Goal: Task Accomplishment & Management: Manage account settings

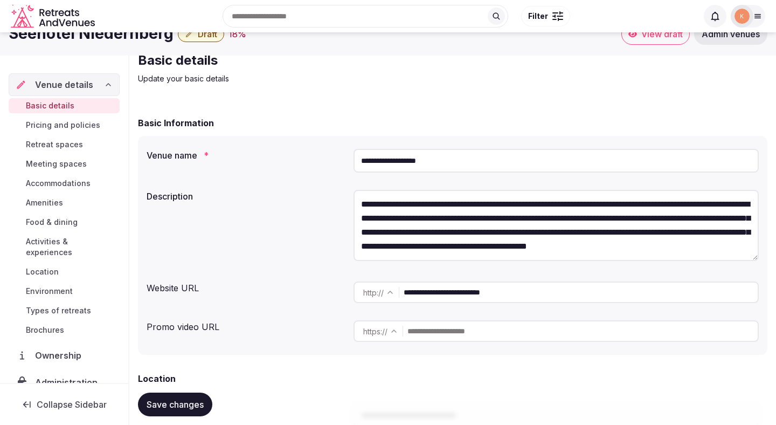
scroll to position [37, 0]
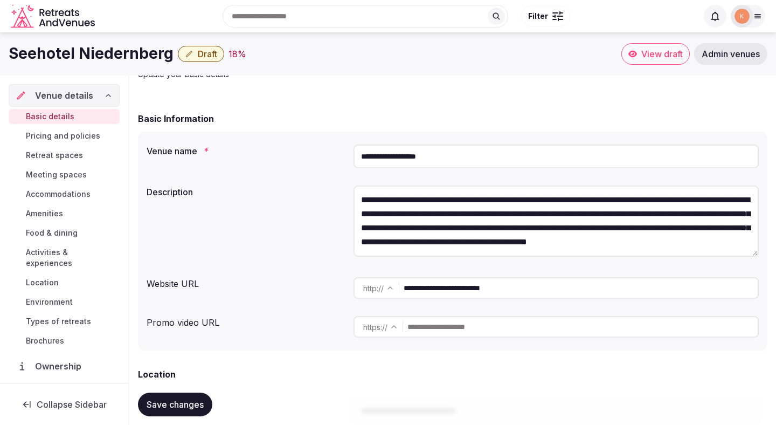
click at [413, 158] on input "**********" at bounding box center [555, 156] width 405 height 24
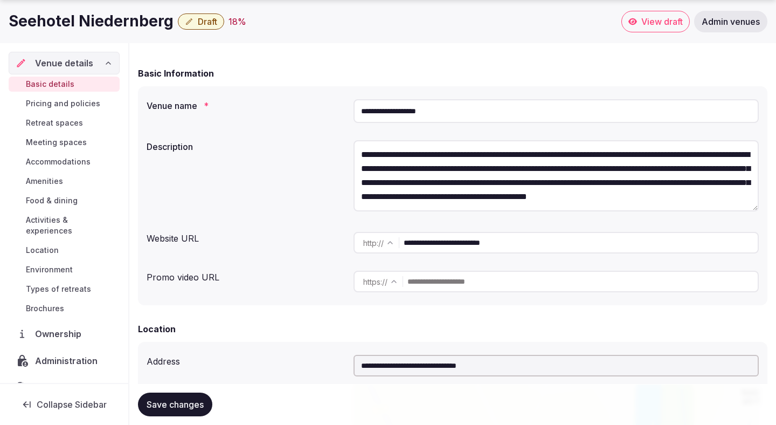
scroll to position [0, 0]
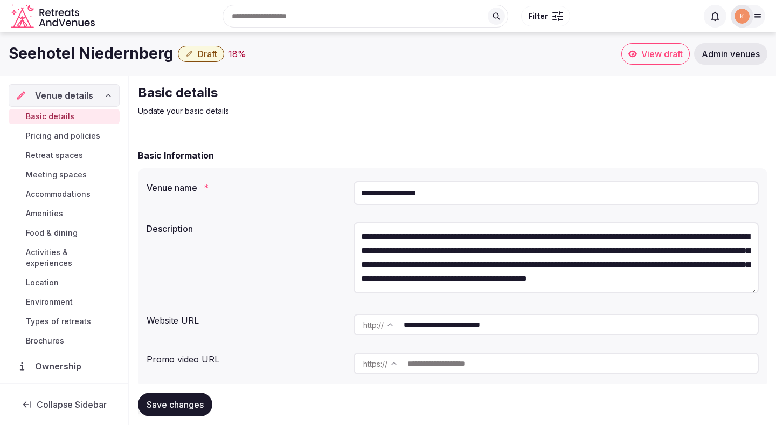
click at [377, 191] on input "**********" at bounding box center [555, 193] width 405 height 24
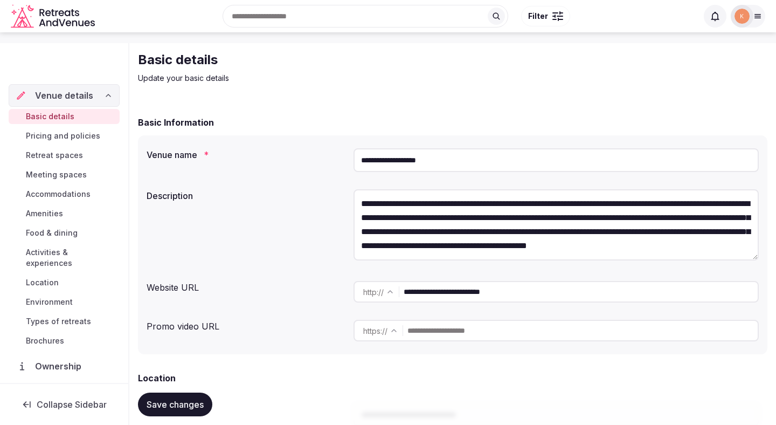
click at [480, 292] on input "**********" at bounding box center [581, 292] width 354 height 22
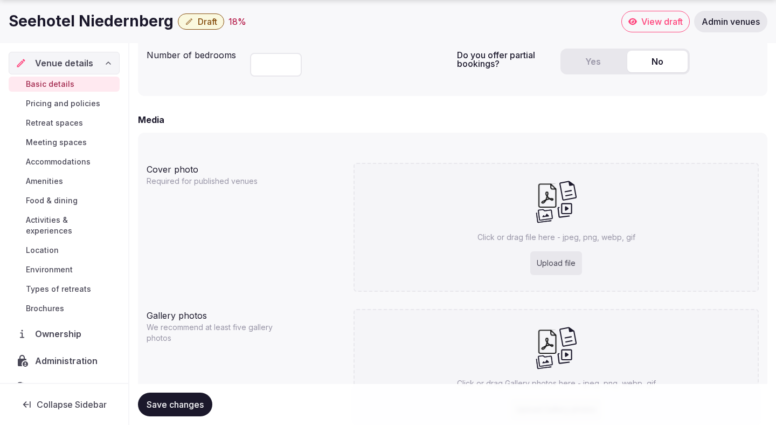
scroll to position [781, 0]
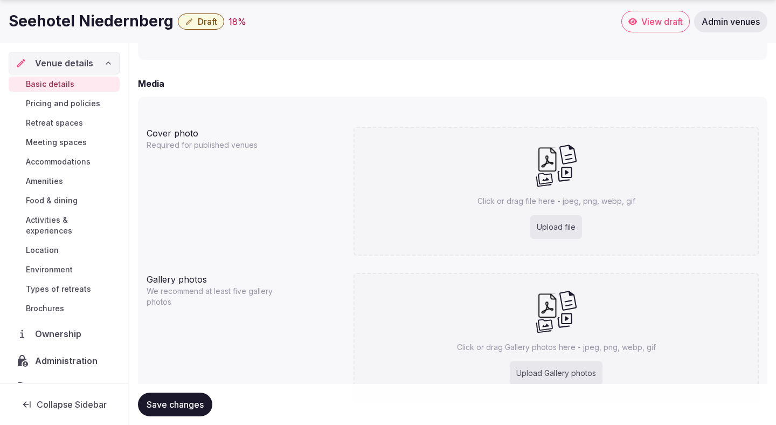
click at [549, 223] on div "Upload file" at bounding box center [556, 227] width 52 height 24
type input "**********"
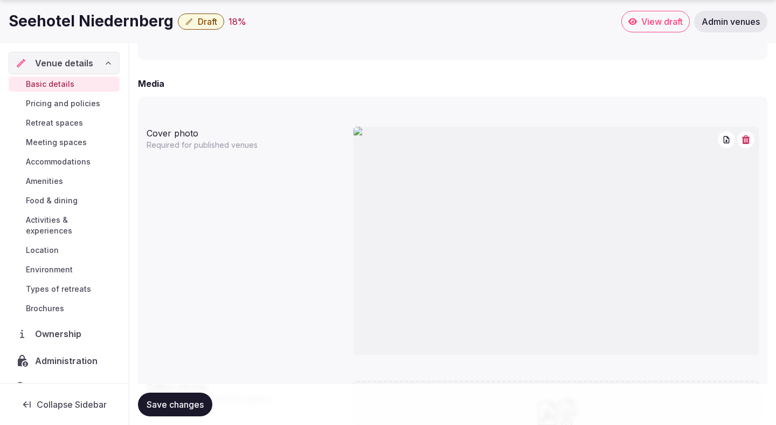
click at [748, 138] on icon "button" at bounding box center [746, 139] width 8 height 9
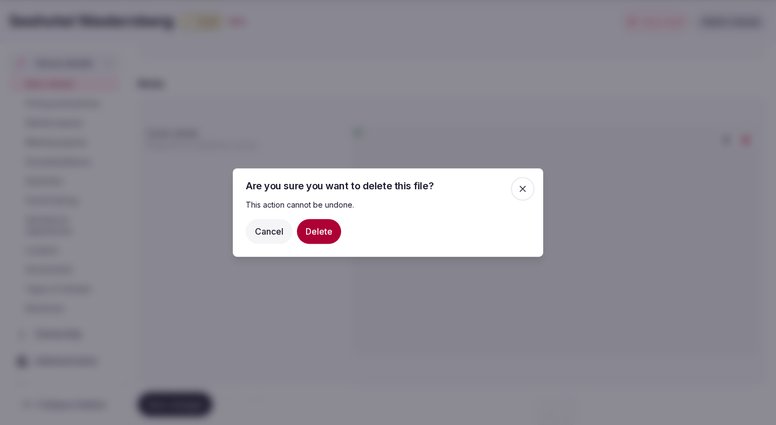
click at [331, 237] on button "Delete" at bounding box center [319, 231] width 44 height 25
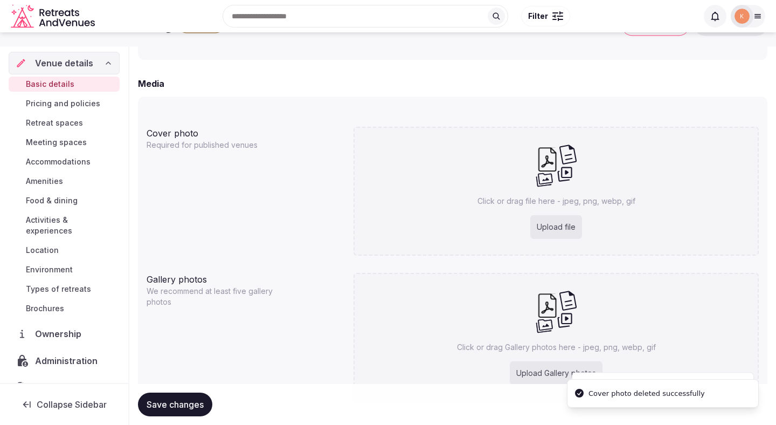
scroll to position [765, 0]
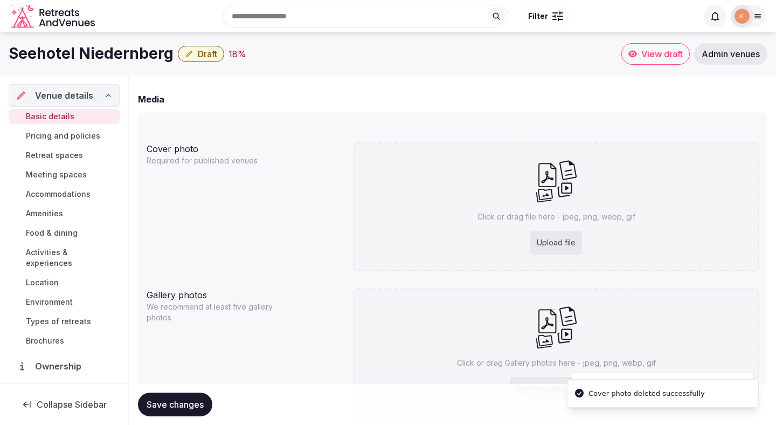
click at [559, 243] on div "Upload file" at bounding box center [556, 243] width 52 height 24
type input "**********"
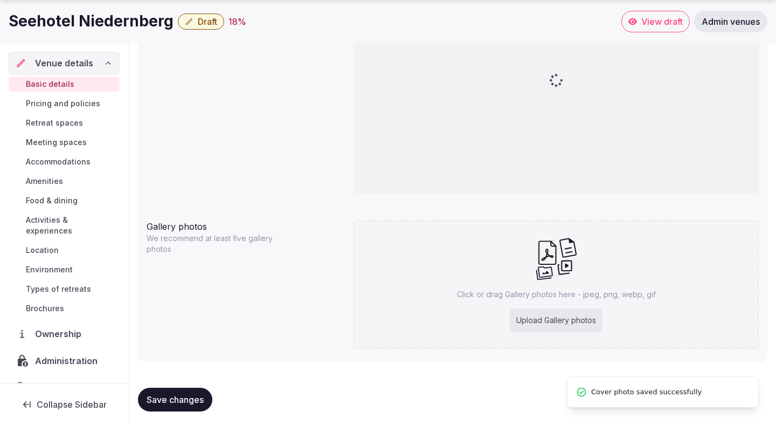
scroll to position [945, 0]
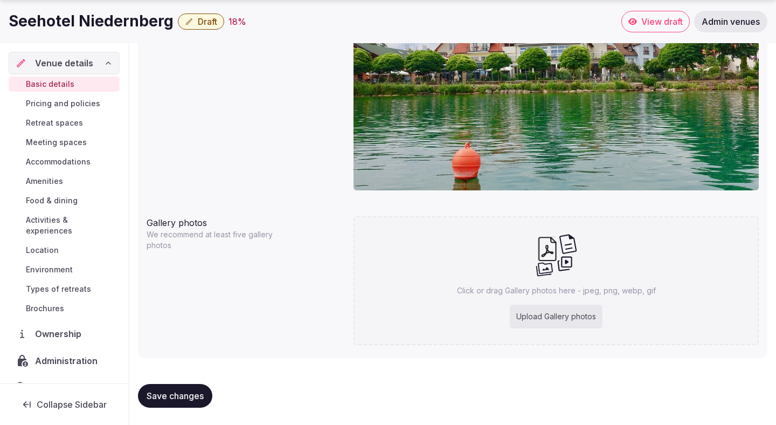
click at [204, 393] on span "Save changes" at bounding box center [175, 395] width 57 height 11
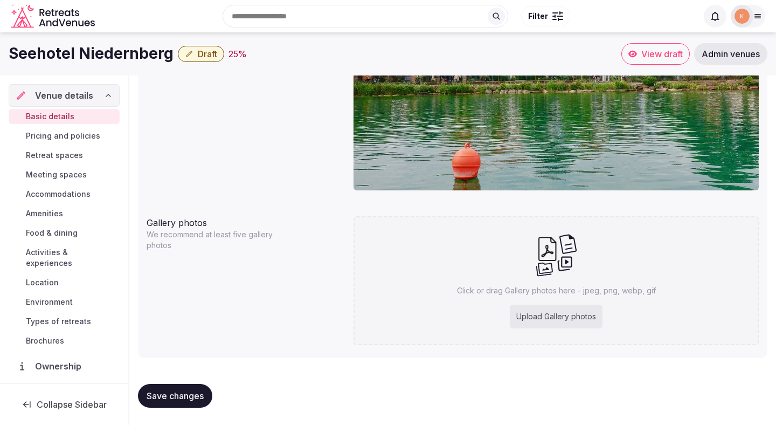
click at [571, 313] on div "Upload Gallery photos" at bounding box center [556, 316] width 93 height 24
type input "**********"
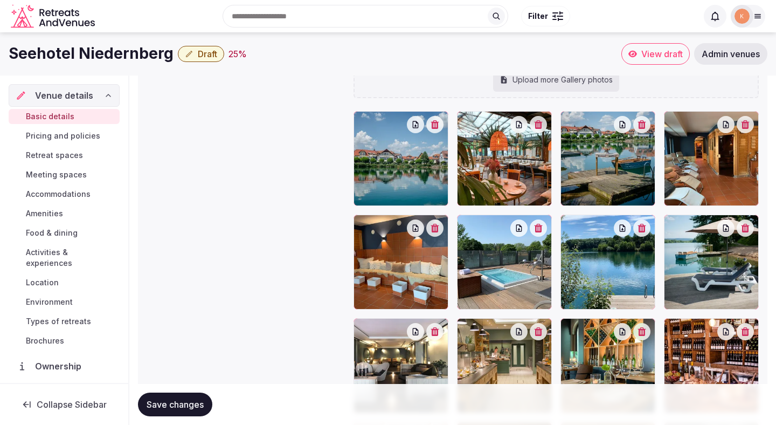
scroll to position [1135, 0]
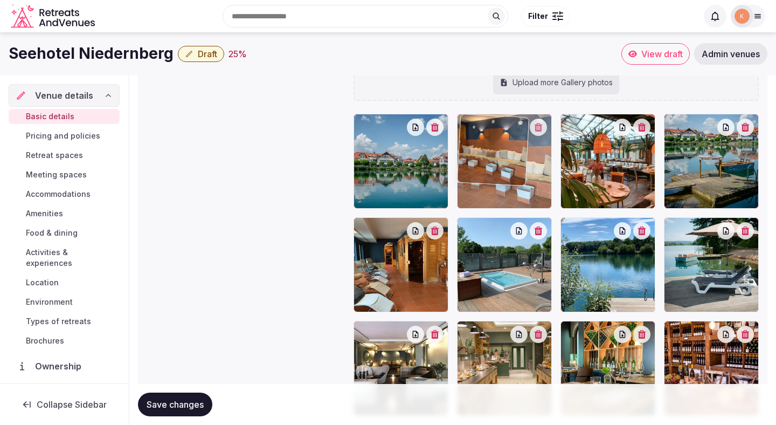
drag, startPoint x: 400, startPoint y: 260, endPoint x: 503, endPoint y: 167, distance: 138.5
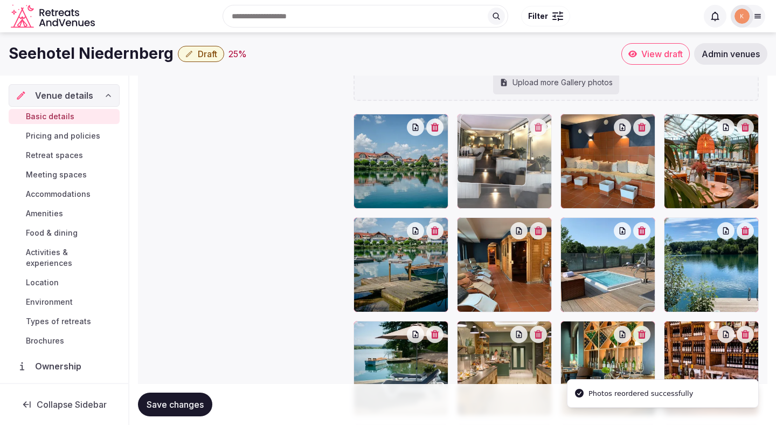
drag, startPoint x: 411, startPoint y: 328, endPoint x: 513, endPoint y: 157, distance: 198.4
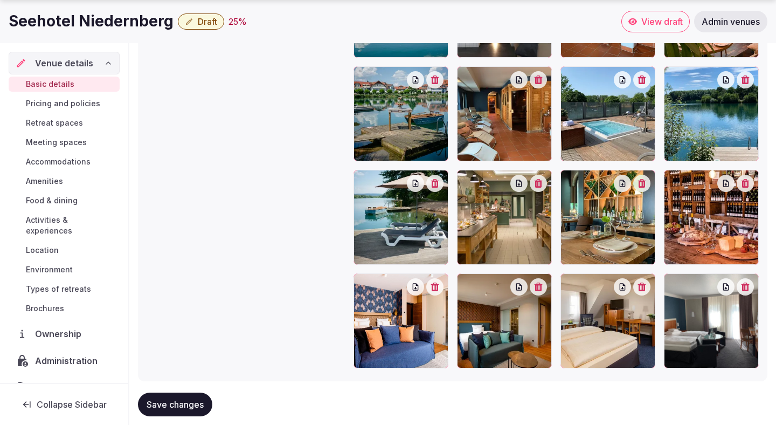
scroll to position [1286, 0]
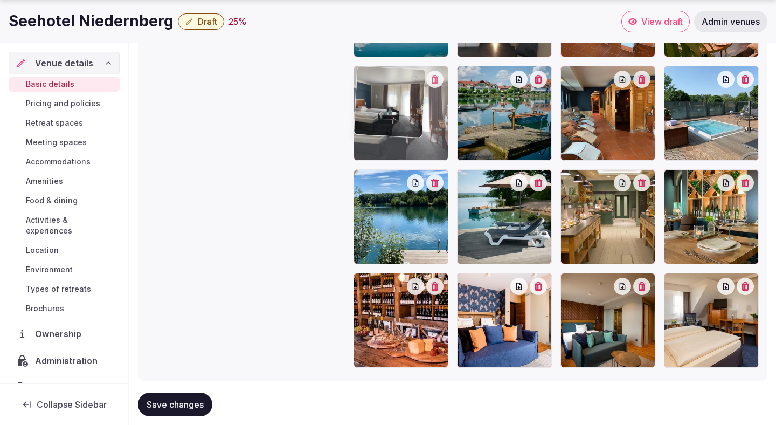
drag, startPoint x: 685, startPoint y: 329, endPoint x: 412, endPoint y: 125, distance: 340.8
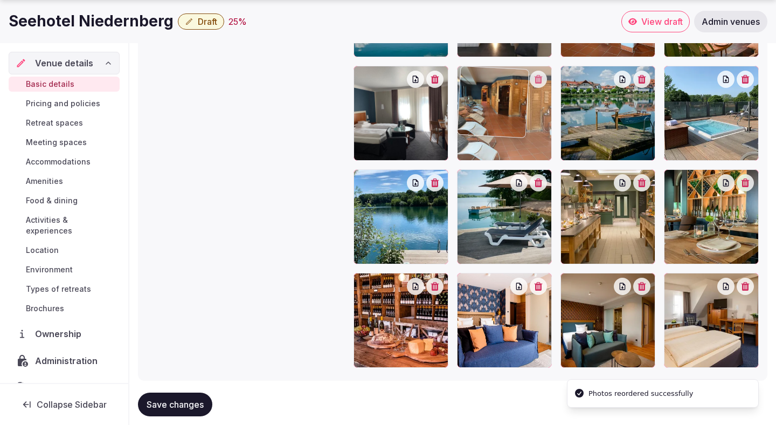
drag, startPoint x: 563, startPoint y: 136, endPoint x: 490, endPoint y: 139, distance: 72.8
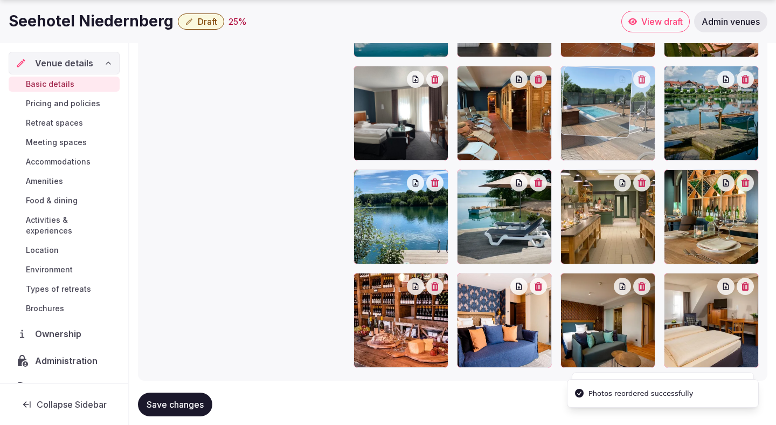
drag, startPoint x: 681, startPoint y: 130, endPoint x: 613, endPoint y: 122, distance: 67.8
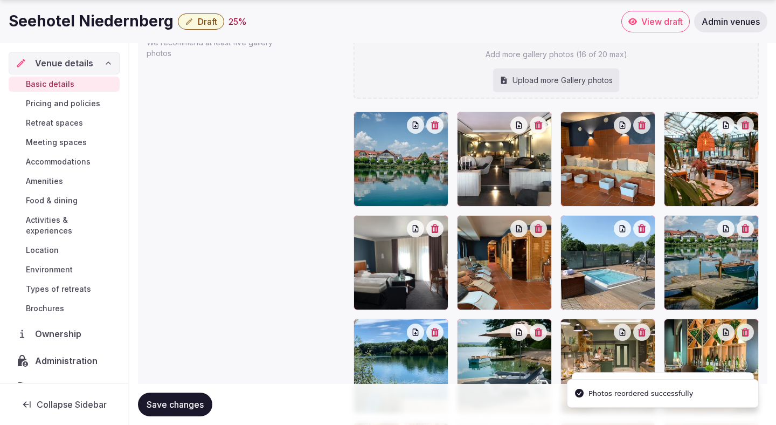
scroll to position [1309, 0]
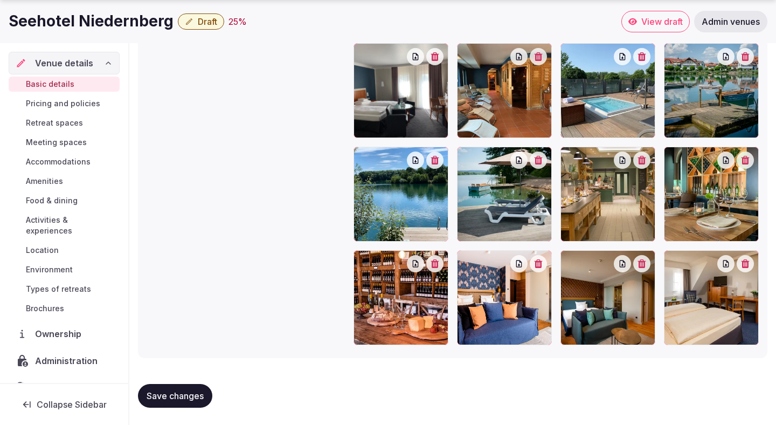
click at [177, 397] on span "Save changes" at bounding box center [175, 395] width 57 height 11
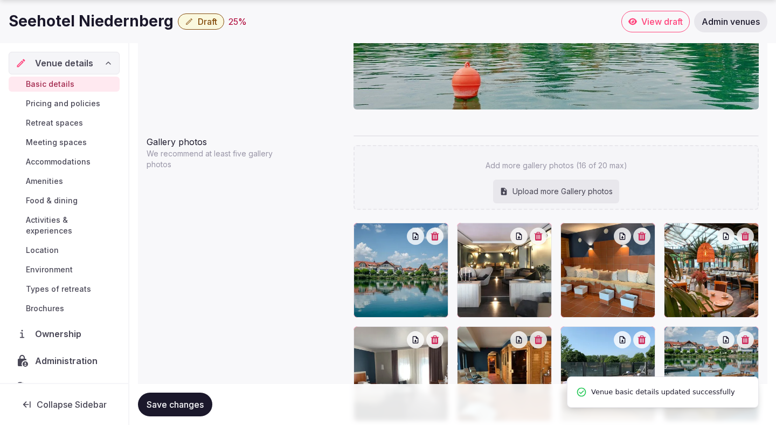
scroll to position [1027, 0]
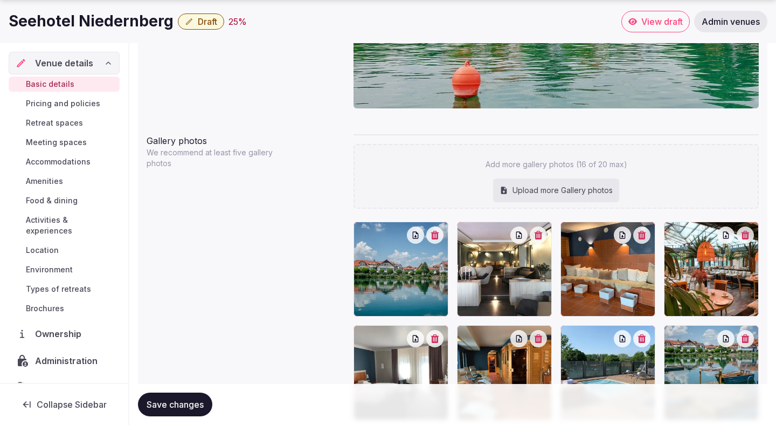
click at [203, 402] on span "Save changes" at bounding box center [175, 404] width 57 height 11
click at [195, 31] on div "Seehotel Niedernberg Draft 25 %" at bounding box center [315, 21] width 613 height 21
click at [198, 21] on span "Draft" at bounding box center [207, 21] width 19 height 11
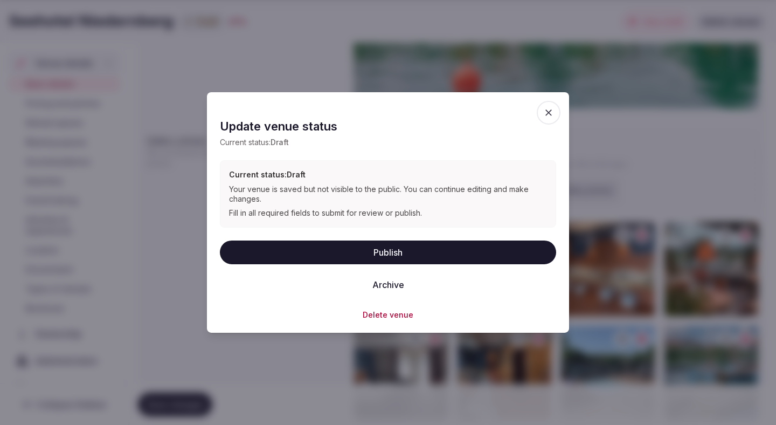
click at [313, 255] on button "Publish" at bounding box center [388, 252] width 336 height 24
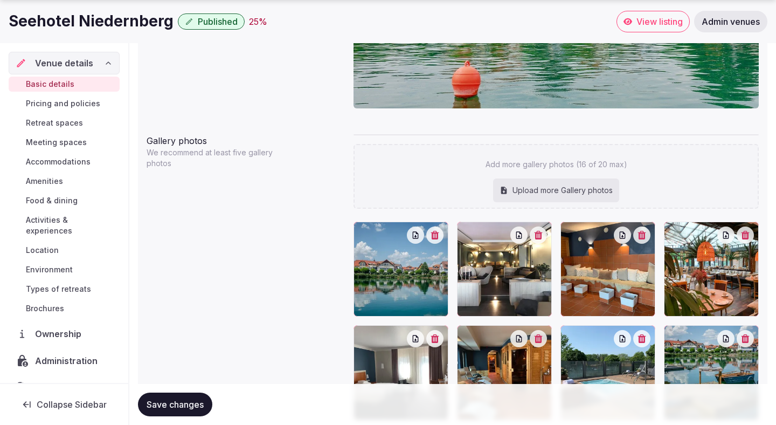
scroll to position [1309, 0]
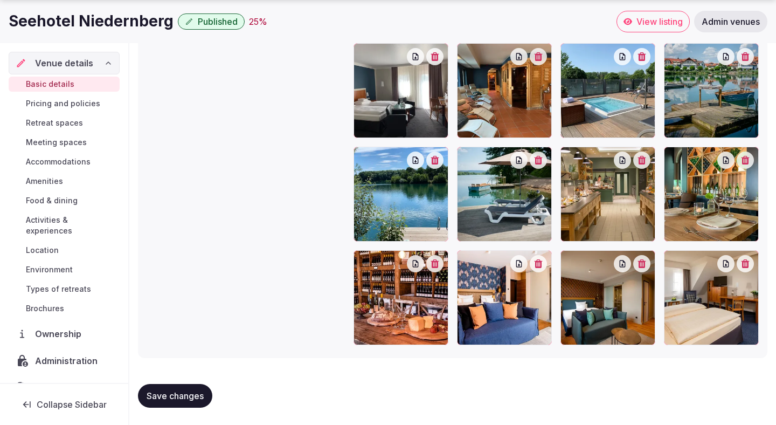
click at [189, 393] on span "Save changes" at bounding box center [175, 395] width 57 height 11
click at [91, 97] on link "Pricing and policies" at bounding box center [64, 103] width 111 height 15
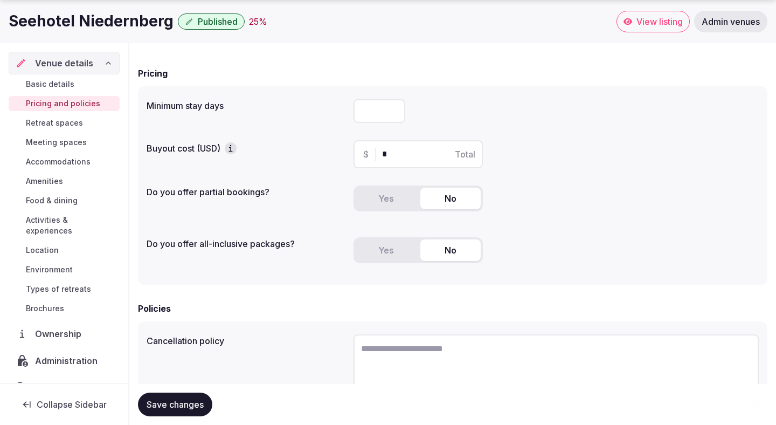
scroll to position [176, 0]
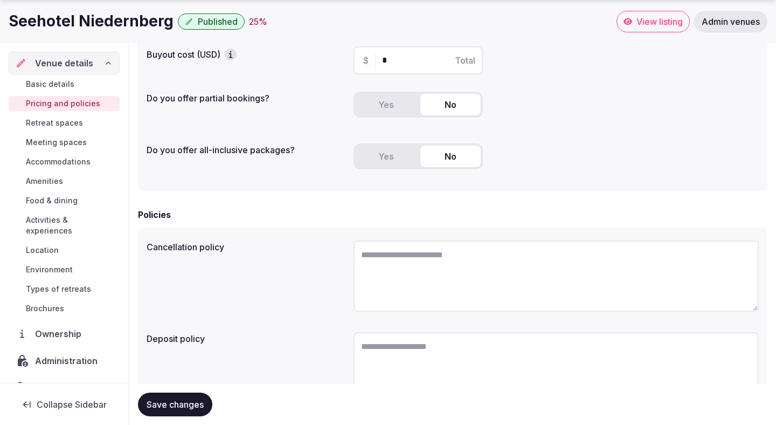
click at [75, 123] on span "Retreat spaces" at bounding box center [54, 122] width 57 height 11
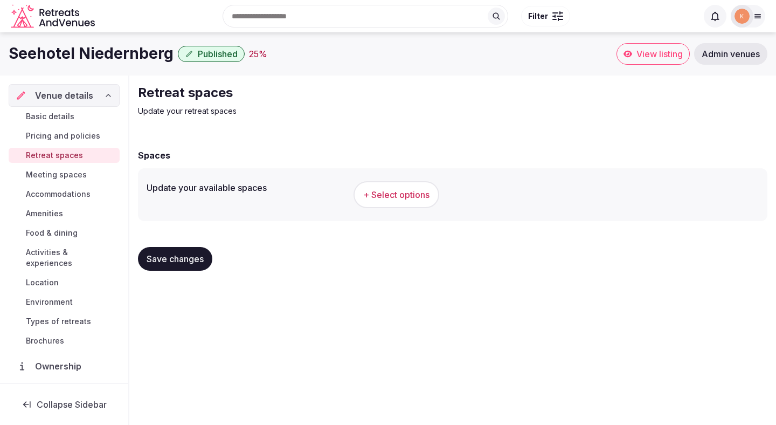
click at [77, 177] on span "Meeting spaces" at bounding box center [56, 174] width 61 height 11
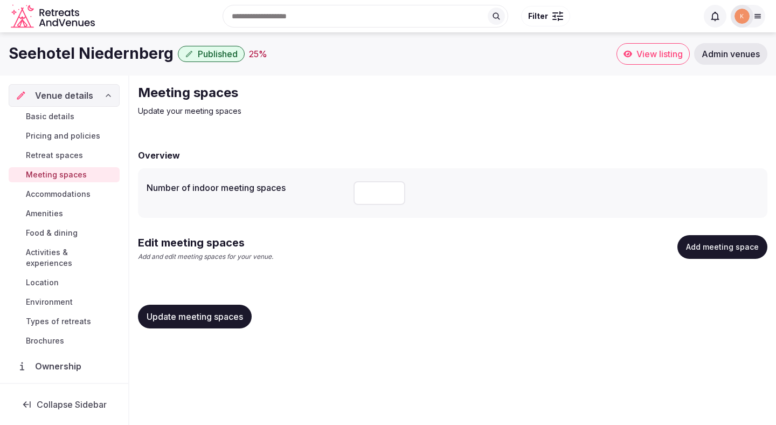
click at [76, 149] on link "Retreat spaces" at bounding box center [64, 155] width 111 height 15
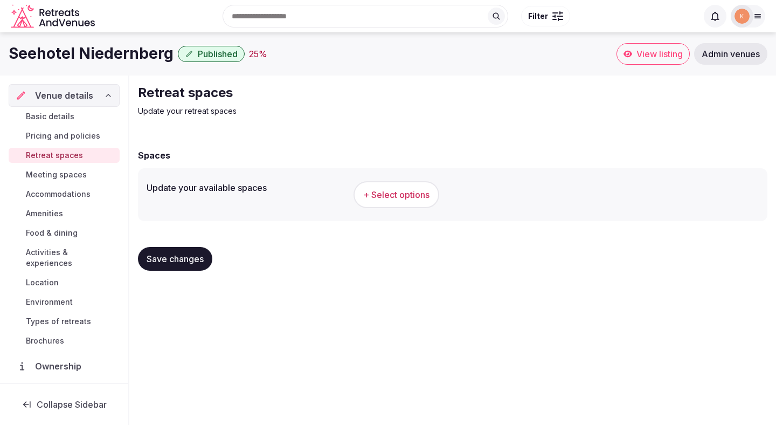
click at [397, 192] on span "+ Select options" at bounding box center [396, 195] width 66 height 12
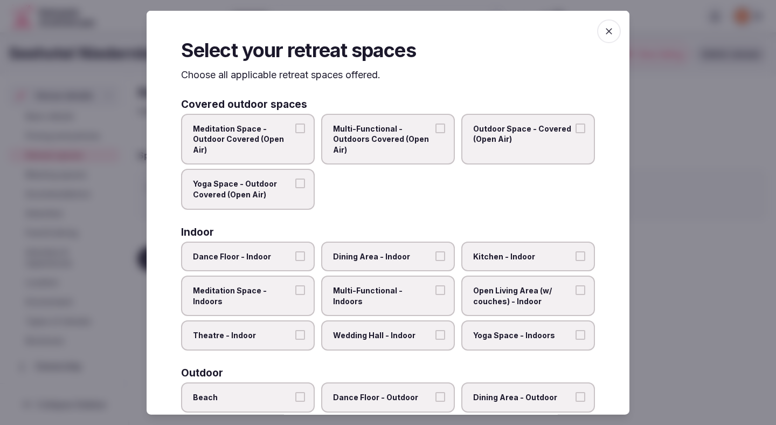
click at [306, 151] on label "Meditation Space - Outdoor Covered (Open Air)" at bounding box center [248, 138] width 134 height 51
click at [305, 133] on button "Meditation Space - Outdoor Covered (Open Air)" at bounding box center [300, 128] width 10 height 10
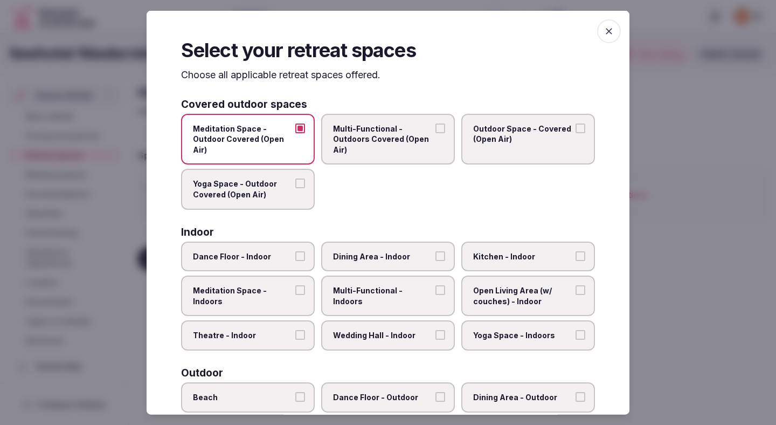
click at [364, 158] on label "Multi-Functional - Outdoors Covered (Open Air)" at bounding box center [388, 138] width 134 height 51
click at [435, 133] on button "Multi-Functional - Outdoors Covered (Open Air)" at bounding box center [440, 128] width 10 height 10
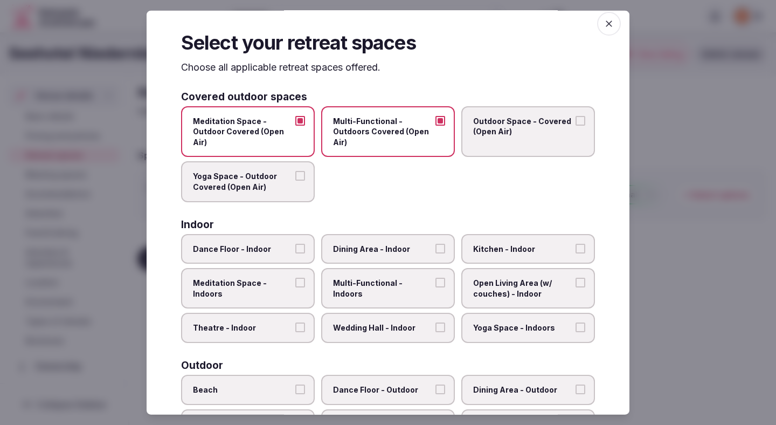
scroll to position [67, 0]
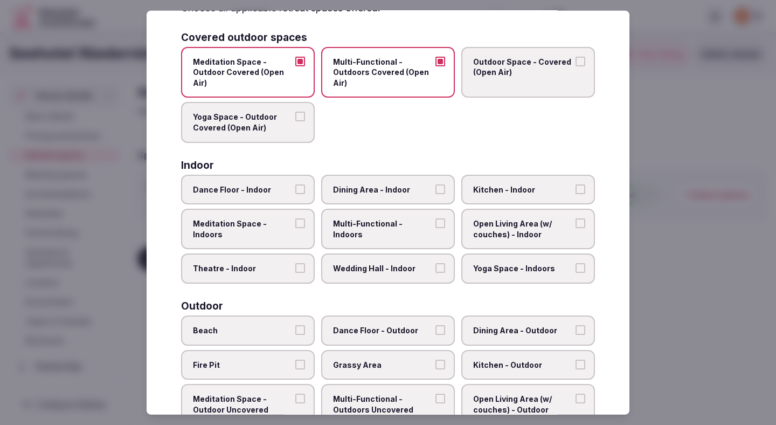
click at [274, 235] on span "Meditation Space - Indoors" at bounding box center [242, 228] width 99 height 21
click at [295, 228] on button "Meditation Space - Indoors" at bounding box center [300, 223] width 10 height 10
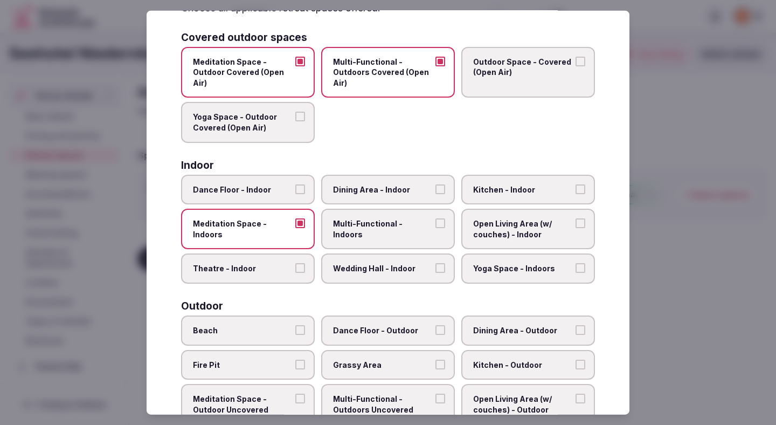
click at [370, 196] on label "Dining Area - Indoor" at bounding box center [388, 189] width 134 height 30
click at [435, 193] on button "Dining Area - Indoor" at bounding box center [440, 189] width 10 height 10
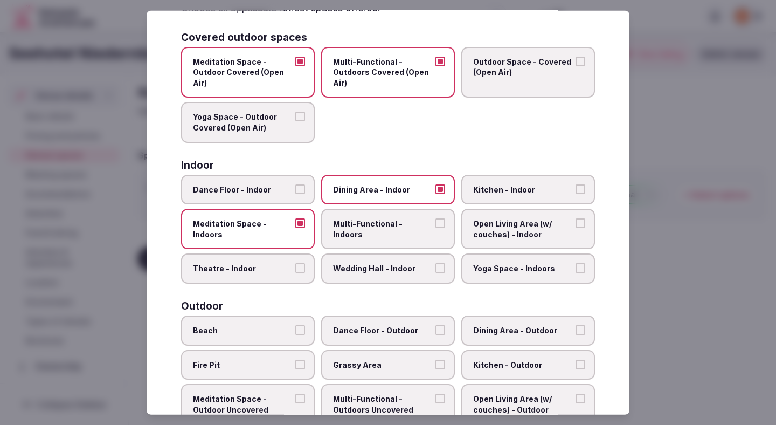
click at [498, 243] on label "Open Living Area (w/ couches) - Indoor" at bounding box center [528, 229] width 134 height 40
click at [575, 228] on button "Open Living Area (w/ couches) - Indoor" at bounding box center [580, 223] width 10 height 10
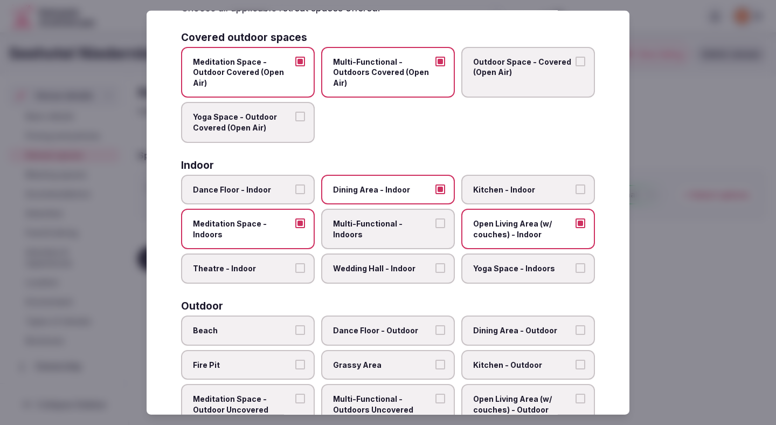
click at [392, 286] on div "Covered outdoor spaces Meditation Space - Outdoor Covered (Open Air) Multi-Func…" at bounding box center [388, 391] width 414 height 719
click at [396, 258] on label "Wedding Hall - Indoor" at bounding box center [388, 268] width 134 height 30
click at [435, 263] on button "Wedding Hall - Indoor" at bounding box center [440, 268] width 10 height 10
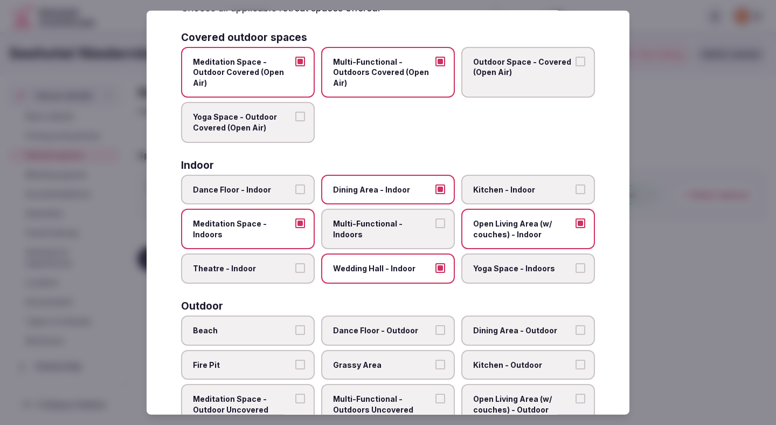
click at [398, 228] on span "Multi-Functional - Indoors" at bounding box center [382, 228] width 99 height 21
click at [435, 228] on button "Multi-Functional - Indoors" at bounding box center [440, 223] width 10 height 10
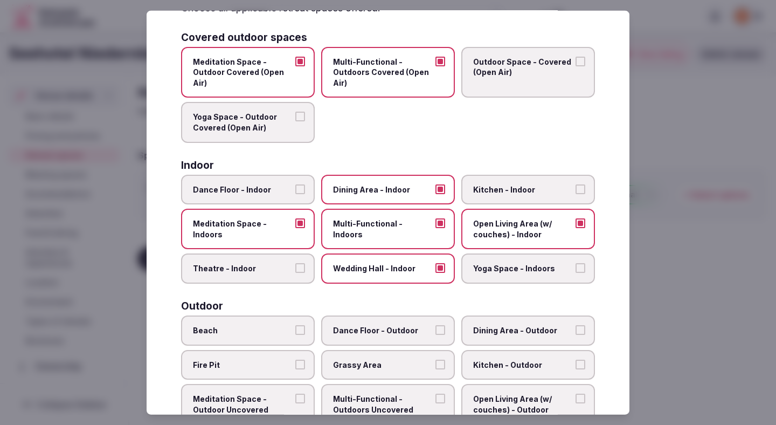
scroll to position [141, 0]
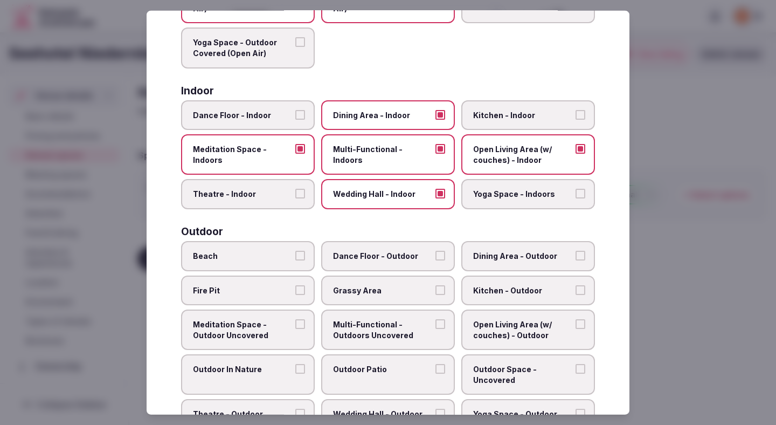
click at [289, 196] on span "Theatre - Indoor" at bounding box center [242, 194] width 99 height 11
click at [295, 196] on button "Theatre - Indoor" at bounding box center [300, 194] width 10 height 10
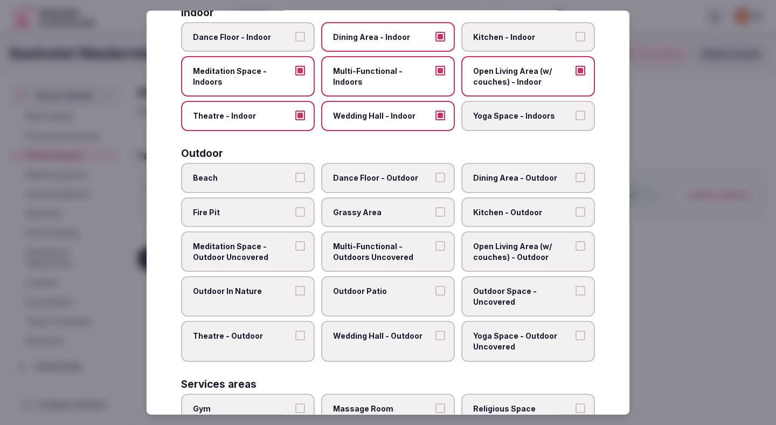
scroll to position [245, 0]
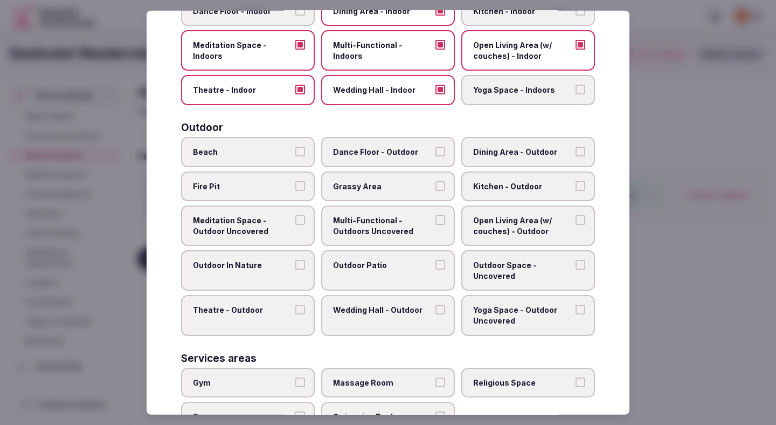
click at [288, 270] on label "Outdoor In Nature" at bounding box center [248, 270] width 134 height 40
click at [295, 269] on button "Outdoor In Nature" at bounding box center [300, 265] width 10 height 10
click at [352, 238] on label "Multi-Functional - Outdoors Uncovered" at bounding box center [388, 225] width 134 height 40
click at [435, 225] on button "Multi-Functional - Outdoors Uncovered" at bounding box center [440, 220] width 10 height 10
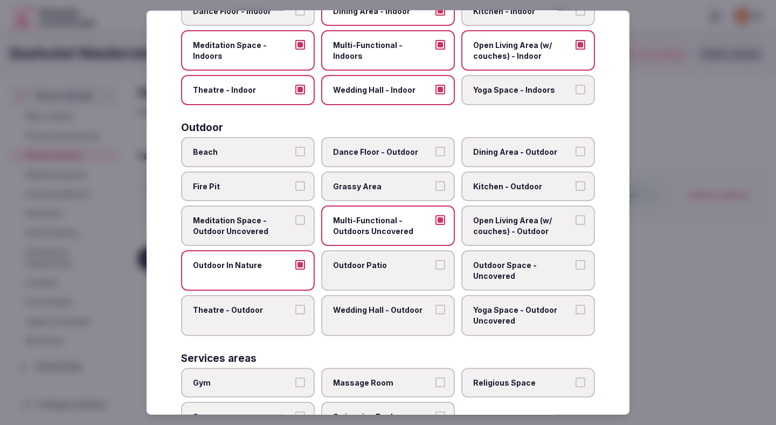
click at [358, 276] on label "Outdoor Patio" at bounding box center [388, 270] width 134 height 40
click at [435, 269] on button "Outdoor Patio" at bounding box center [440, 265] width 10 height 10
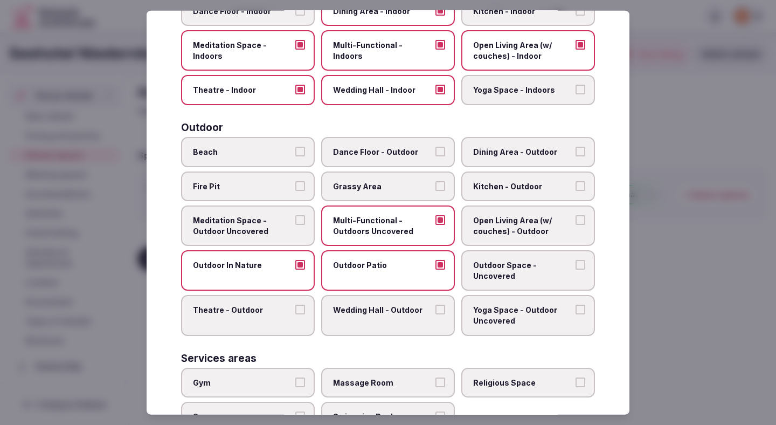
click at [501, 155] on span "Dining Area - Outdoor" at bounding box center [522, 152] width 99 height 11
click at [575, 155] on button "Dining Area - Outdoor" at bounding box center [580, 152] width 10 height 10
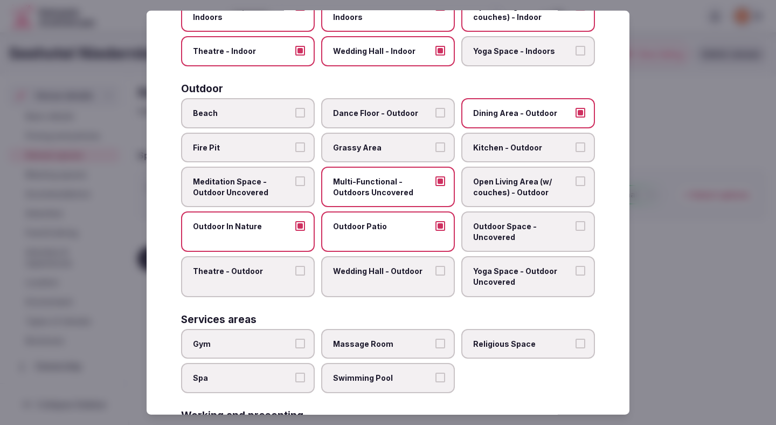
scroll to position [292, 0]
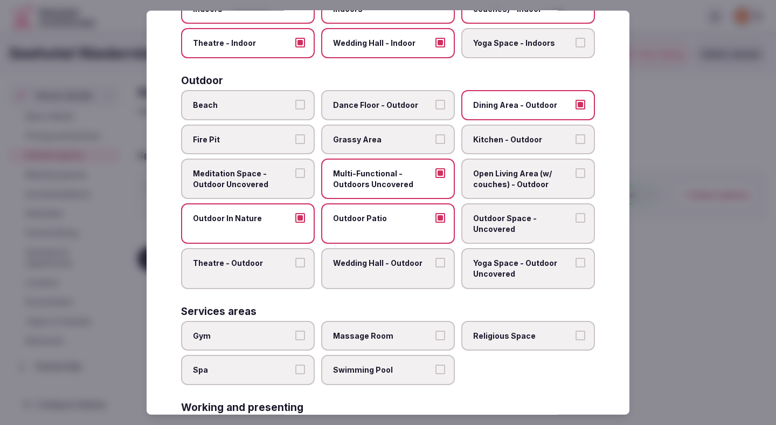
click at [505, 213] on span "Outdoor Space - Uncovered" at bounding box center [522, 223] width 99 height 21
click at [575, 213] on button "Outdoor Space - Uncovered" at bounding box center [580, 218] width 10 height 10
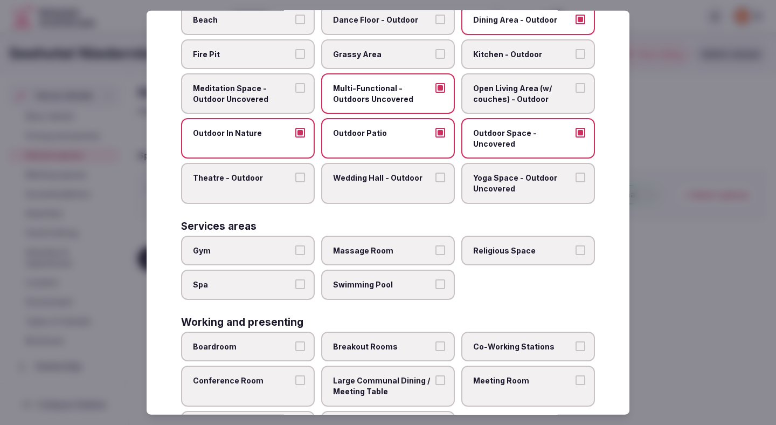
scroll to position [429, 0]
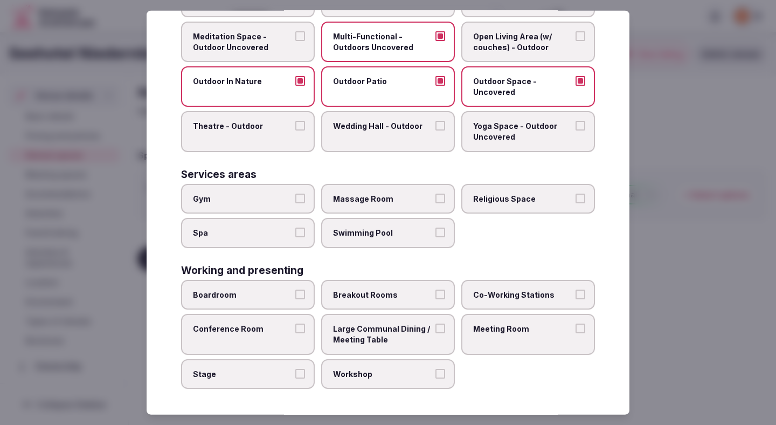
click at [275, 197] on span "Gym" at bounding box center [242, 198] width 99 height 11
click at [295, 197] on button "Gym" at bounding box center [300, 198] width 10 height 10
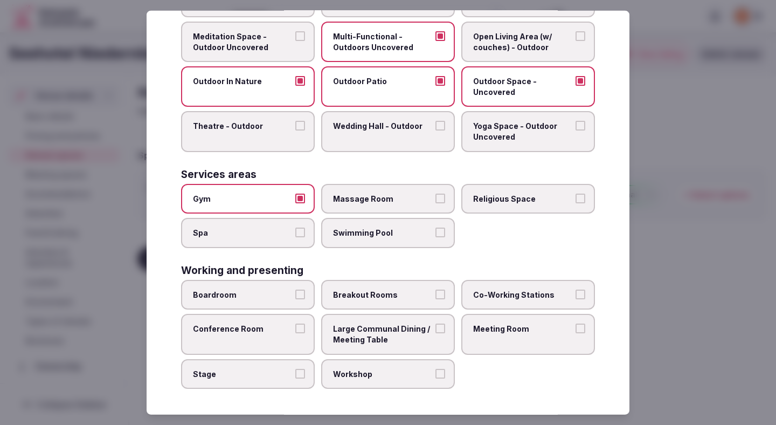
click at [337, 238] on label "Swimming Pool" at bounding box center [388, 233] width 134 height 30
click at [435, 237] on button "Swimming Pool" at bounding box center [440, 232] width 10 height 10
click at [366, 287] on label "Breakout Rooms" at bounding box center [388, 295] width 134 height 30
click at [435, 289] on button "Breakout Rooms" at bounding box center [440, 294] width 10 height 10
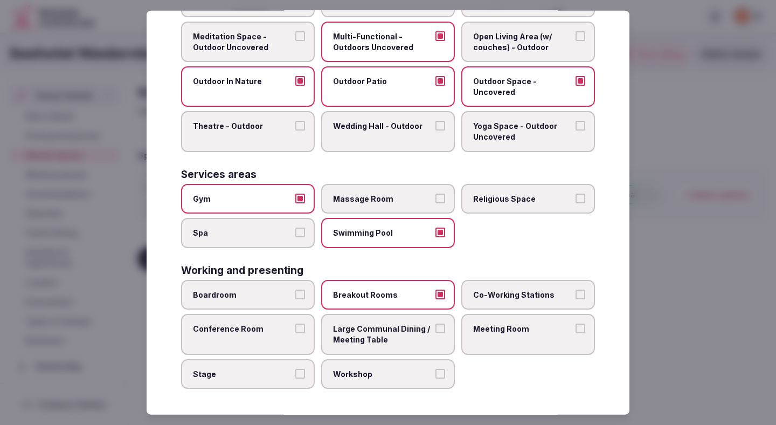
click at [501, 338] on label "Meeting Room" at bounding box center [528, 334] width 134 height 40
click at [575, 333] on button "Meeting Room" at bounding box center [580, 328] width 10 height 10
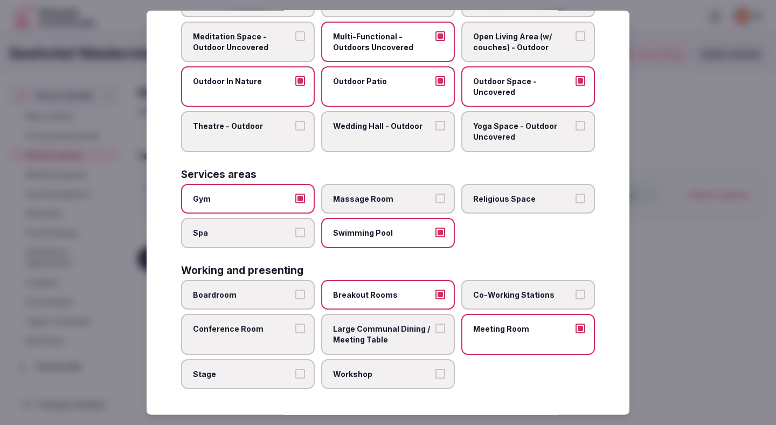
click at [239, 338] on label "Conference Room" at bounding box center [248, 334] width 134 height 40
click at [295, 333] on button "Conference Room" at bounding box center [300, 328] width 10 height 10
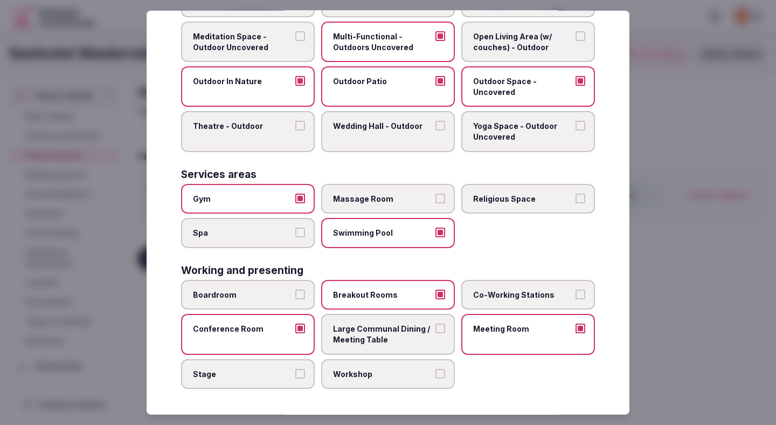
click at [343, 341] on span "Large Communal Dining / Meeting Table" at bounding box center [382, 333] width 99 height 21
click at [435, 333] on button "Large Communal Dining / Meeting Table" at bounding box center [440, 328] width 10 height 10
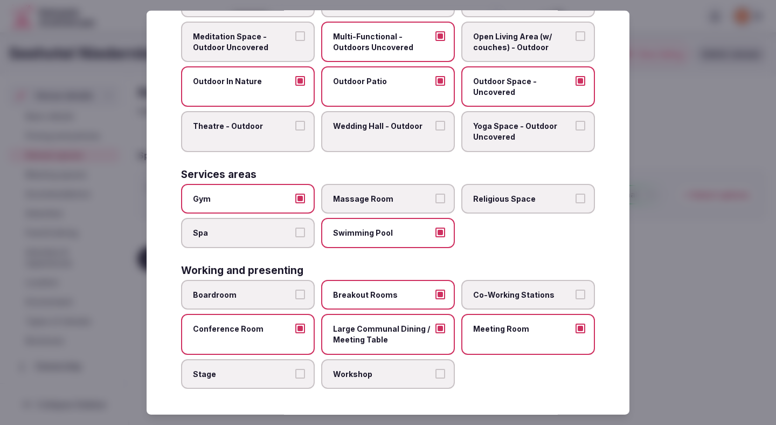
click at [356, 371] on span "Workshop" at bounding box center [382, 373] width 99 height 11
click at [435, 371] on button "Workshop" at bounding box center [440, 373] width 10 height 10
click at [678, 232] on div at bounding box center [388, 212] width 776 height 425
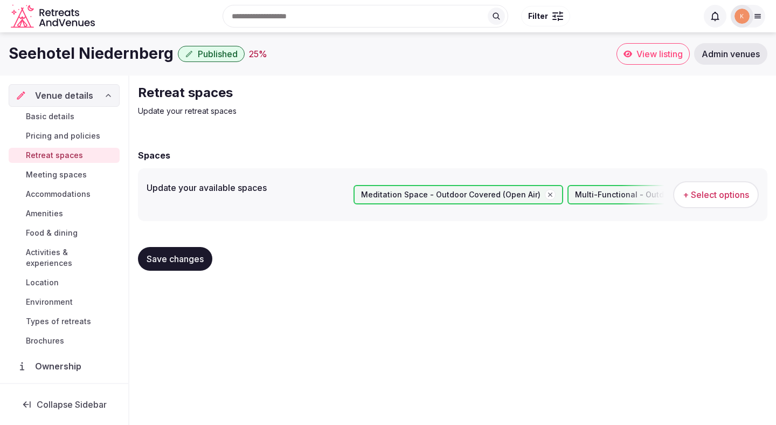
click at [145, 261] on button "Save changes" at bounding box center [175, 259] width 74 height 24
click at [174, 257] on span "Save changes" at bounding box center [175, 258] width 57 height 11
click at [176, 256] on span "Save changes" at bounding box center [175, 258] width 57 height 11
click at [84, 172] on span "Meeting spaces" at bounding box center [56, 174] width 61 height 11
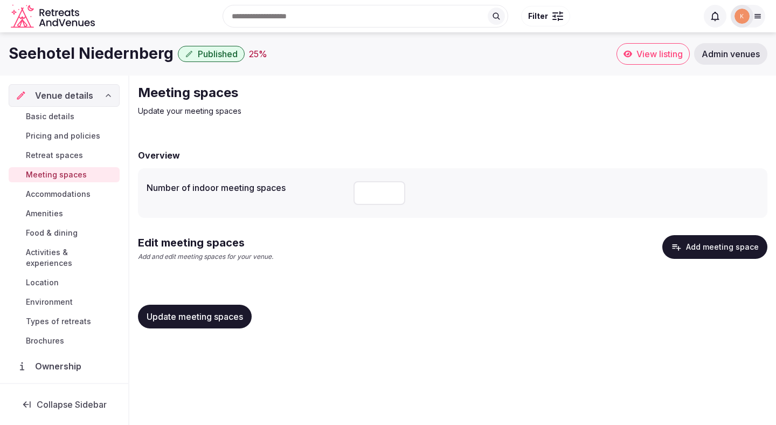
click at [695, 241] on button "Add meeting space" at bounding box center [714, 247] width 105 height 24
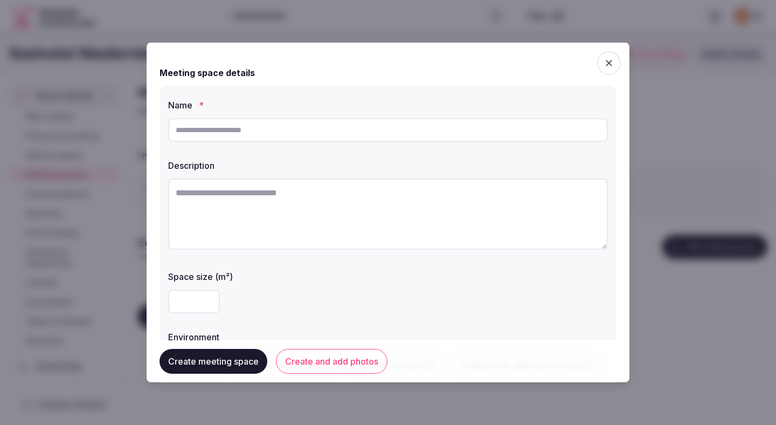
click at [484, 135] on input "text" at bounding box center [388, 130] width 440 height 24
paste input "*******"
click at [481, 133] on input "*******" at bounding box center [388, 130] width 440 height 24
type input "*******"
click at [467, 231] on textarea at bounding box center [388, 213] width 440 height 71
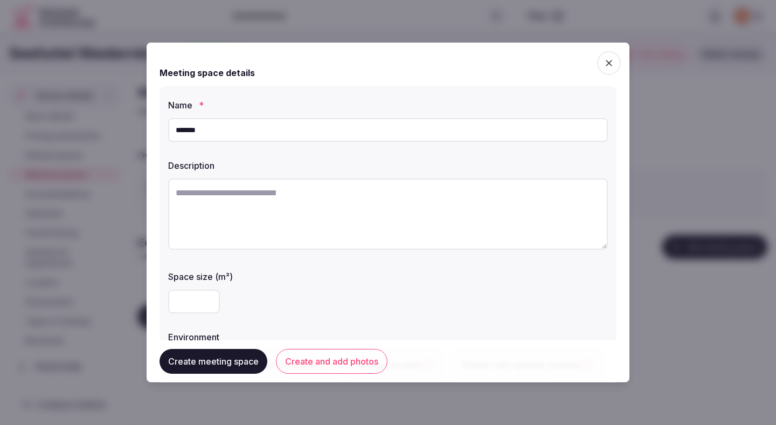
click at [316, 212] on textarea at bounding box center [388, 213] width 440 height 71
click at [320, 212] on textarea at bounding box center [388, 213] width 440 height 71
paste textarea "**********"
type textarea "**********"
click at [201, 295] on input "number" at bounding box center [194, 301] width 52 height 24
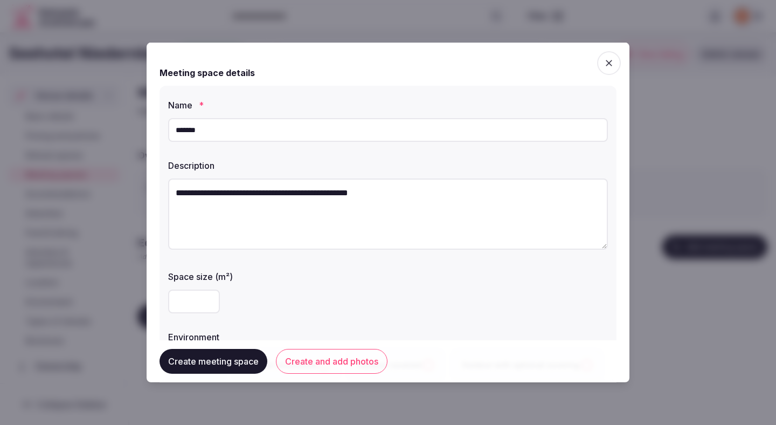
type input "**"
click at [296, 299] on div "**" at bounding box center [388, 301] width 440 height 24
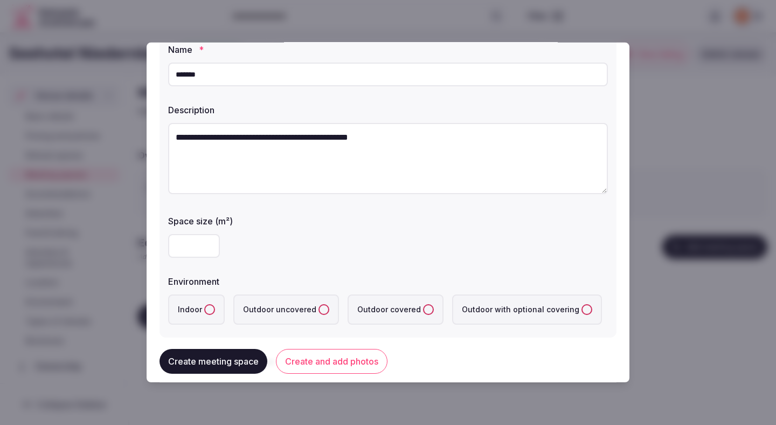
scroll to position [63, 0]
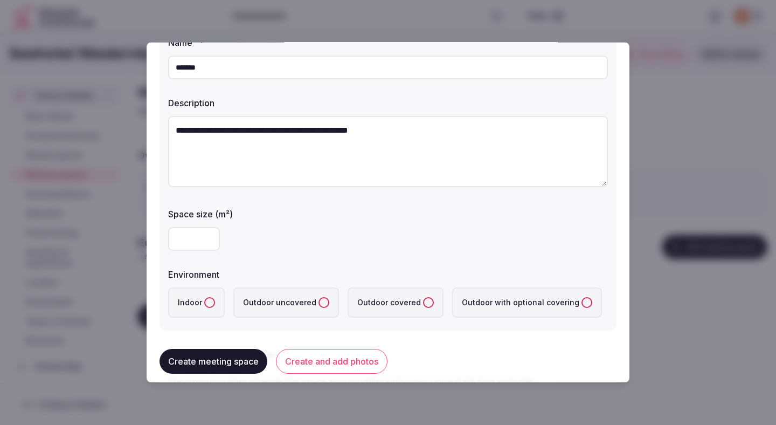
click at [301, 238] on div "**" at bounding box center [388, 239] width 440 height 24
click at [205, 305] on button "Indoor" at bounding box center [209, 302] width 11 height 11
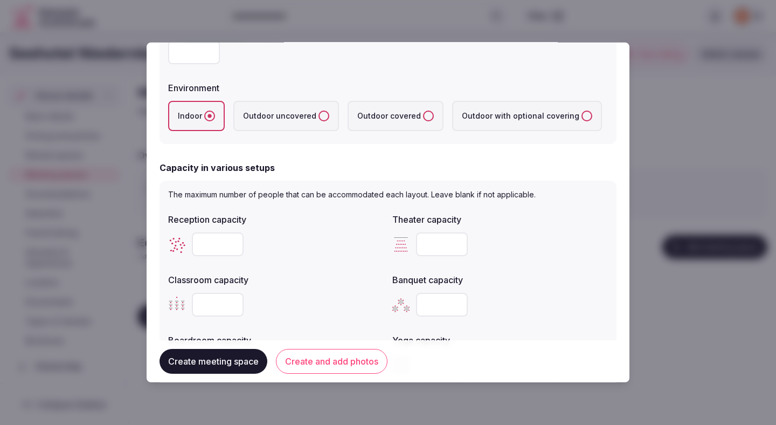
scroll to position [249, 0]
click at [222, 246] on input "number" at bounding box center [218, 244] width 52 height 24
type input "**"
click at [427, 243] on input "number" at bounding box center [442, 244] width 52 height 24
type input "**"
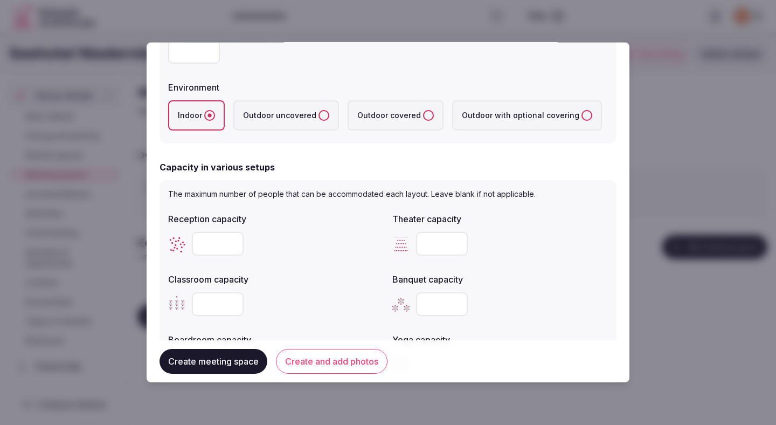
click at [342, 252] on div "**" at bounding box center [276, 244] width 216 height 24
click at [221, 305] on input "number" at bounding box center [218, 304] width 52 height 24
type input "**"
click at [439, 302] on input "number" at bounding box center [442, 304] width 52 height 24
type input "**"
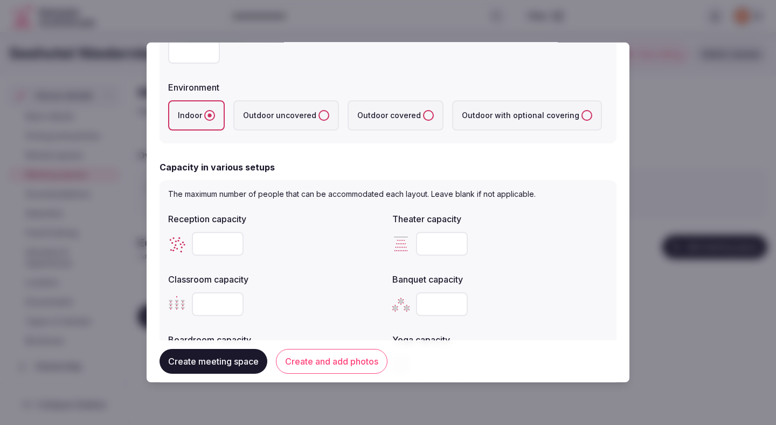
drag, startPoint x: 524, startPoint y: 294, endPoint x: 542, endPoint y: 58, distance: 236.7
click at [524, 294] on div "**" at bounding box center [500, 304] width 216 height 24
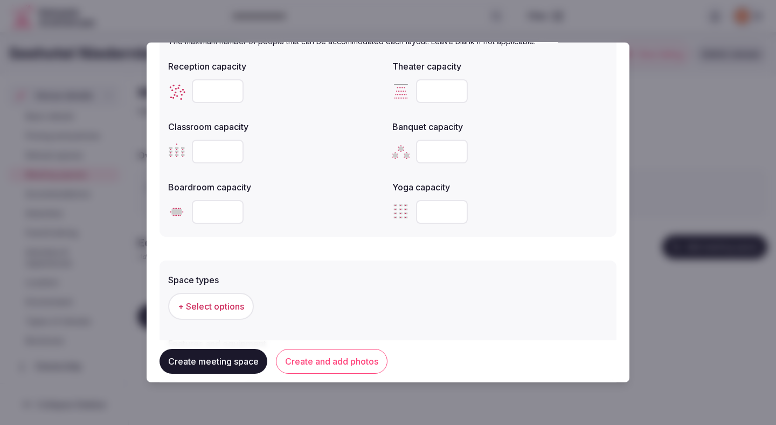
scroll to position [404, 0]
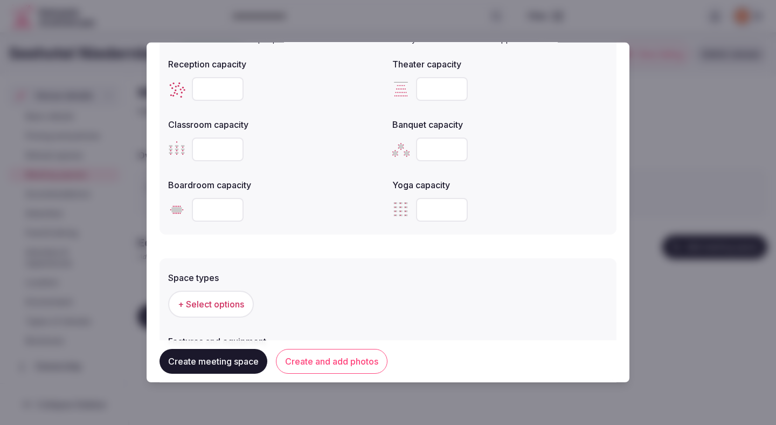
click at [223, 216] on input "number" at bounding box center [218, 210] width 52 height 24
type input "**"
click at [303, 293] on div "+ Select options" at bounding box center [388, 303] width 440 height 27
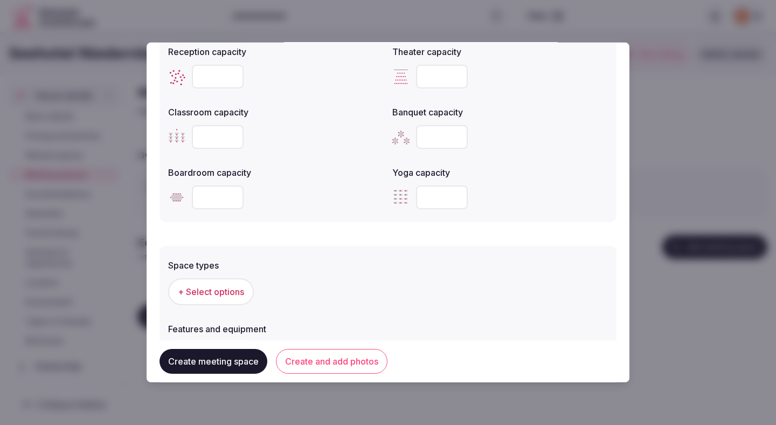
scroll to position [468, 0]
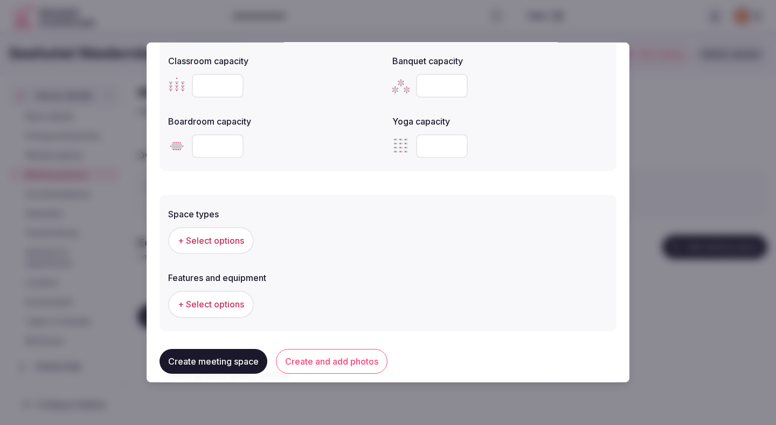
click at [240, 245] on span "+ Select options" at bounding box center [211, 240] width 66 height 12
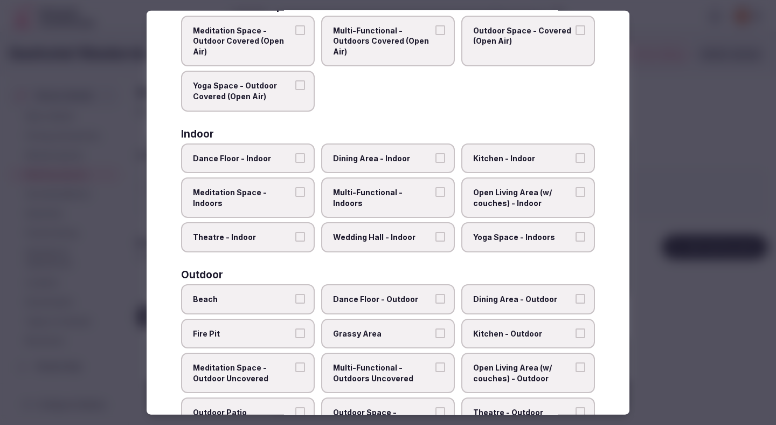
scroll to position [102, 0]
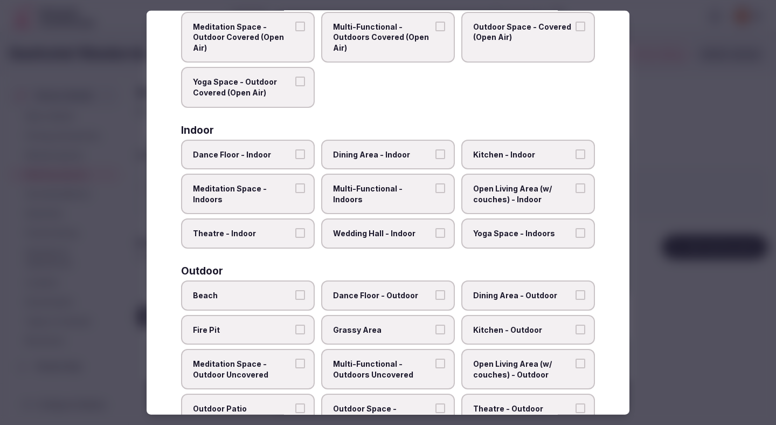
click at [279, 231] on span "Theatre - Indoor" at bounding box center [242, 233] width 99 height 11
click at [295, 231] on button "Theatre - Indoor" at bounding box center [300, 233] width 10 height 10
click at [362, 160] on label "Dining Area - Indoor" at bounding box center [388, 154] width 134 height 30
click at [435, 158] on button "Dining Area - Indoor" at bounding box center [440, 154] width 10 height 10
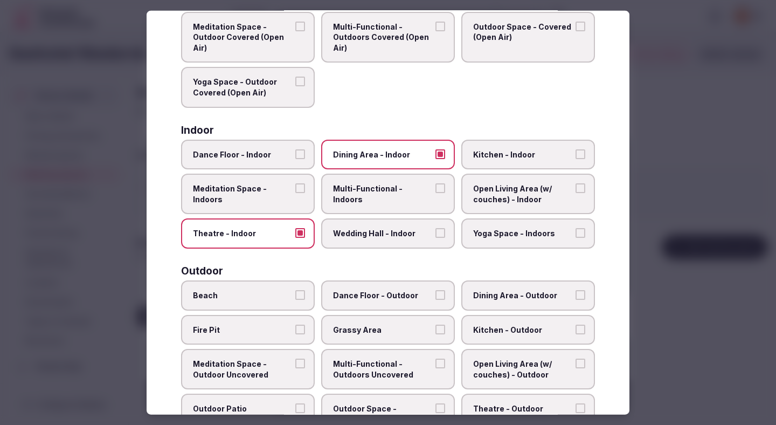
click at [363, 190] on span "Multi-Functional - Indoors" at bounding box center [382, 193] width 99 height 21
click at [435, 190] on button "Multi-Functional - Indoors" at bounding box center [440, 188] width 10 height 10
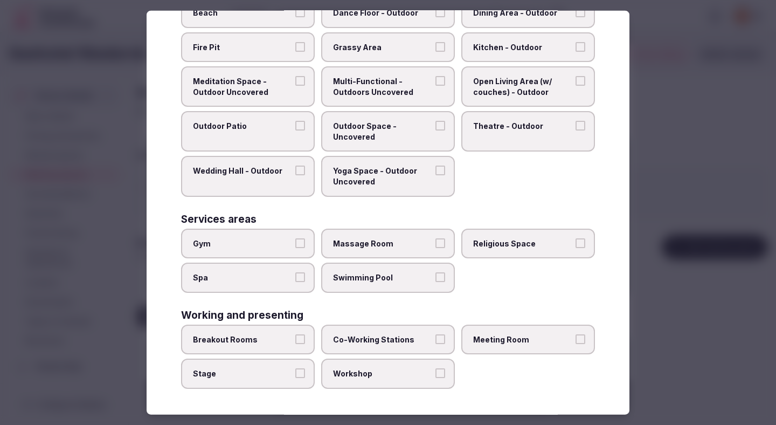
scroll to position [383, 0]
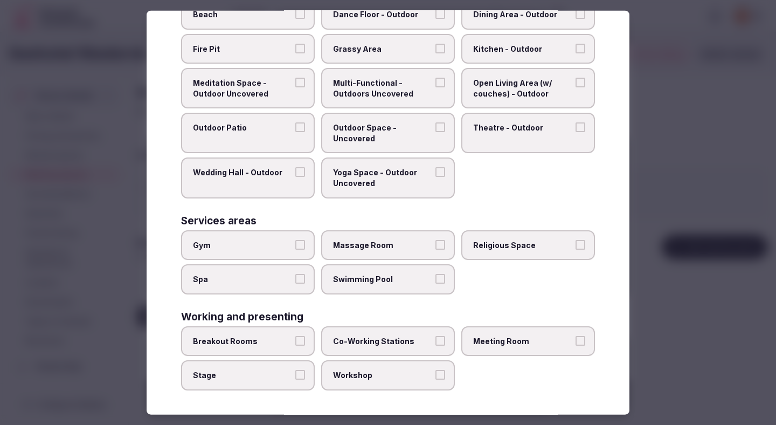
click at [399, 340] on span "Co-Working Stations" at bounding box center [382, 341] width 99 height 11
click at [435, 340] on button "Co-Working Stations" at bounding box center [440, 341] width 10 height 10
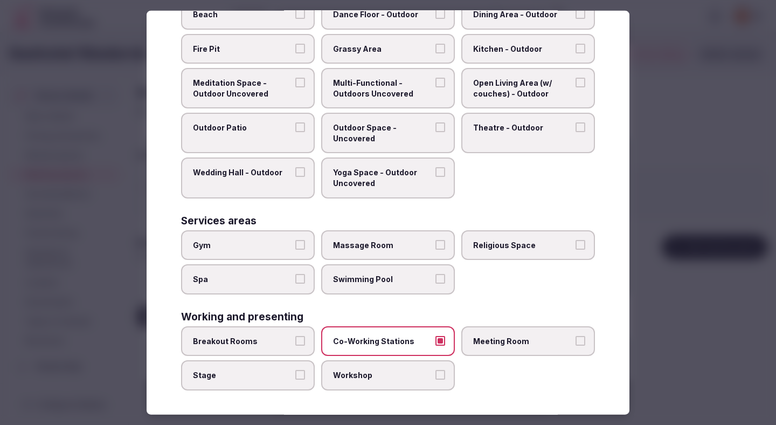
click at [264, 343] on span "Breakout Rooms" at bounding box center [242, 341] width 99 height 11
click at [295, 343] on button "Breakout Rooms" at bounding box center [300, 341] width 10 height 10
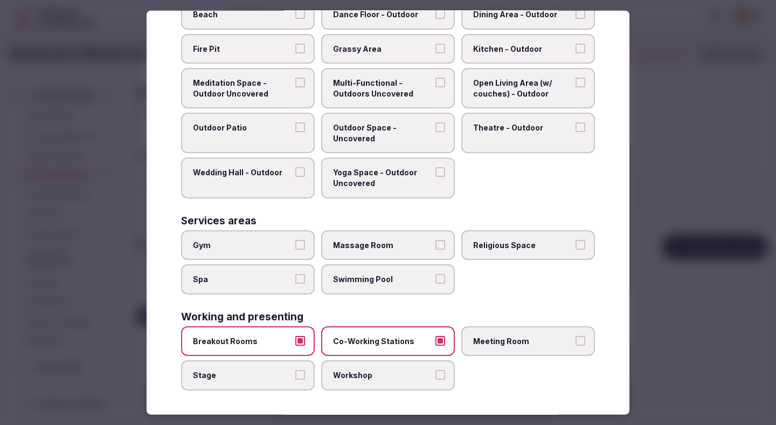
click at [360, 386] on label "Workshop" at bounding box center [388, 375] width 134 height 30
click at [435, 379] on button "Workshop" at bounding box center [440, 375] width 10 height 10
click at [491, 349] on label "Meeting Room" at bounding box center [528, 341] width 134 height 30
click at [575, 345] on button "Meeting Room" at bounding box center [580, 341] width 10 height 10
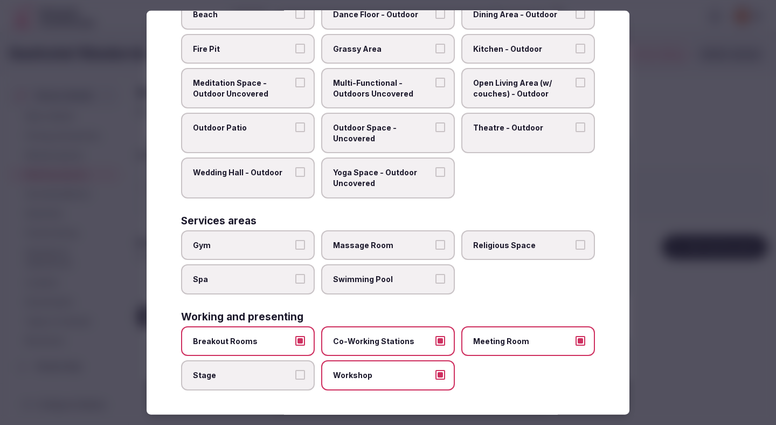
click at [668, 266] on div at bounding box center [388, 212] width 776 height 425
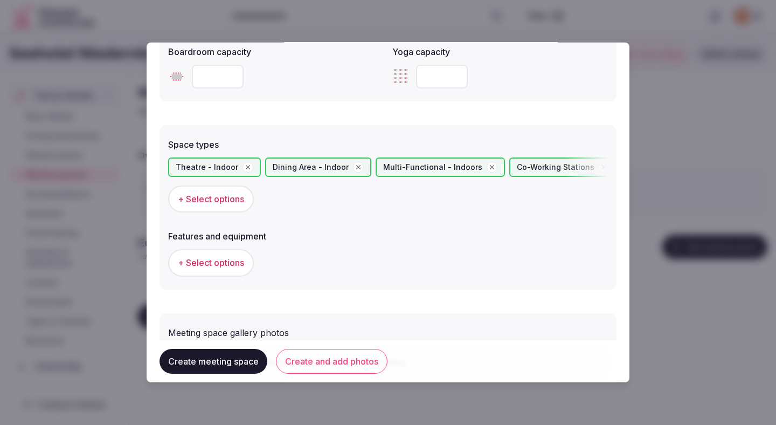
scroll to position [608, 0]
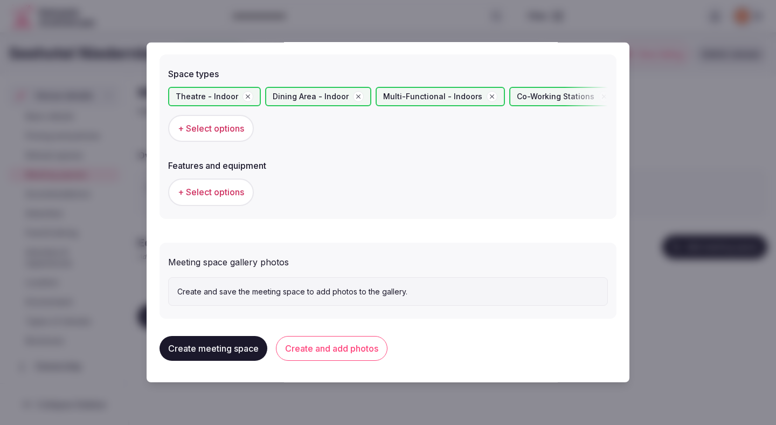
click at [219, 198] on span "+ Select options" at bounding box center [211, 192] width 66 height 12
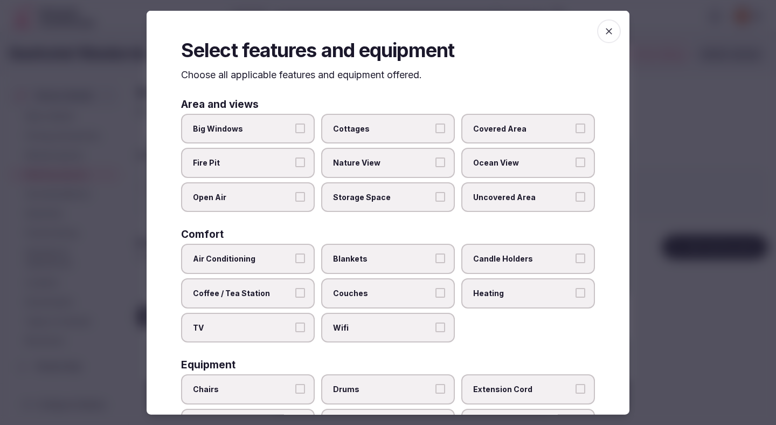
click at [237, 129] on span "Big Windows" at bounding box center [242, 128] width 99 height 11
click at [295, 129] on button "Big Windows" at bounding box center [300, 128] width 10 height 10
click at [269, 262] on span "Air Conditioning" at bounding box center [242, 258] width 99 height 11
click at [295, 262] on button "Air Conditioning" at bounding box center [300, 258] width 10 height 10
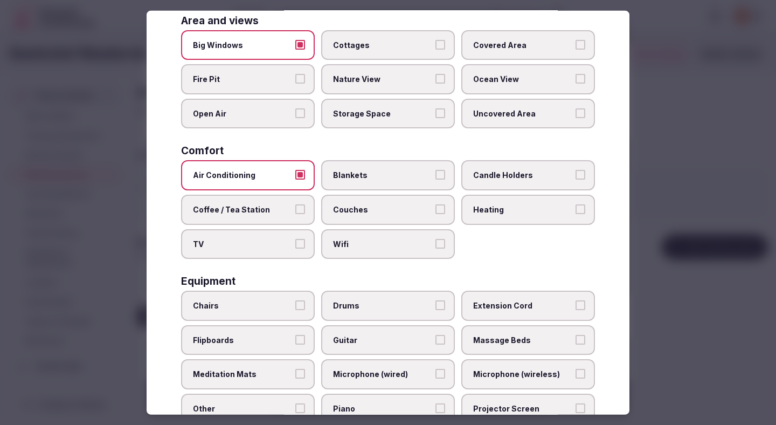
scroll to position [85, 0]
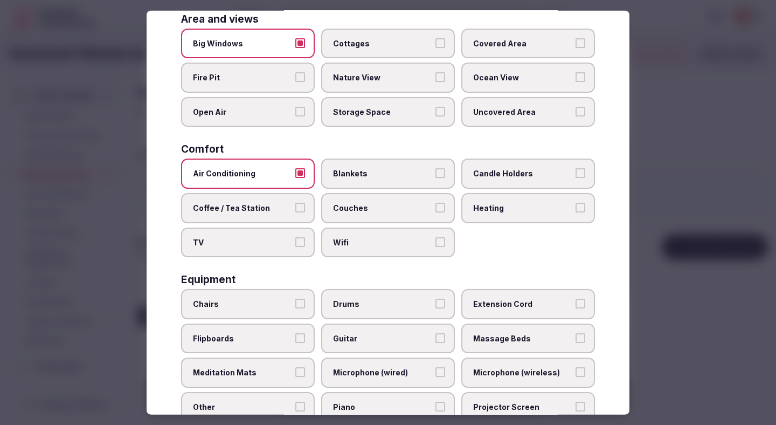
click at [417, 249] on label "Wifi" at bounding box center [388, 242] width 134 height 30
click at [435, 246] on button "Wifi" at bounding box center [440, 242] width 10 height 10
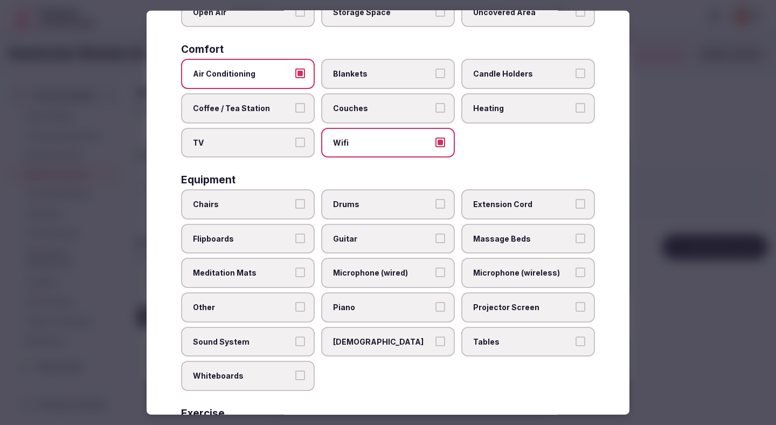
scroll to position [190, 0]
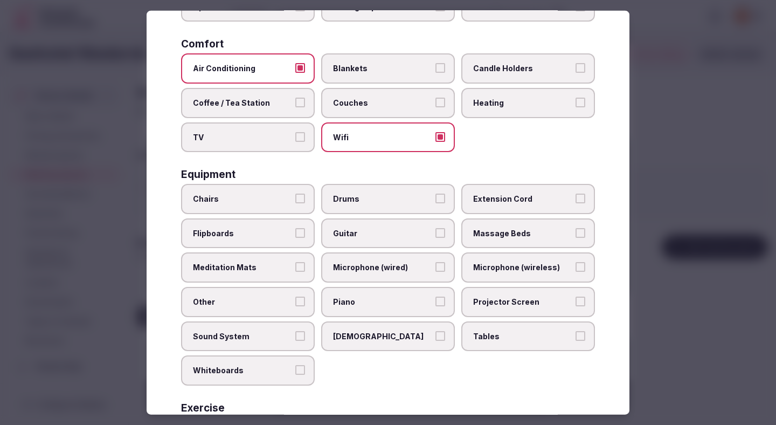
click at [270, 194] on span "Chairs" at bounding box center [242, 198] width 99 height 11
click at [295, 194] on button "Chairs" at bounding box center [300, 198] width 10 height 10
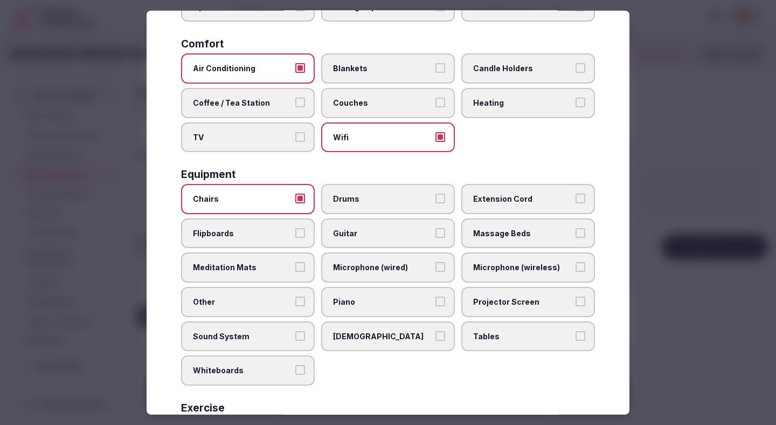
click at [293, 232] on label "Flipboards" at bounding box center [248, 233] width 134 height 30
click at [295, 232] on button "Flipboards" at bounding box center [300, 232] width 10 height 10
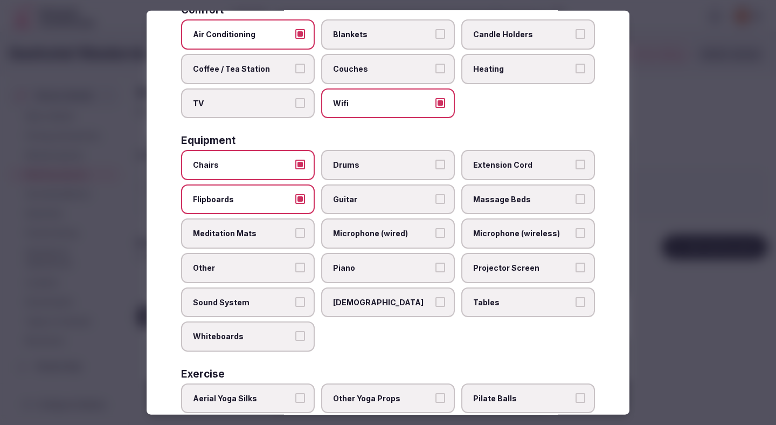
scroll to position [232, 0]
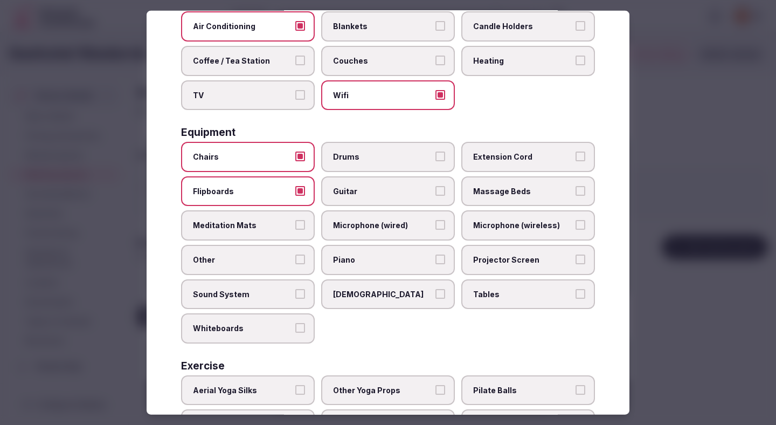
click at [506, 257] on span "Projector Screen" at bounding box center [522, 259] width 99 height 11
click at [575, 257] on button "Projector Screen" at bounding box center [580, 259] width 10 height 10
click at [488, 298] on span "Tables" at bounding box center [522, 293] width 99 height 11
click at [575, 298] on button "Tables" at bounding box center [580, 293] width 10 height 10
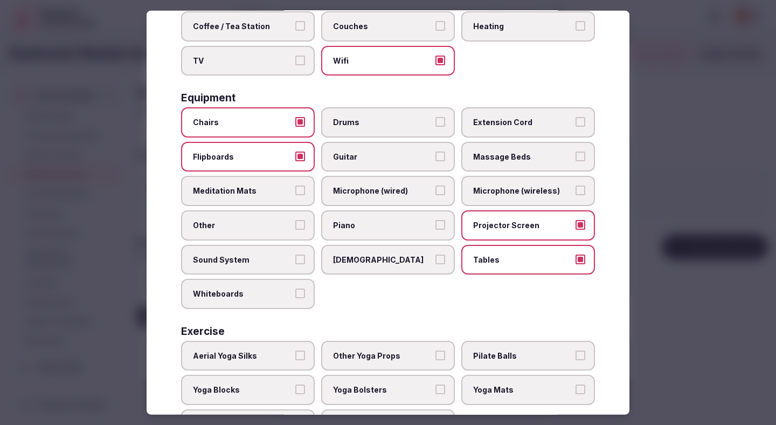
scroll to position [317, 0]
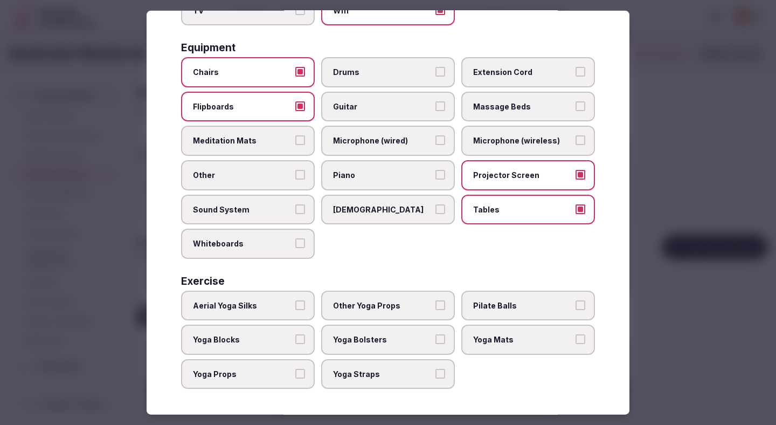
click at [732, 189] on div at bounding box center [388, 212] width 776 height 425
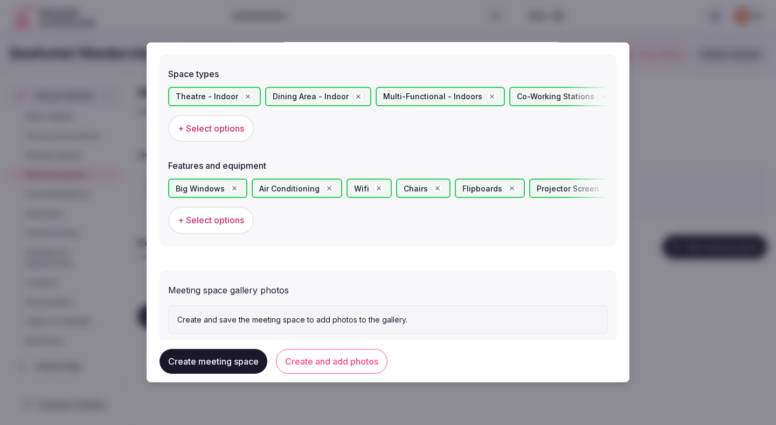
scroll to position [636, 0]
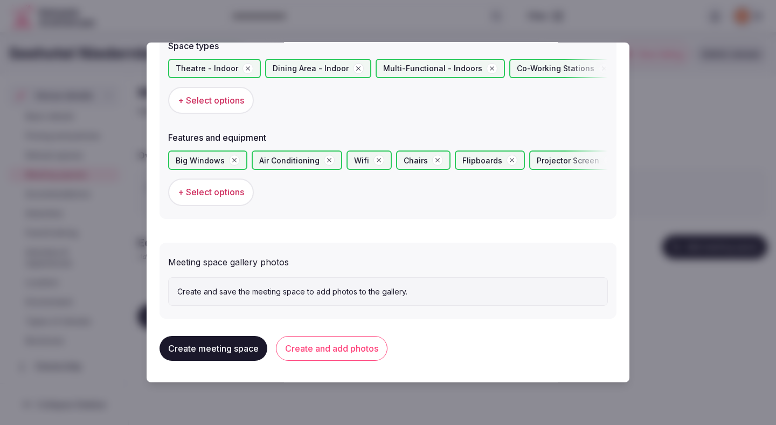
click at [363, 350] on button "Create and add photos" at bounding box center [332, 348] width 112 height 25
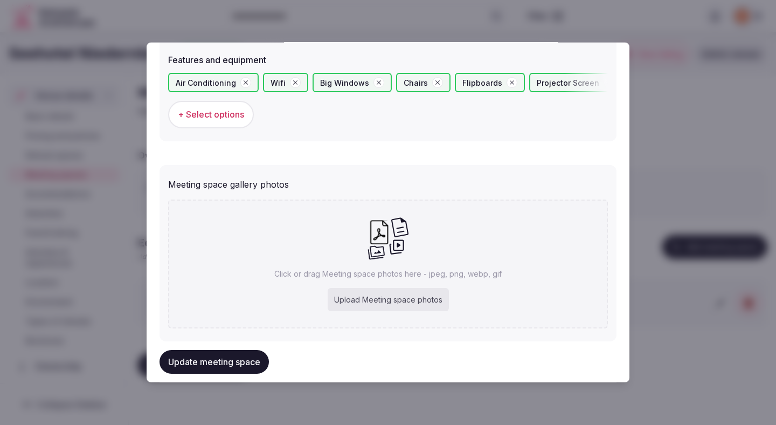
scroll to position [735, 0]
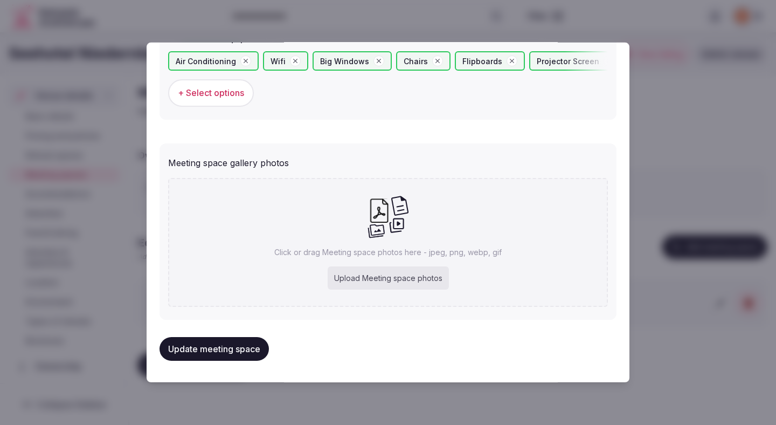
click at [354, 284] on div "Upload Meeting space photos" at bounding box center [388, 278] width 121 height 24
type input "**********"
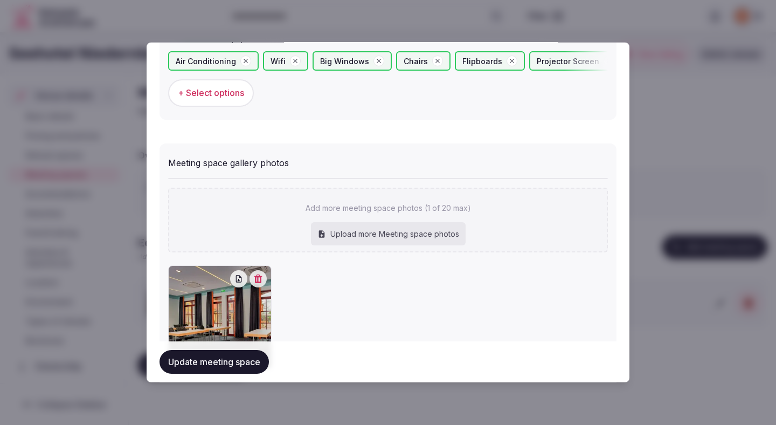
click at [237, 358] on button "Update meeting space" at bounding box center [213, 362] width 109 height 24
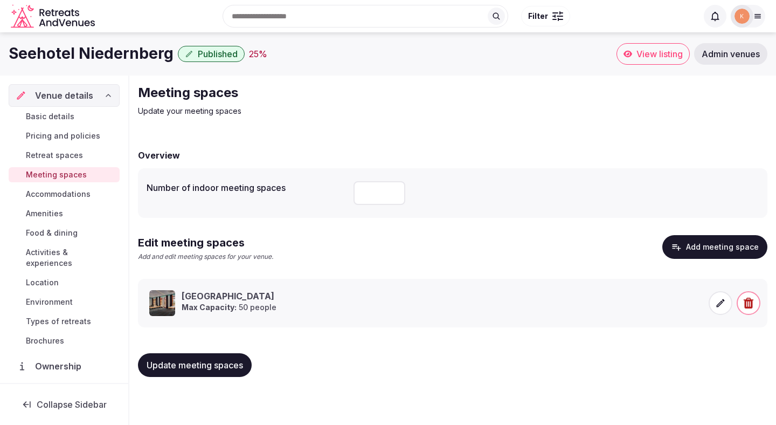
click at [227, 373] on button "Update meeting spaces" at bounding box center [195, 365] width 114 height 24
click at [213, 371] on button "Update meeting spaces" at bounding box center [195, 365] width 114 height 24
click at [80, 195] on span "Accommodations" at bounding box center [58, 194] width 65 height 11
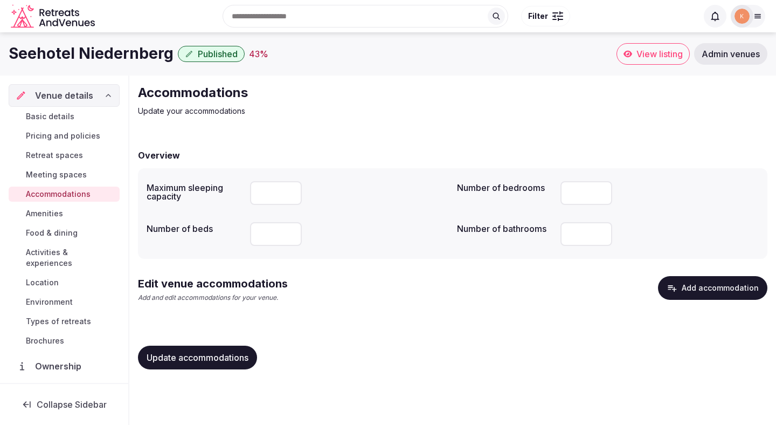
click at [689, 285] on button "Add accommodation" at bounding box center [712, 288] width 109 height 24
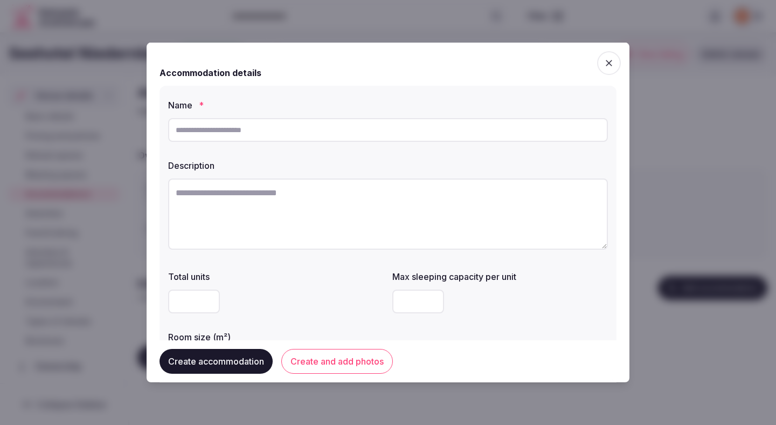
click at [507, 145] on div at bounding box center [388, 130] width 440 height 32
click at [509, 134] on input "text" at bounding box center [388, 130] width 440 height 24
type input "*"
paste input "**********"
type input "**********"
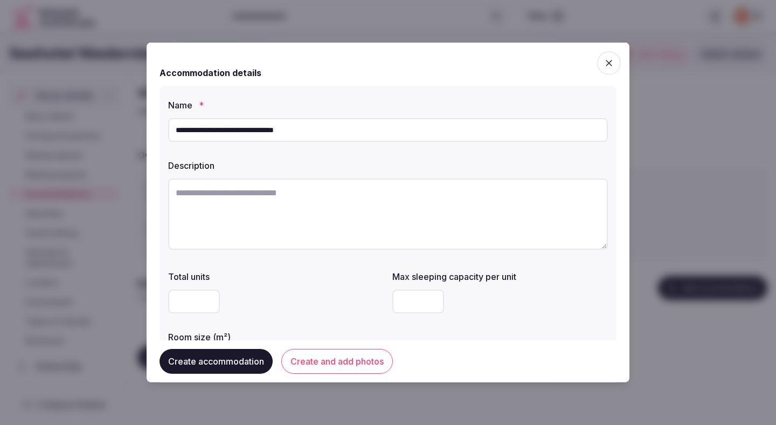
click at [521, 217] on textarea at bounding box center [388, 213] width 440 height 71
click at [352, 210] on textarea at bounding box center [388, 213] width 440 height 71
paste textarea "**********"
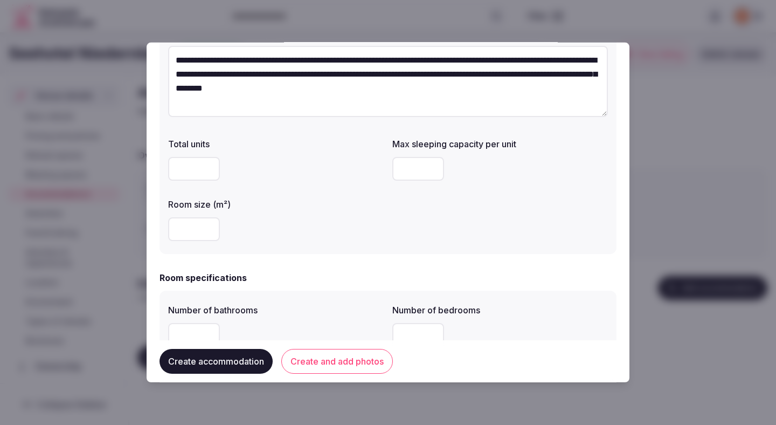
scroll to position [152, 0]
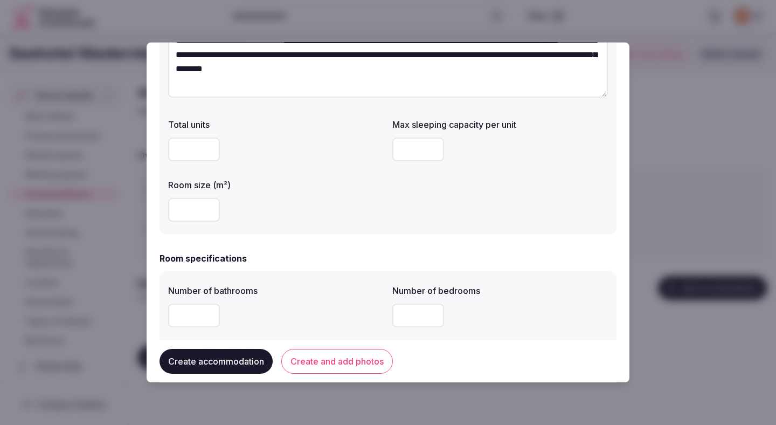
type textarea "**********"
click at [192, 220] on input "number" at bounding box center [194, 210] width 52 height 24
click at [195, 210] on input "number" at bounding box center [194, 210] width 52 height 24
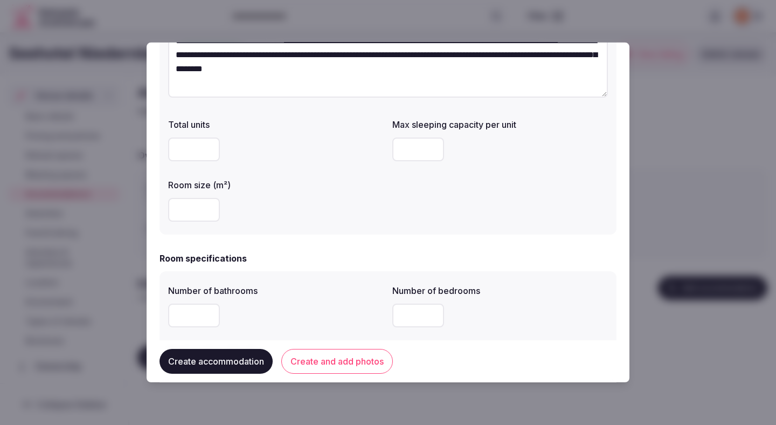
click at [186, 214] on input "number" at bounding box center [194, 210] width 52 height 24
type input "**"
click at [273, 193] on div "Room size (m²) **" at bounding box center [276, 200] width 216 height 52
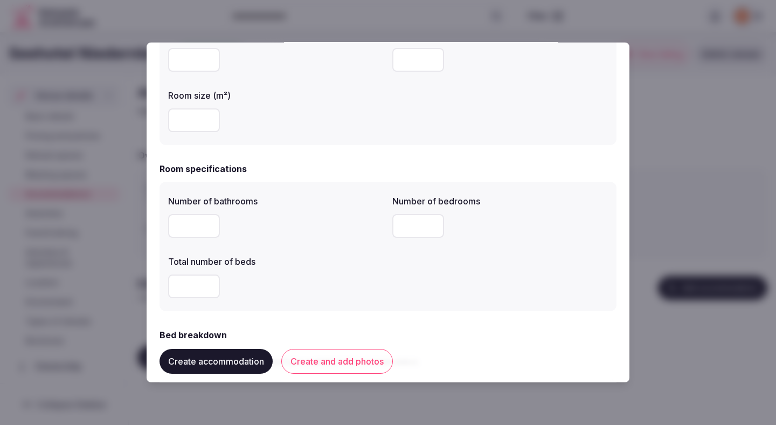
scroll to position [268, 0]
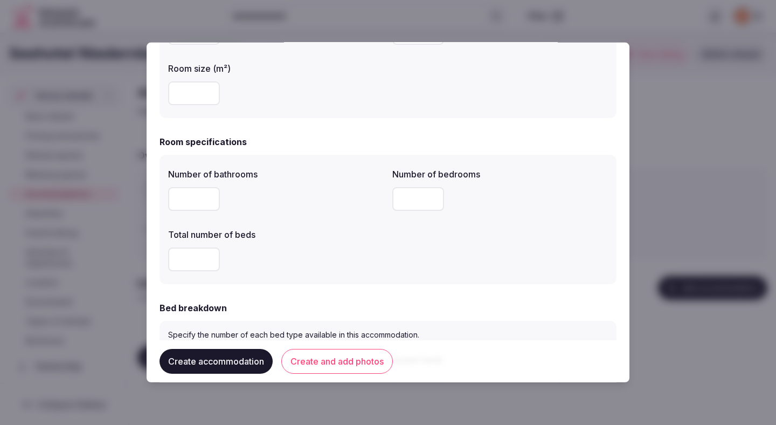
click at [281, 125] on form "**********" at bounding box center [387, 401] width 457 height 1229
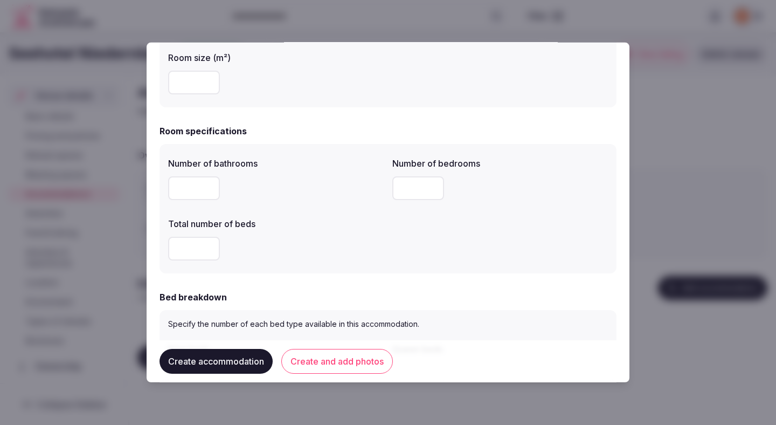
scroll to position [285, 0]
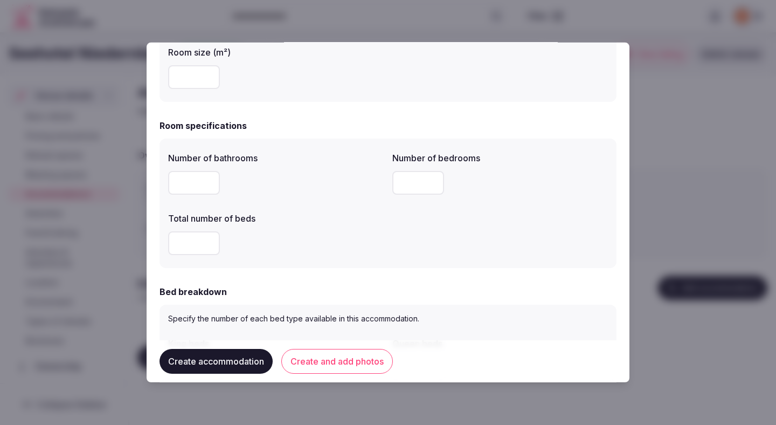
click at [188, 180] on input "number" at bounding box center [194, 183] width 52 height 24
type input "*"
click at [315, 210] on div "Total number of beds" at bounding box center [276, 214] width 216 height 15
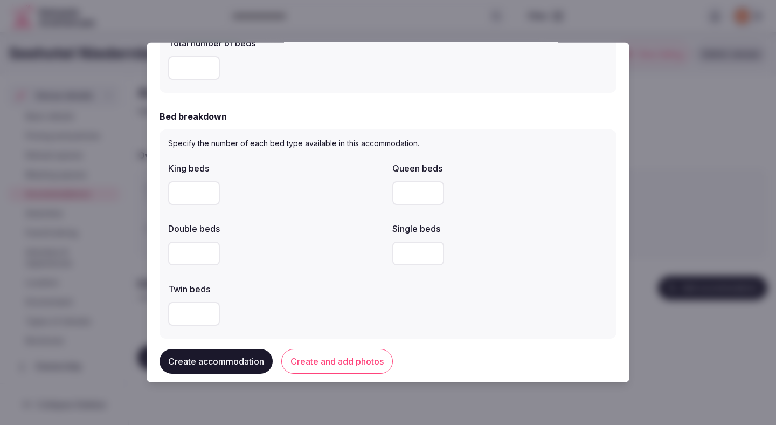
scroll to position [461, 0]
click at [206, 253] on input "number" at bounding box center [194, 252] width 52 height 24
click at [192, 253] on input "*" at bounding box center [194, 252] width 52 height 24
type input "*"
click at [281, 264] on div "*" at bounding box center [276, 252] width 216 height 32
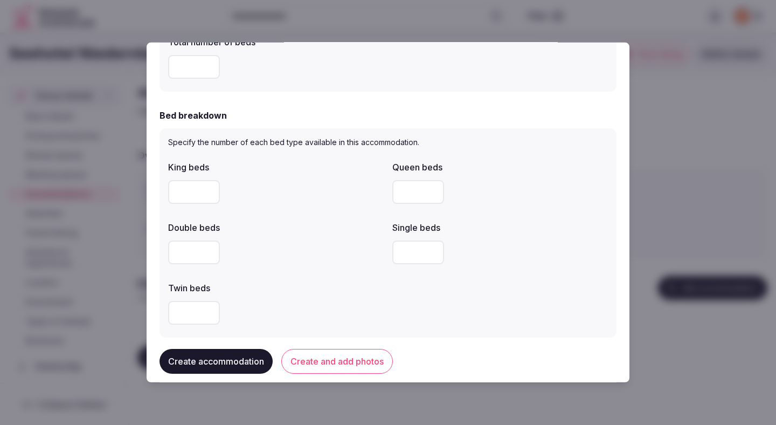
scroll to position [463, 0]
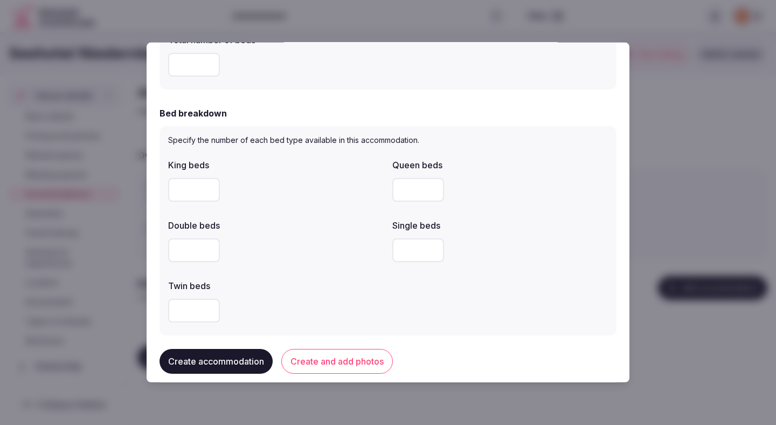
click at [281, 265] on div "*" at bounding box center [276, 250] width 216 height 32
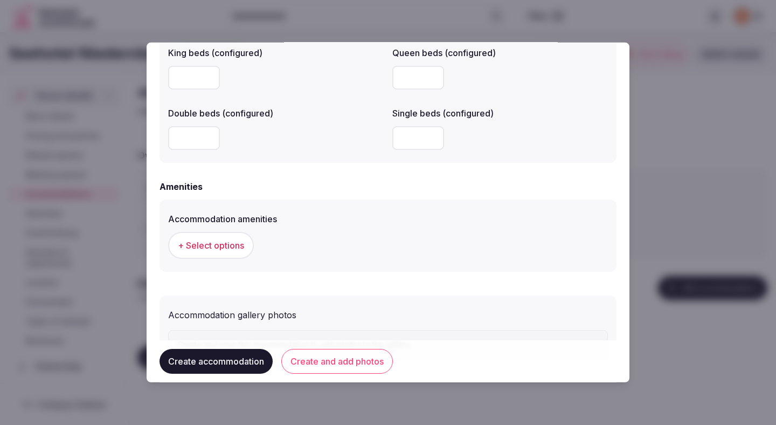
scroll to position [927, 0]
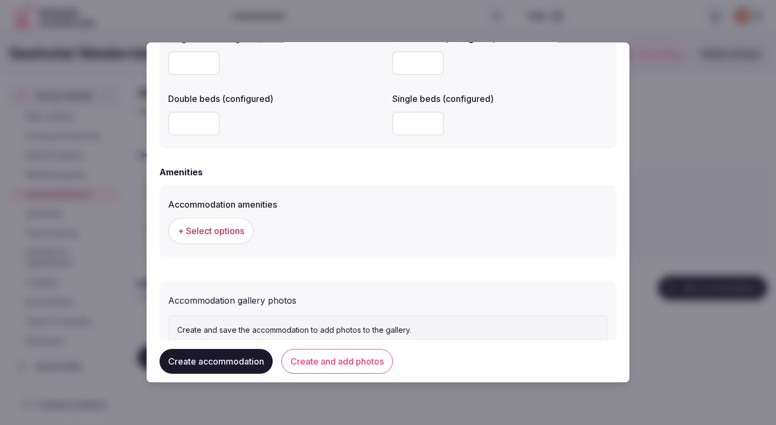
click at [241, 230] on span "+ Select options" at bounding box center [211, 231] width 66 height 12
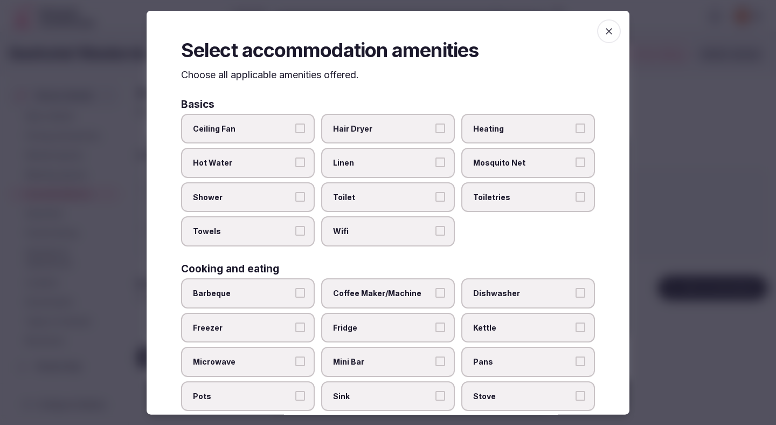
click at [254, 135] on label "Ceiling Fan" at bounding box center [248, 128] width 134 height 30
click at [295, 133] on button "Ceiling Fan" at bounding box center [300, 128] width 10 height 10
click at [254, 168] on label "Hot Water" at bounding box center [248, 163] width 134 height 30
click at [295, 167] on button "Hot Water" at bounding box center [300, 162] width 10 height 10
click at [254, 184] on label "Shower" at bounding box center [248, 197] width 134 height 30
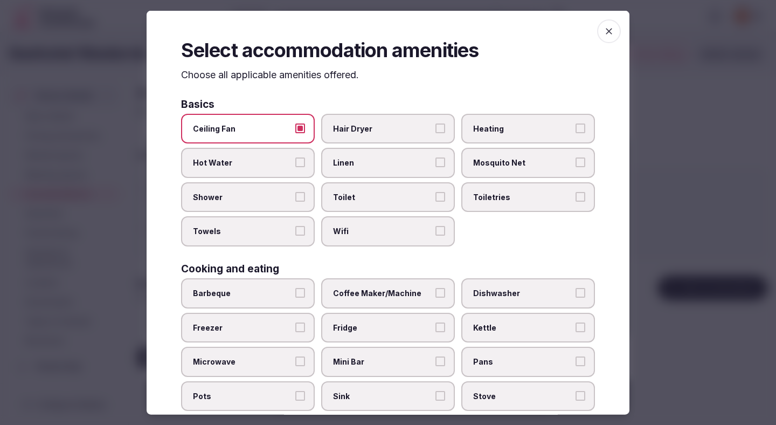
click at [295, 191] on button "Shower" at bounding box center [300, 196] width 10 height 10
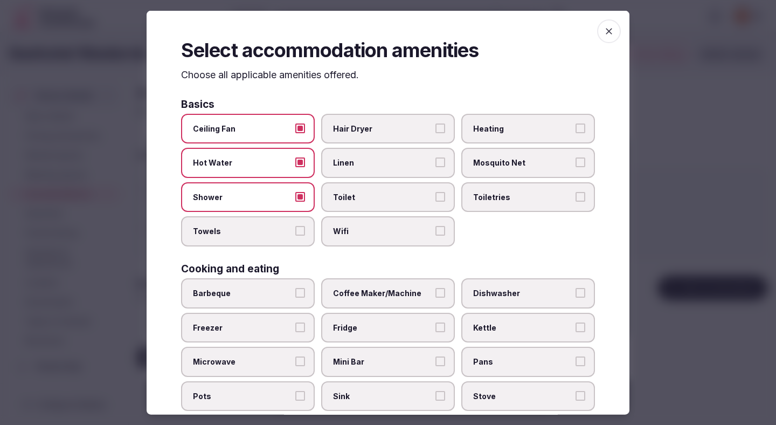
click at [253, 243] on label "Towels" at bounding box center [248, 231] width 134 height 30
click at [295, 235] on button "Towels" at bounding box center [300, 231] width 10 height 10
click at [369, 127] on span "Hair Dryer" at bounding box center [382, 128] width 99 height 11
click at [435, 127] on button "Hair Dryer" at bounding box center [440, 128] width 10 height 10
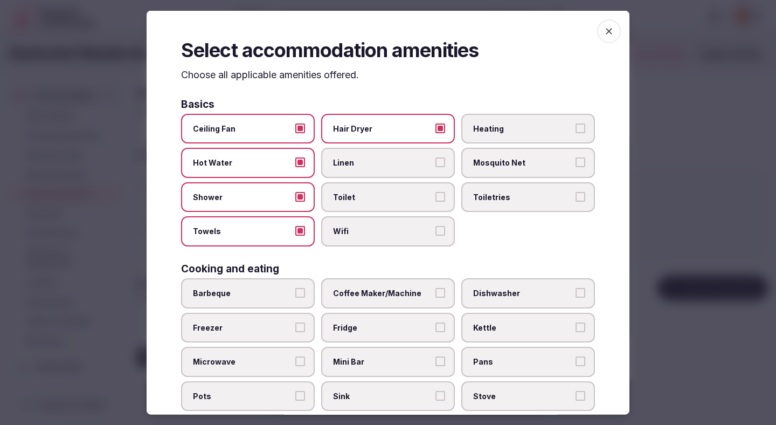
click at [366, 162] on span "Linen" at bounding box center [382, 162] width 99 height 11
click at [435, 162] on button "Linen" at bounding box center [440, 162] width 10 height 10
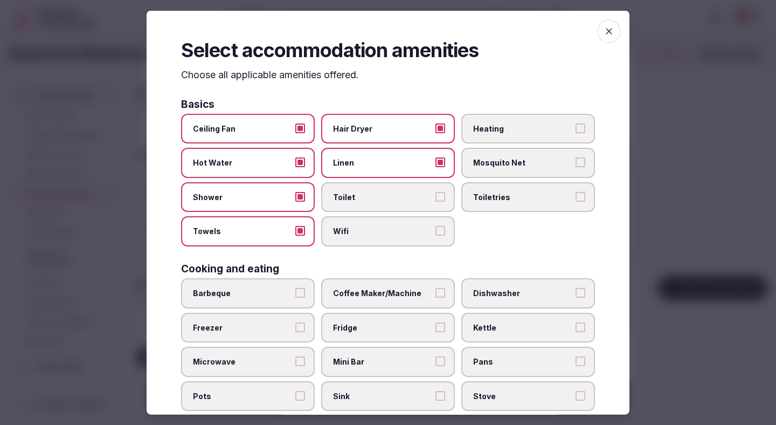
click at [365, 192] on span "Toilet" at bounding box center [382, 196] width 99 height 11
click at [435, 192] on button "Toilet" at bounding box center [440, 196] width 10 height 10
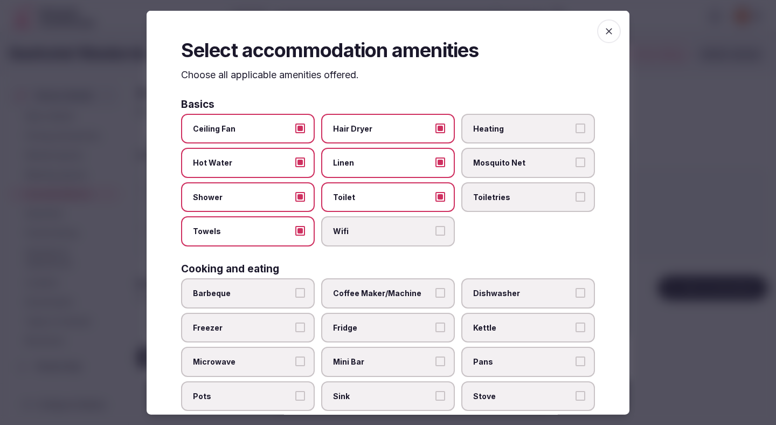
click at [366, 236] on span "Wifi" at bounding box center [382, 231] width 99 height 11
click at [435, 235] on button "Wifi" at bounding box center [440, 231] width 10 height 10
click at [484, 130] on span "Heating" at bounding box center [522, 128] width 99 height 11
click at [575, 130] on button "Heating" at bounding box center [580, 128] width 10 height 10
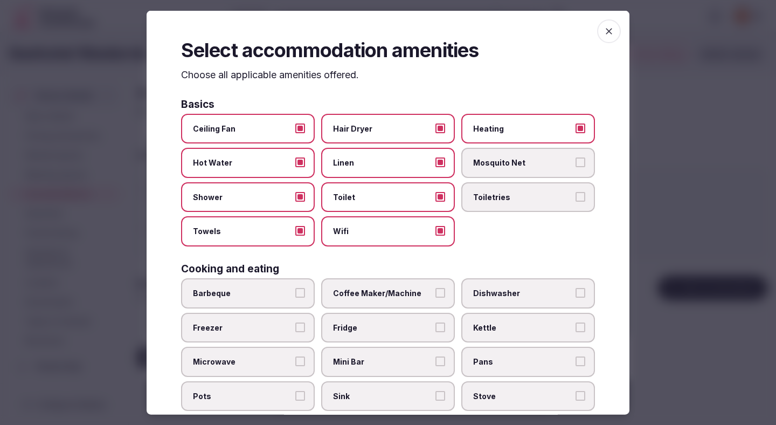
click at [482, 193] on span "Toiletries" at bounding box center [522, 196] width 99 height 11
click at [575, 193] on button "Toiletries" at bounding box center [580, 196] width 10 height 10
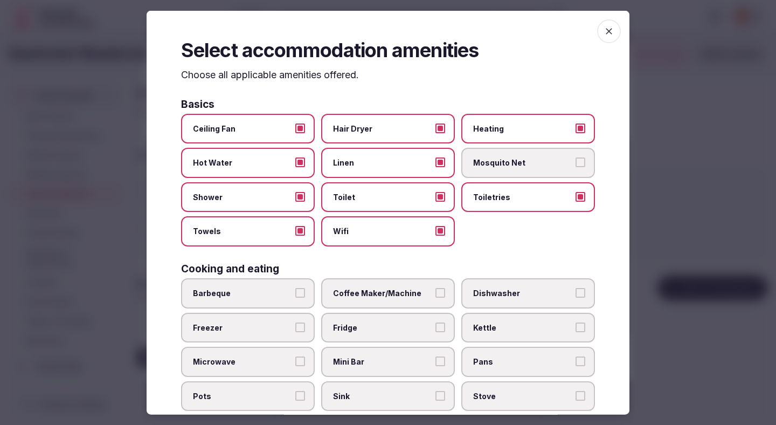
scroll to position [106, 0]
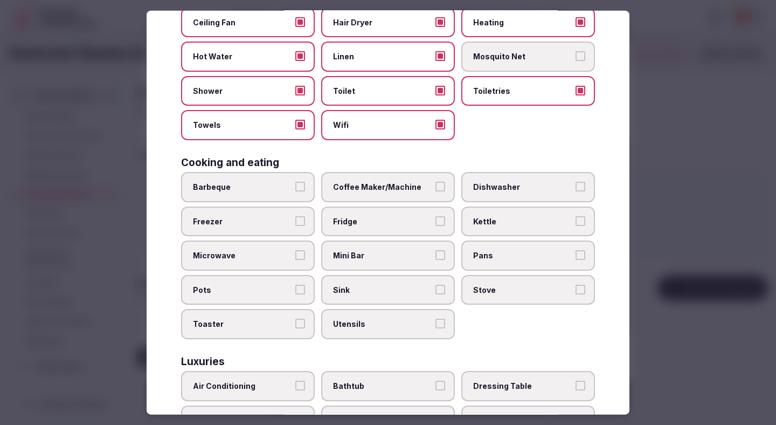
click at [422, 190] on span "Coffee Maker/Machine" at bounding box center [382, 187] width 99 height 11
click at [435, 190] on button "Coffee Maker/Machine" at bounding box center [440, 187] width 10 height 10
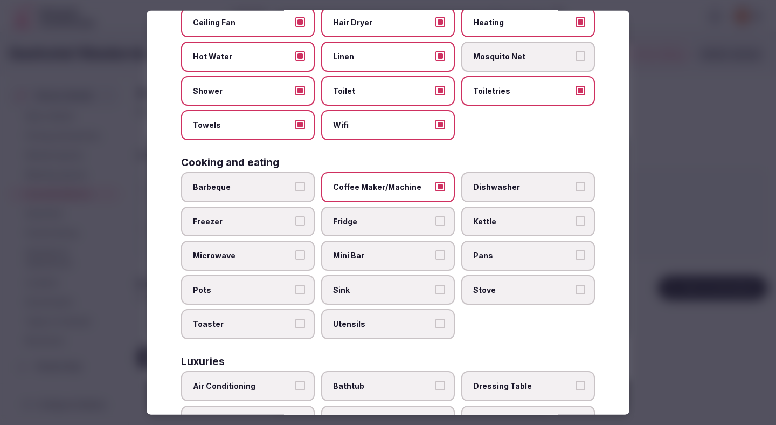
click at [406, 260] on span "Mini Bar" at bounding box center [382, 255] width 99 height 11
click at [435, 260] on button "Mini Bar" at bounding box center [440, 255] width 10 height 10
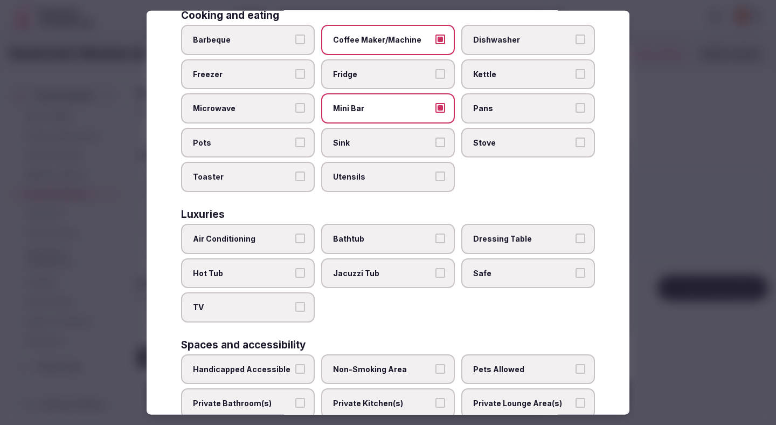
scroll to position [274, 0]
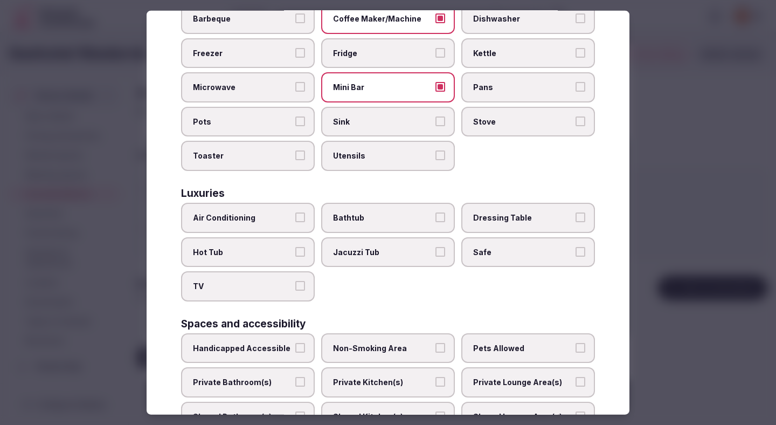
click at [288, 223] on label "Air Conditioning" at bounding box center [248, 218] width 134 height 30
click at [295, 222] on button "Air Conditioning" at bounding box center [300, 217] width 10 height 10
click at [278, 293] on label "TV" at bounding box center [248, 286] width 134 height 30
click at [295, 290] on button "TV" at bounding box center [300, 286] width 10 height 10
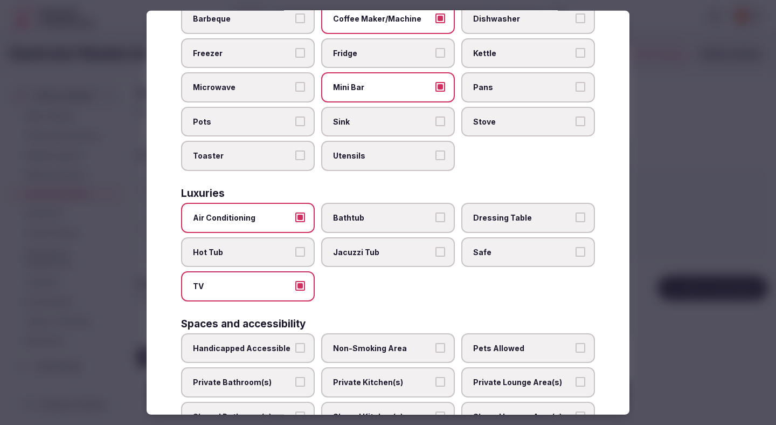
click at [479, 252] on span "Safe" at bounding box center [522, 251] width 99 height 11
click at [575, 252] on button "Safe" at bounding box center [580, 251] width 10 height 10
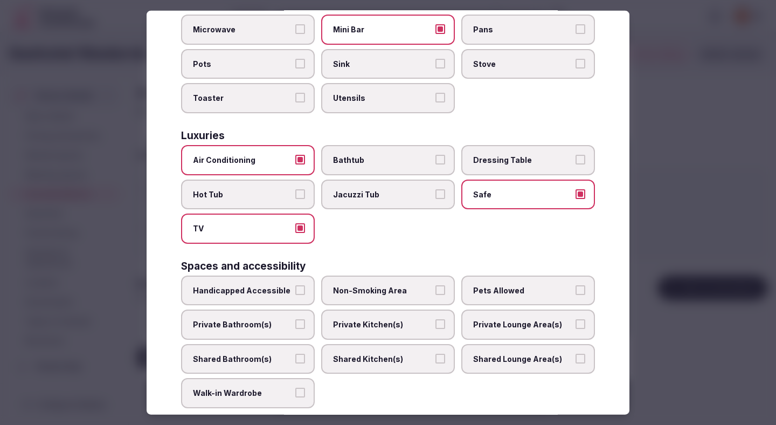
scroll to position [353, 0]
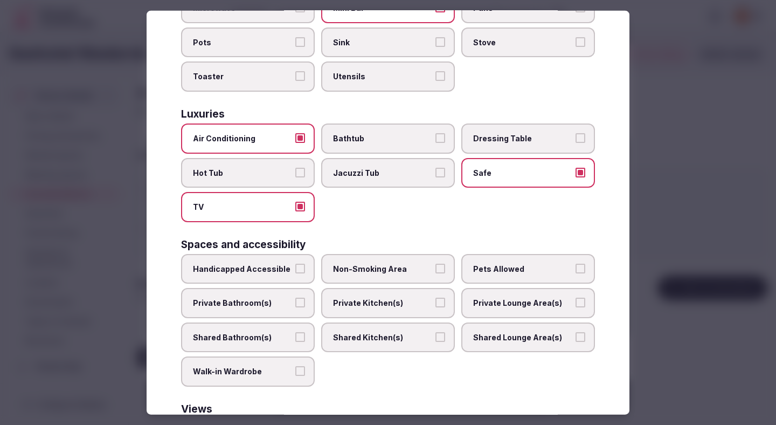
click at [295, 306] on label "Private Bathroom(s)" at bounding box center [248, 303] width 134 height 30
click at [295, 306] on button "Private Bathroom(s)" at bounding box center [300, 302] width 10 height 10
click at [357, 267] on span "Non-Smoking Area" at bounding box center [382, 268] width 99 height 11
click at [435, 267] on button "Non-Smoking Area" at bounding box center [440, 268] width 10 height 10
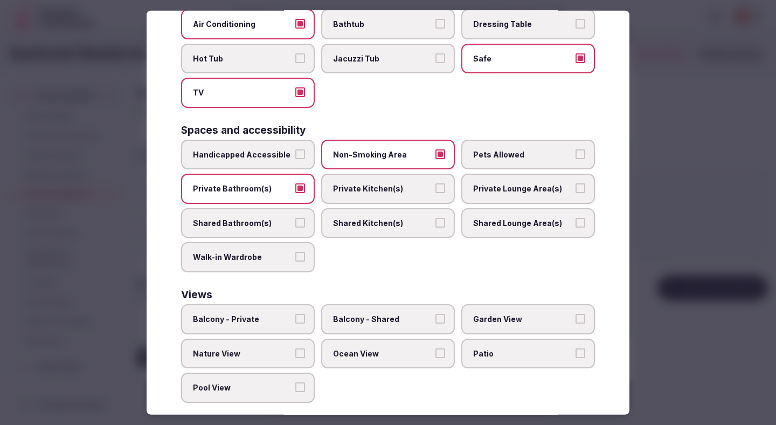
scroll to position [482, 0]
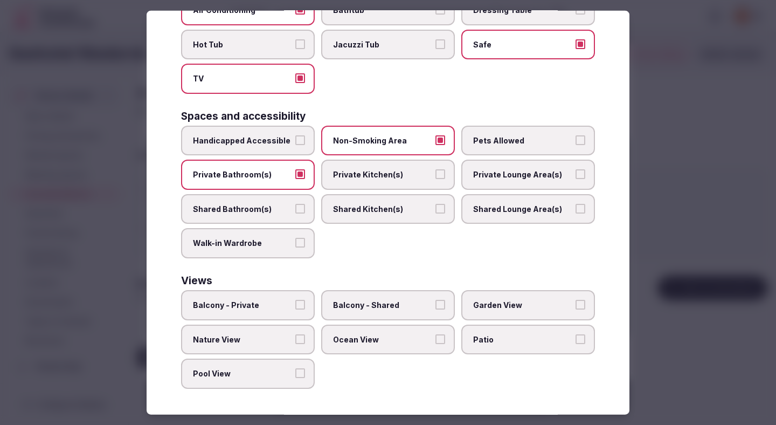
click at [306, 305] on label "Balcony - Private" at bounding box center [248, 305] width 134 height 30
click at [305, 305] on button "Balcony - Private" at bounding box center [300, 305] width 10 height 10
click at [303, 338] on button "Nature View" at bounding box center [300, 339] width 10 height 10
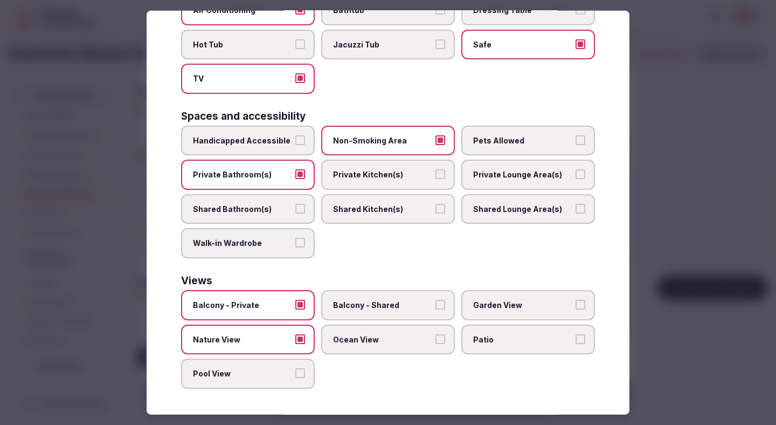
click at [650, 231] on div at bounding box center [388, 212] width 776 height 425
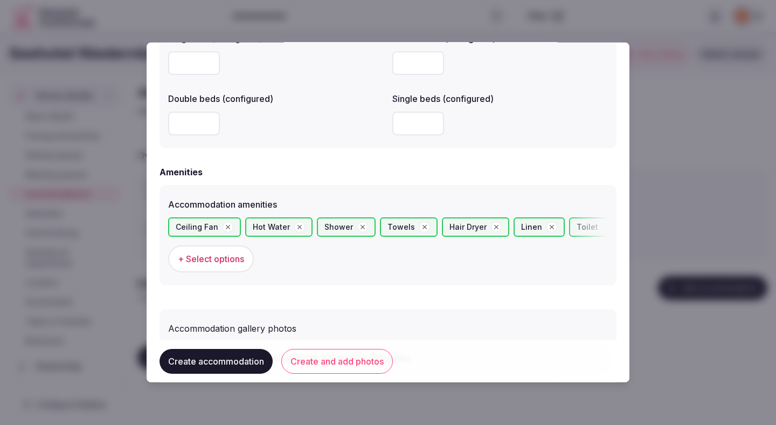
scroll to position [994, 0]
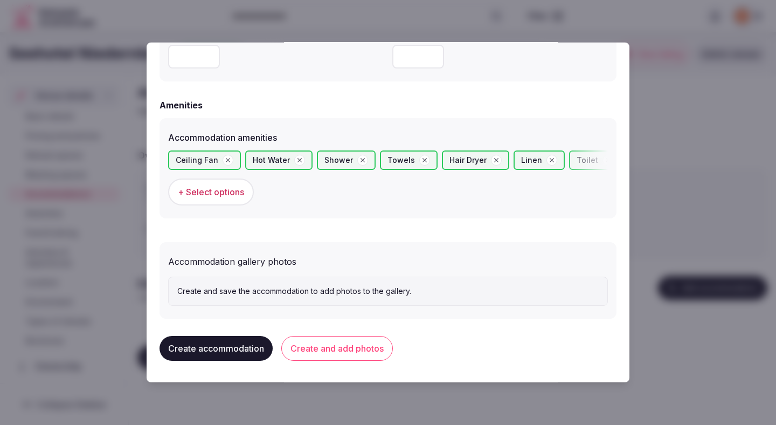
click at [350, 346] on button "Create and add photos" at bounding box center [337, 348] width 112 height 25
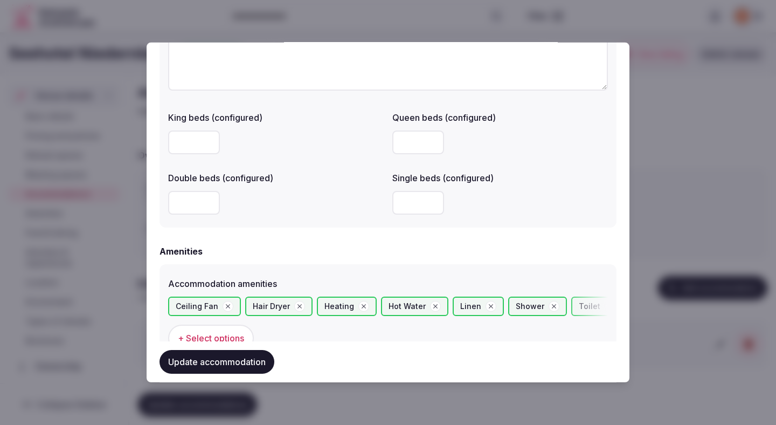
scroll to position [1093, 0]
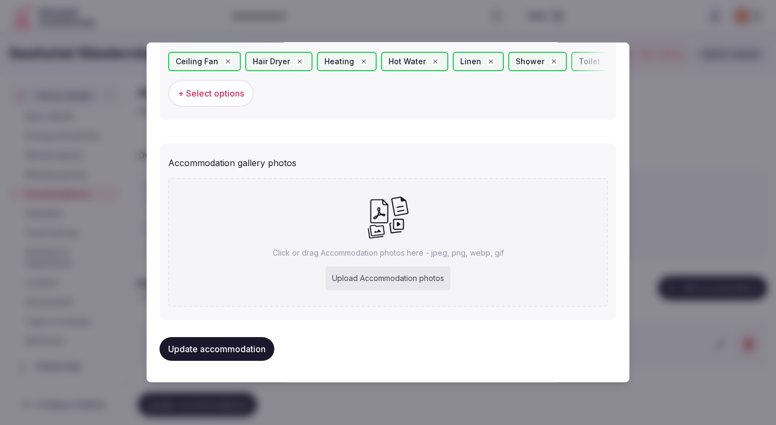
click at [352, 287] on div "Upload Accommodation photos" at bounding box center [387, 278] width 125 height 24
type input "**********"
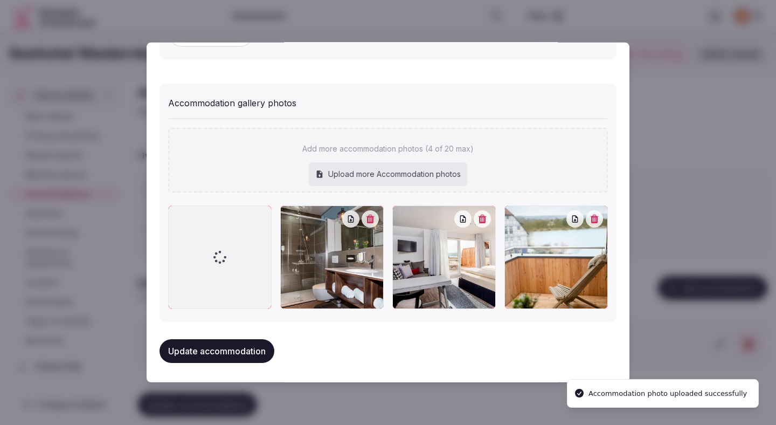
scroll to position [1155, 0]
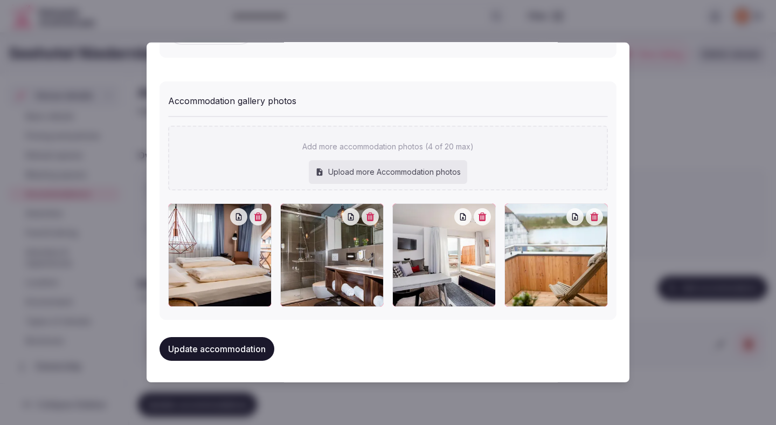
click at [254, 345] on button "Update accommodation" at bounding box center [216, 349] width 115 height 24
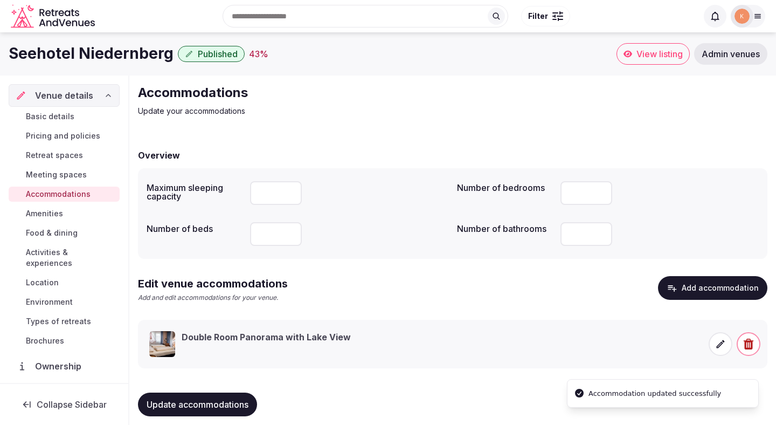
scroll to position [10, 0]
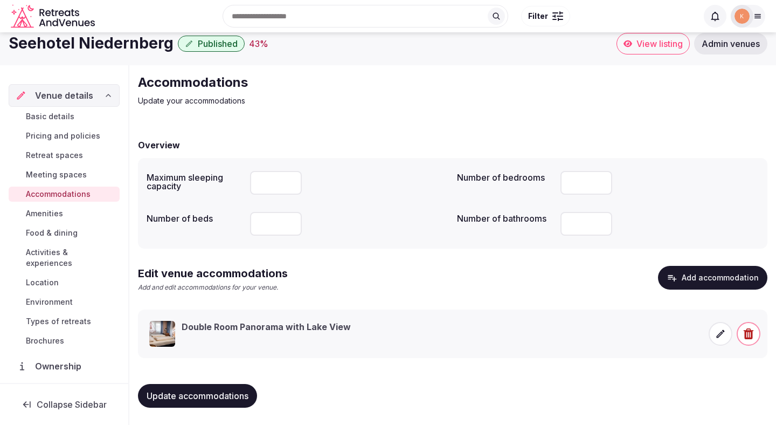
click at [230, 391] on span "Update accommodations" at bounding box center [198, 395] width 102 height 11
click at [51, 215] on span "Amenities" at bounding box center [44, 213] width 37 height 11
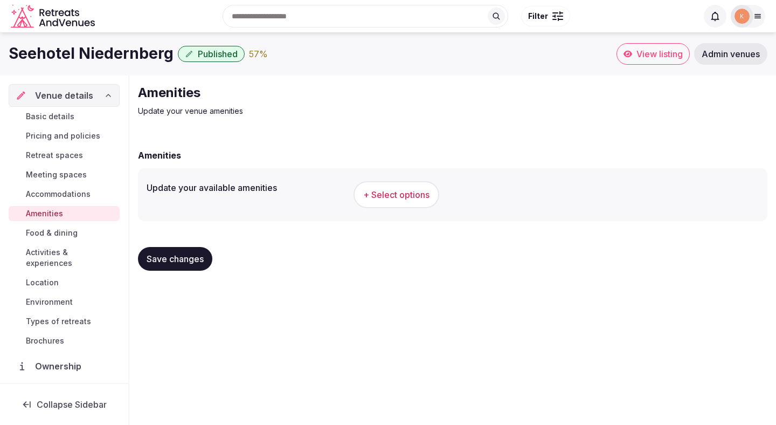
click at [370, 193] on span "+ Select options" at bounding box center [396, 195] width 66 height 12
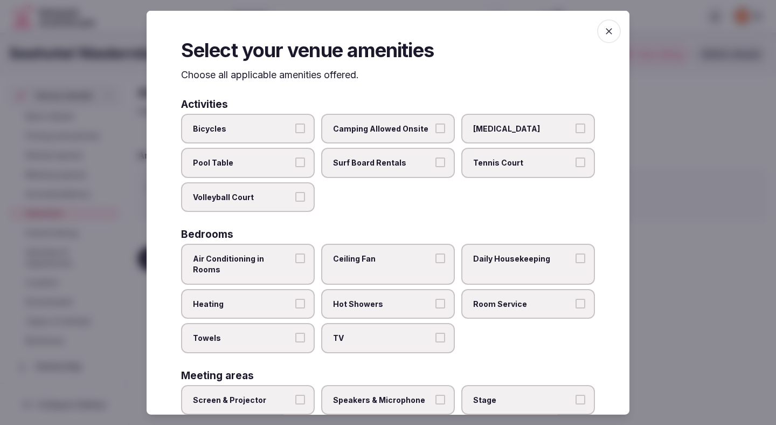
click at [289, 261] on span "Air Conditioning in Rooms" at bounding box center [242, 263] width 99 height 21
click at [295, 261] on button "Air Conditioning in Rooms" at bounding box center [300, 258] width 10 height 10
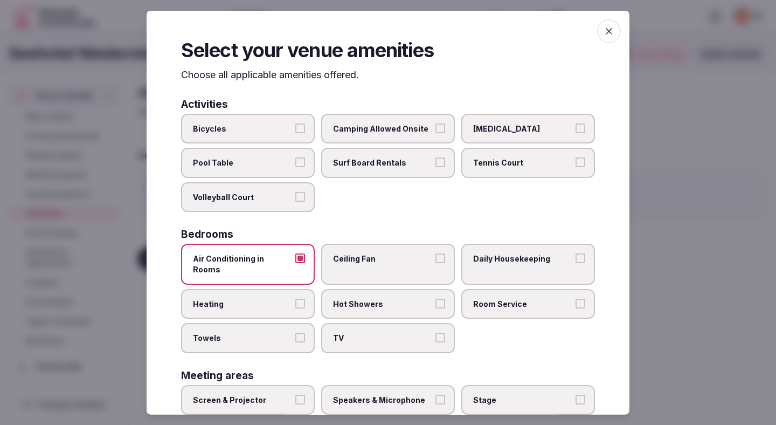
click at [284, 298] on span "Heating" at bounding box center [242, 303] width 99 height 11
click at [295, 298] on button "Heating" at bounding box center [300, 303] width 10 height 10
click at [285, 323] on label "Towels" at bounding box center [248, 338] width 134 height 30
click at [295, 332] on button "Towels" at bounding box center [300, 337] width 10 height 10
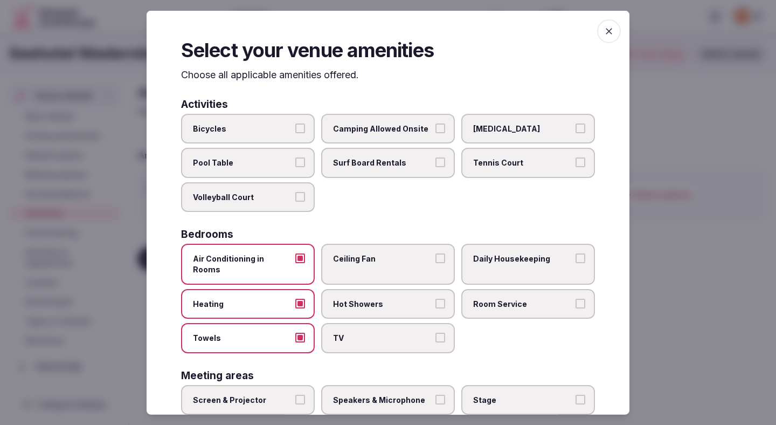
click at [393, 332] on span "TV" at bounding box center [382, 337] width 99 height 11
click at [435, 332] on button "TV" at bounding box center [440, 337] width 10 height 10
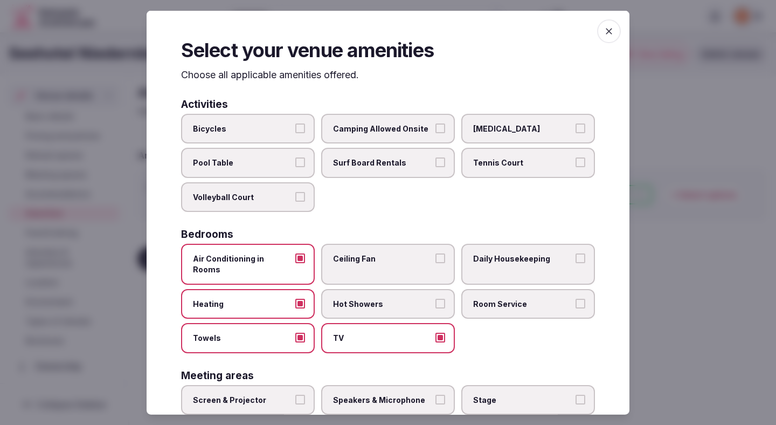
click at [393, 306] on label "Hot Showers" at bounding box center [388, 303] width 134 height 30
click at [435, 306] on button "Hot Showers" at bounding box center [440, 303] width 10 height 10
click at [393, 267] on label "Ceiling Fan" at bounding box center [388, 264] width 134 height 40
click at [435, 263] on button "Ceiling Fan" at bounding box center [440, 258] width 10 height 10
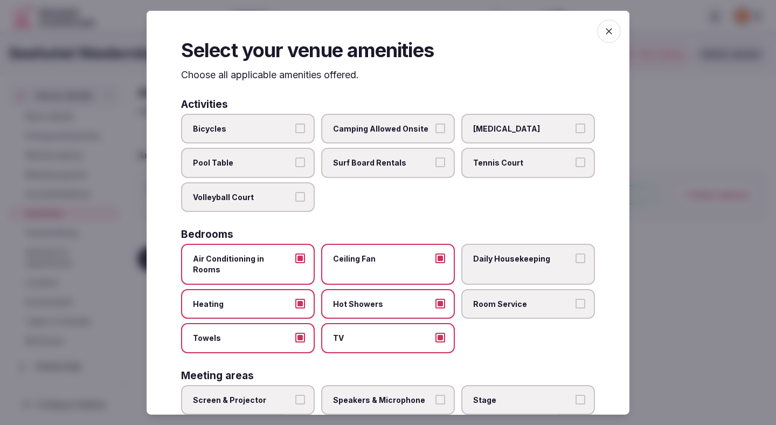
click at [491, 288] on label "Room Service" at bounding box center [528, 303] width 134 height 30
click at [575, 298] on button "Room Service" at bounding box center [580, 303] width 10 height 10
click at [489, 260] on span "Daily Housekeeping" at bounding box center [522, 258] width 99 height 11
click at [575, 260] on button "Daily Housekeeping" at bounding box center [580, 258] width 10 height 10
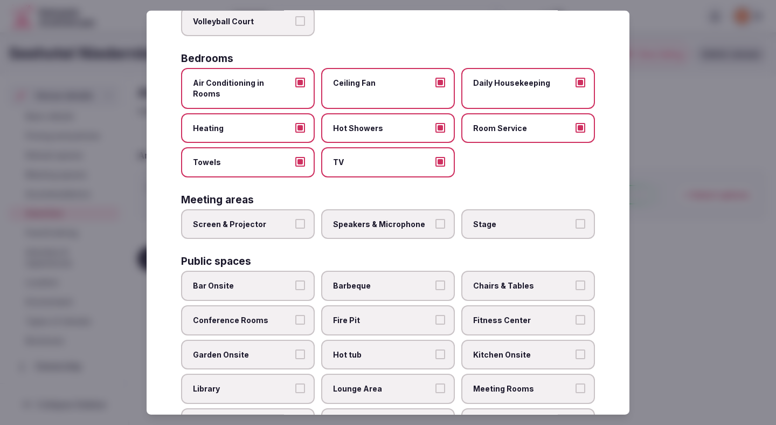
scroll to position [190, 0]
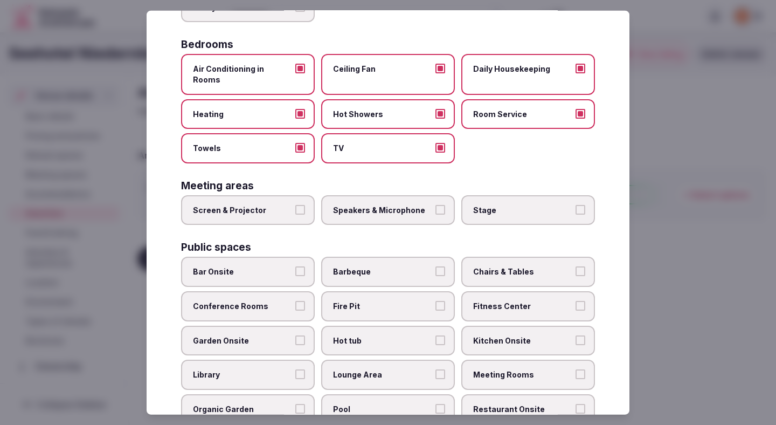
click at [299, 204] on button "Screen & Projector" at bounding box center [300, 209] width 10 height 10
click at [358, 204] on span "Speakers & Microphone" at bounding box center [382, 209] width 99 height 11
click at [435, 204] on button "Speakers & Microphone" at bounding box center [440, 209] width 10 height 10
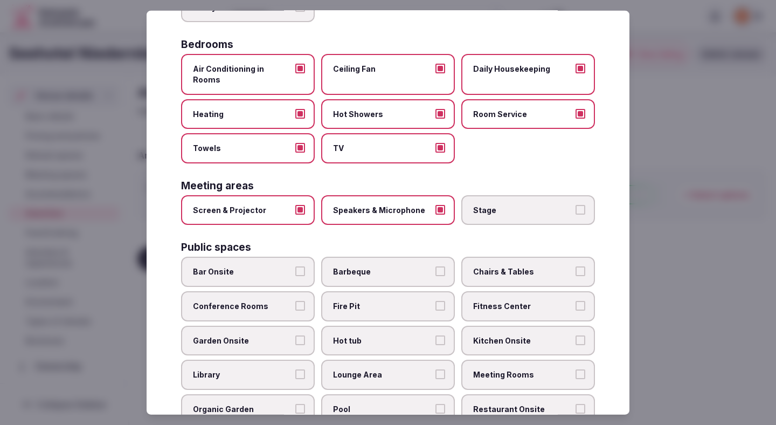
click at [280, 301] on label "Conference Rooms" at bounding box center [248, 306] width 134 height 30
click at [295, 301] on button "Conference Rooms" at bounding box center [300, 306] width 10 height 10
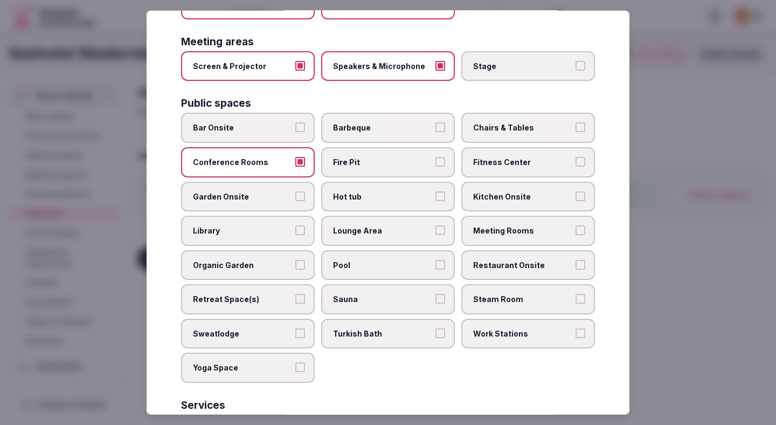
scroll to position [337, 0]
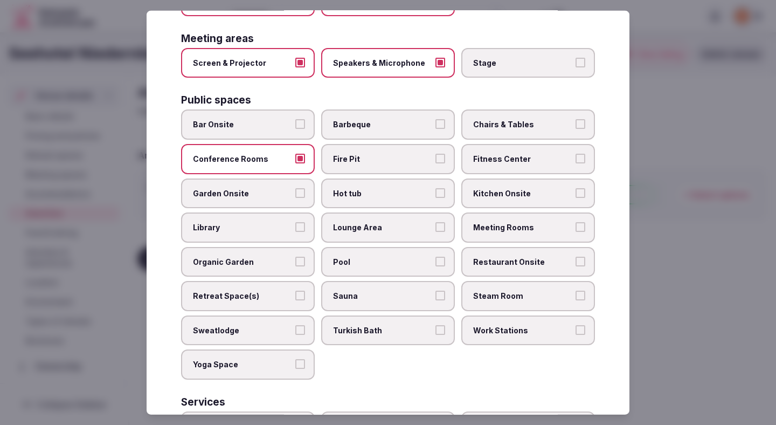
click at [348, 222] on span "Lounge Area" at bounding box center [382, 227] width 99 height 11
click at [435, 222] on button "Lounge Area" at bounding box center [440, 227] width 10 height 10
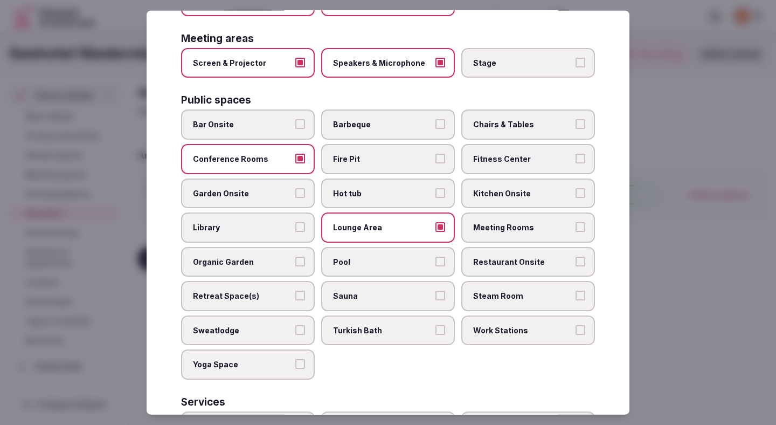
click at [348, 256] on span "Pool" at bounding box center [382, 261] width 99 height 11
click at [435, 256] on button "Pool" at bounding box center [440, 261] width 10 height 10
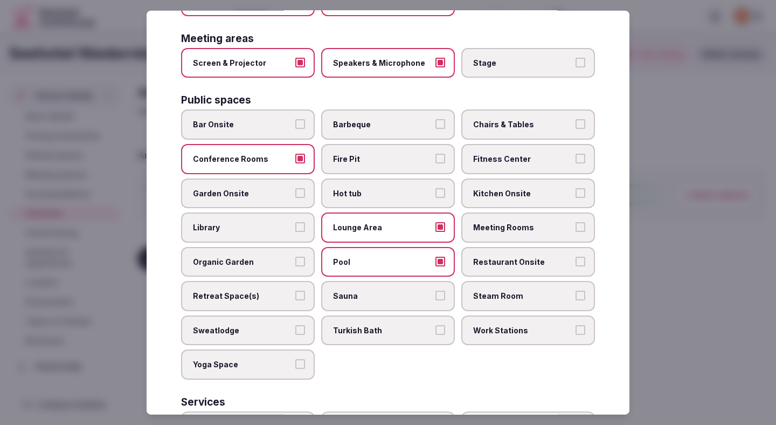
click at [524, 121] on label "Chairs & Tables" at bounding box center [528, 124] width 134 height 30
click at [575, 121] on button "Chairs & Tables" at bounding box center [580, 124] width 10 height 10
click at [521, 154] on span "Fitness Center" at bounding box center [522, 159] width 99 height 11
click at [575, 154] on button "Fitness Center" at bounding box center [580, 159] width 10 height 10
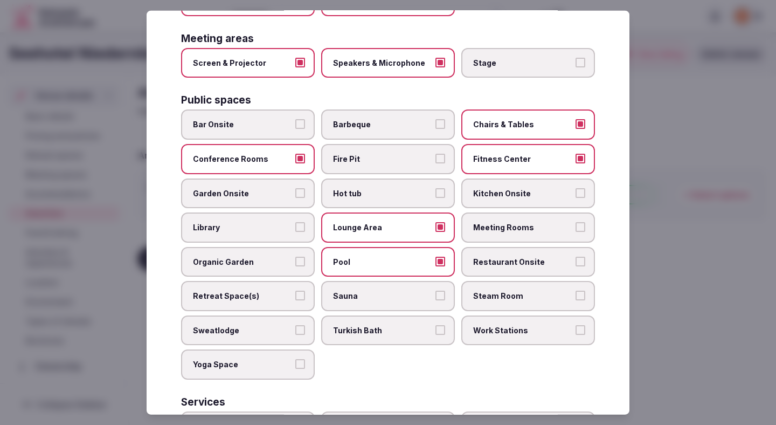
click at [518, 178] on label "Kitchen Onsite" at bounding box center [528, 193] width 134 height 30
click at [575, 188] on button "Kitchen Onsite" at bounding box center [580, 193] width 10 height 10
click at [517, 222] on span "Meeting Rooms" at bounding box center [522, 227] width 99 height 11
click at [575, 222] on button "Meeting Rooms" at bounding box center [580, 227] width 10 height 10
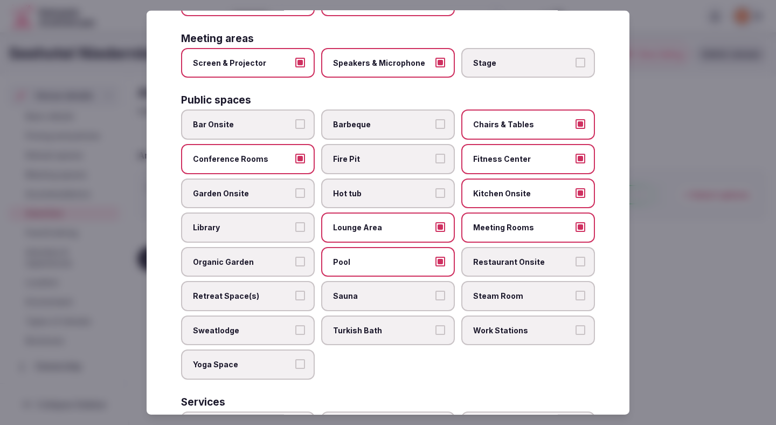
click at [518, 246] on label "Restaurant Onsite" at bounding box center [528, 261] width 134 height 30
click at [575, 256] on button "Restaurant Onsite" at bounding box center [580, 261] width 10 height 10
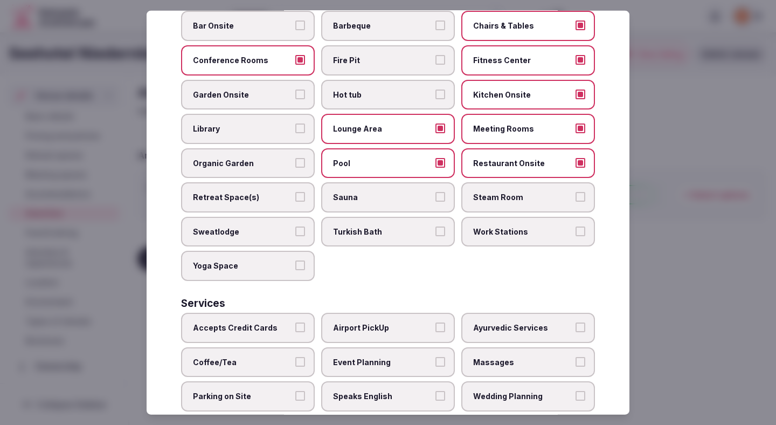
scroll to position [482, 0]
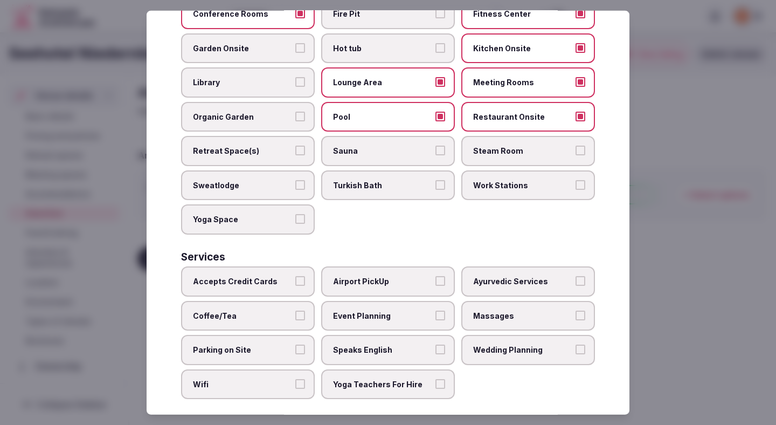
click at [265, 276] on label "Accepts Credit Cards" at bounding box center [248, 281] width 134 height 30
click at [295, 276] on button "Accepts Credit Cards" at bounding box center [300, 281] width 10 height 10
click at [260, 310] on span "Coffee/Tea" at bounding box center [242, 315] width 99 height 11
click at [295, 310] on button "Coffee/Tea" at bounding box center [300, 315] width 10 height 10
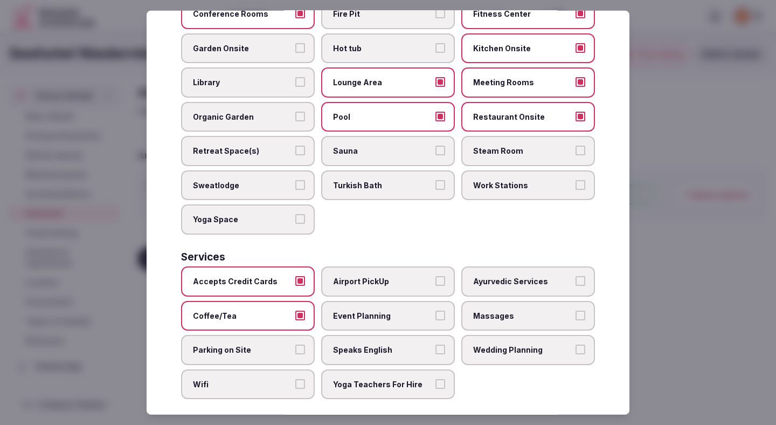
click at [259, 344] on span "Parking on Site" at bounding box center [242, 349] width 99 height 11
click at [295, 344] on button "Parking on Site" at bounding box center [300, 349] width 10 height 10
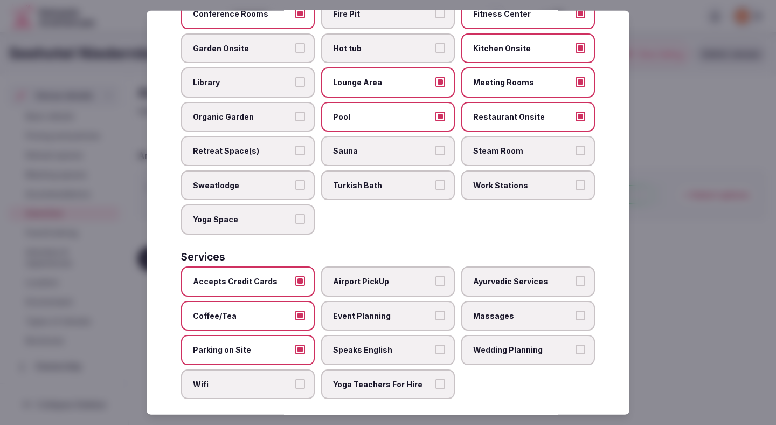
click at [270, 390] on div "Select your venue amenities Choose all applicable amenities offered. Activities…" at bounding box center [388, 213] width 483 height 404
click at [290, 381] on label "Wifi" at bounding box center [248, 384] width 134 height 30
click at [295, 381] on button "Wifi" at bounding box center [300, 384] width 10 height 10
click at [339, 349] on label "Speaks English" at bounding box center [388, 350] width 134 height 30
click at [435, 349] on button "Speaks English" at bounding box center [440, 349] width 10 height 10
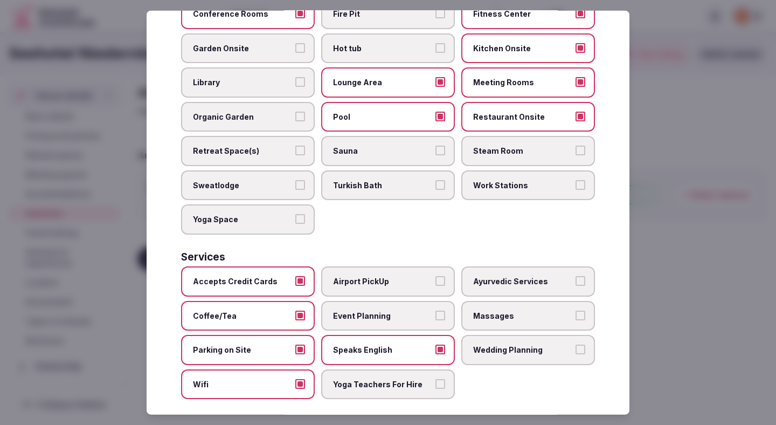
click at [351, 310] on span "Event Planning" at bounding box center [382, 315] width 99 height 11
click at [435, 310] on button "Event Planning" at bounding box center [440, 315] width 10 height 10
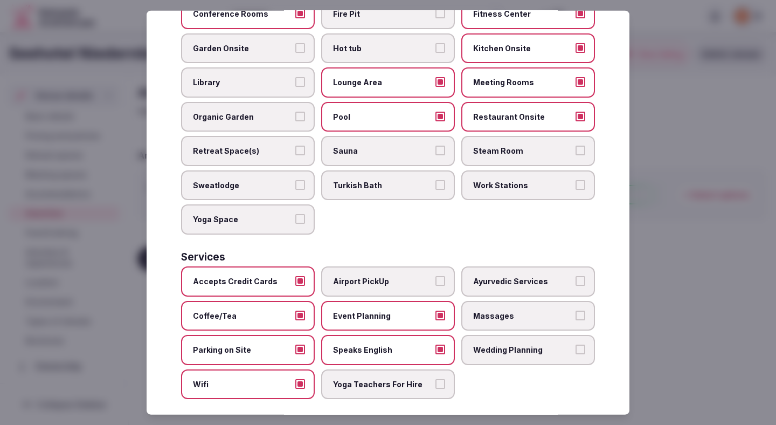
click at [657, 276] on div at bounding box center [388, 212] width 776 height 425
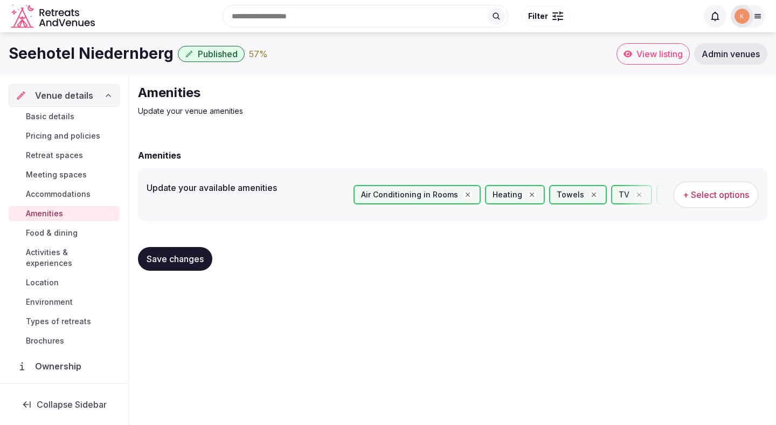
click at [202, 264] on button "Save changes" at bounding box center [175, 259] width 74 height 24
click at [203, 264] on button "Save changes" at bounding box center [175, 259] width 74 height 24
click at [55, 234] on span "Food & dining" at bounding box center [52, 232] width 52 height 11
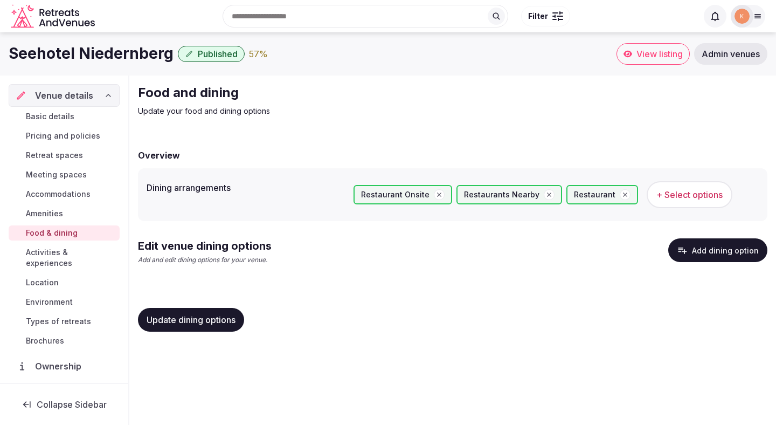
click at [694, 254] on button "Add dining option" at bounding box center [717, 250] width 99 height 24
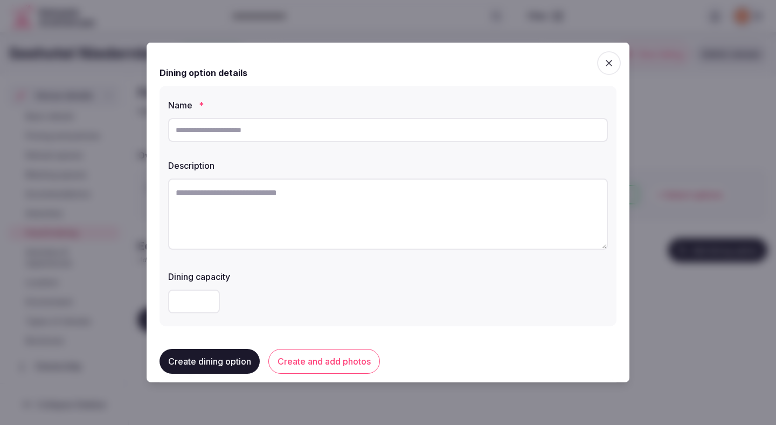
click at [323, 137] on input "text" at bounding box center [388, 130] width 440 height 24
type input "**********"
click at [313, 192] on textarea at bounding box center [388, 213] width 440 height 71
paste textarea "**********"
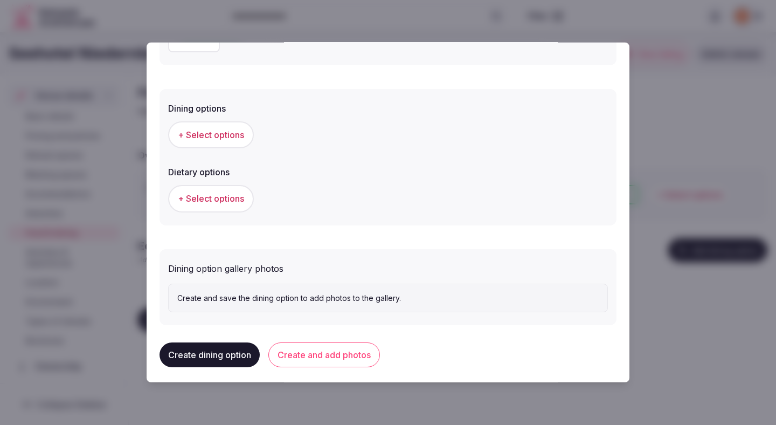
scroll to position [267, 0]
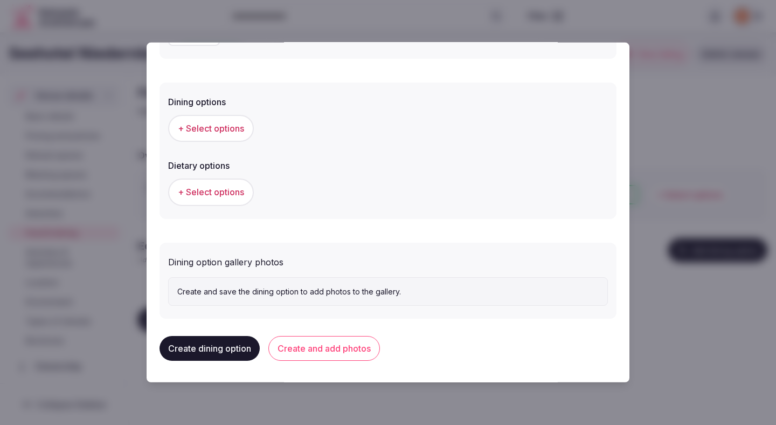
type textarea "**********"
click at [239, 126] on span "+ Select options" at bounding box center [211, 128] width 66 height 12
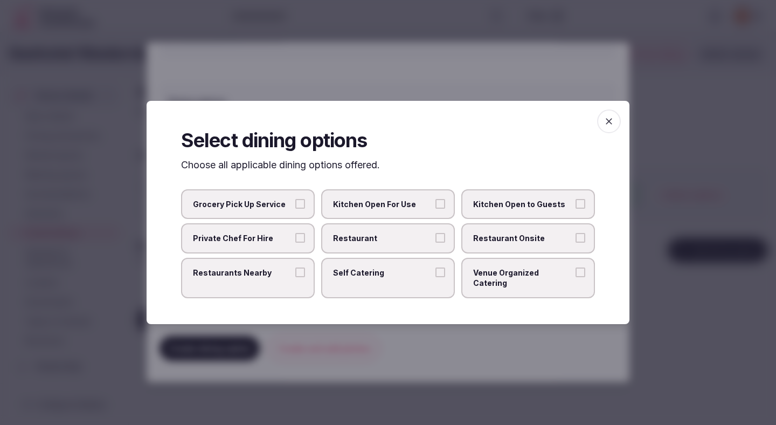
click at [438, 252] on label "Restaurant" at bounding box center [388, 238] width 134 height 30
click at [438, 242] on button "Restaurant" at bounding box center [440, 238] width 10 height 10
click at [492, 244] on span "Restaurant Onsite" at bounding box center [522, 238] width 99 height 11
click at [575, 242] on button "Restaurant Onsite" at bounding box center [580, 238] width 10 height 10
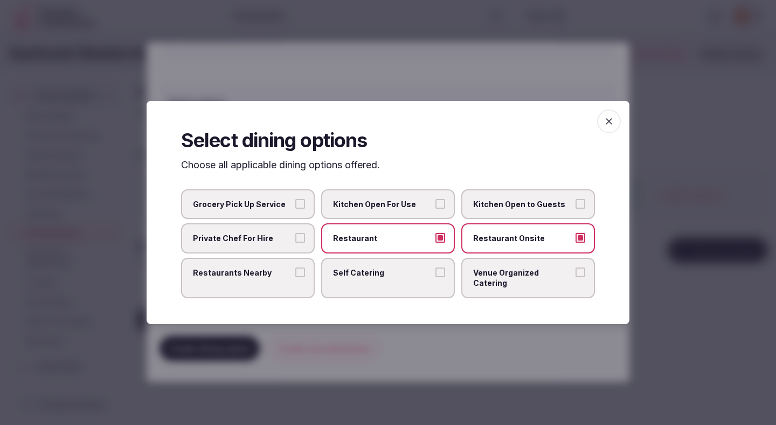
click at [430, 363] on div at bounding box center [388, 212] width 776 height 425
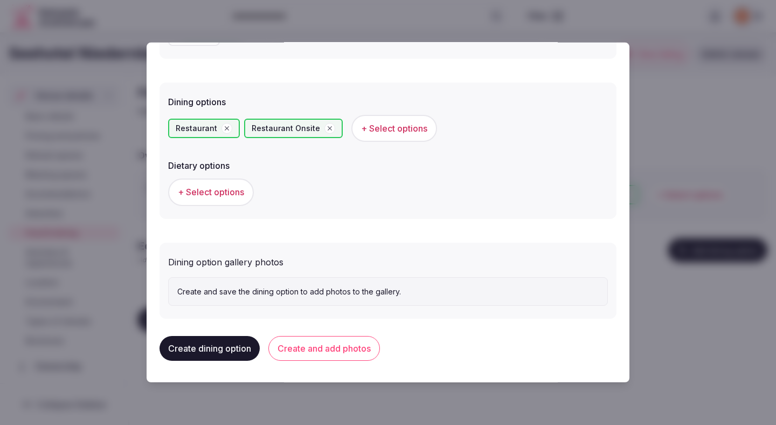
click at [235, 193] on span "+ Select options" at bounding box center [211, 192] width 66 height 12
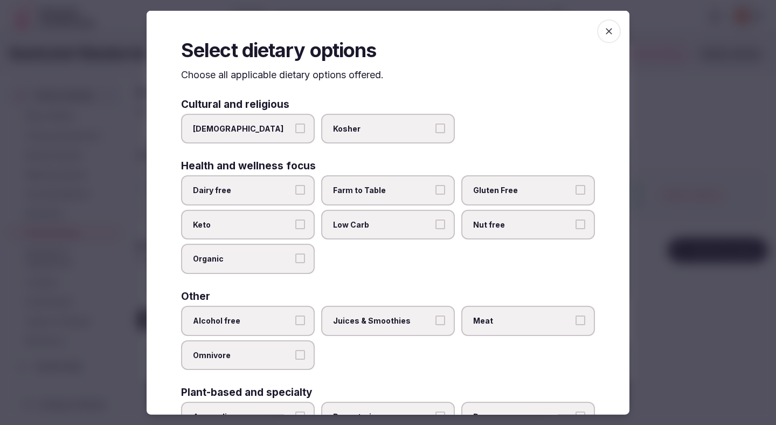
click at [285, 188] on span "Dairy free" at bounding box center [242, 190] width 99 height 11
click at [295, 188] on button "Dairy free" at bounding box center [300, 190] width 10 height 10
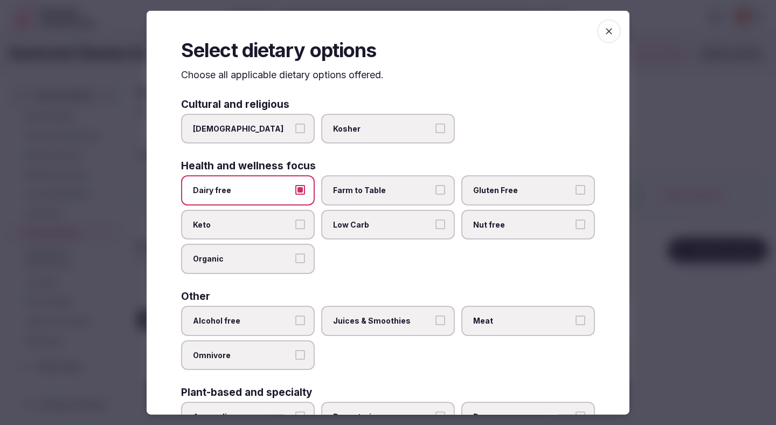
click at [358, 188] on span "Farm to Table" at bounding box center [382, 190] width 99 height 11
click at [435, 188] on button "Farm to Table" at bounding box center [440, 190] width 10 height 10
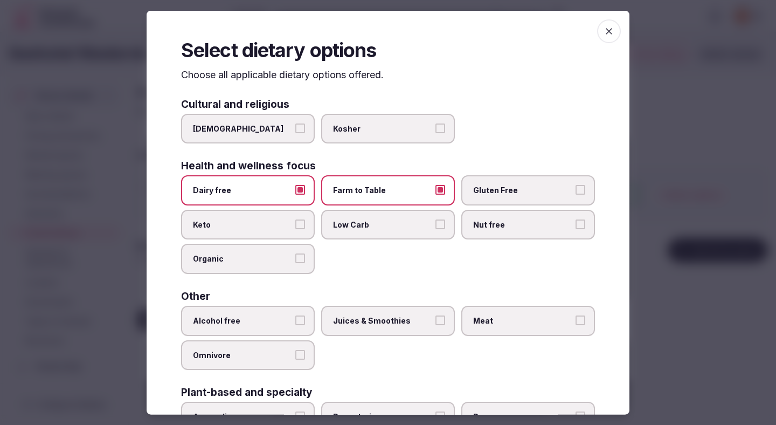
click at [491, 188] on span "Gluten Free" at bounding box center [522, 190] width 99 height 11
click at [575, 188] on button "Gluten Free" at bounding box center [580, 190] width 10 height 10
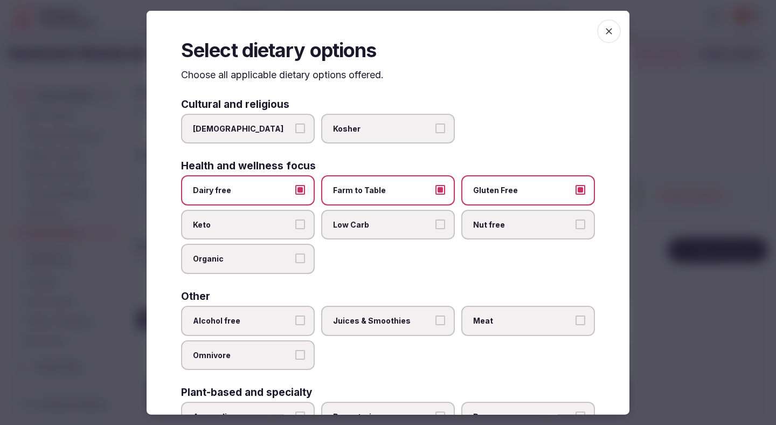
click at [275, 319] on span "Alcohol free" at bounding box center [242, 320] width 99 height 11
click at [295, 319] on button "Alcohol free" at bounding box center [300, 320] width 10 height 10
click at [359, 322] on span "Juices & Smoothies" at bounding box center [382, 320] width 99 height 11
click at [435, 322] on button "Juices & Smoothies" at bounding box center [440, 320] width 10 height 10
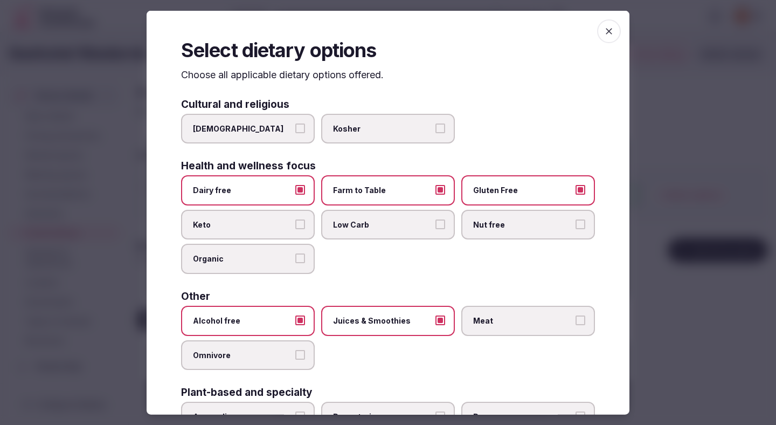
click at [489, 308] on label "Meat" at bounding box center [528, 321] width 134 height 30
click at [575, 315] on button "Meat" at bounding box center [580, 320] width 10 height 10
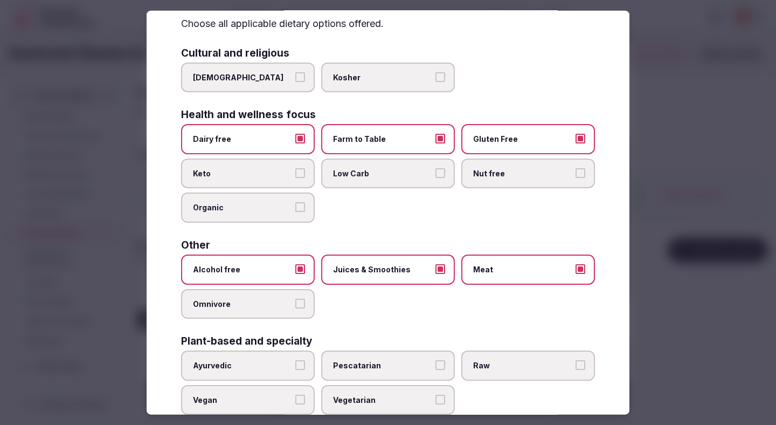
scroll to position [78, 0]
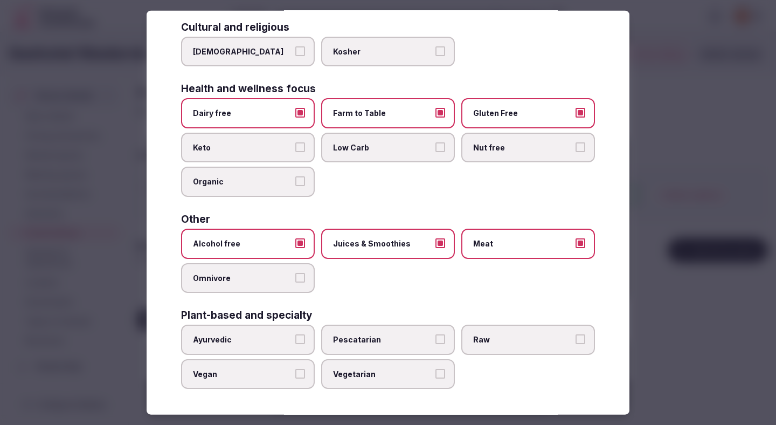
click at [643, 259] on div at bounding box center [388, 212] width 776 height 425
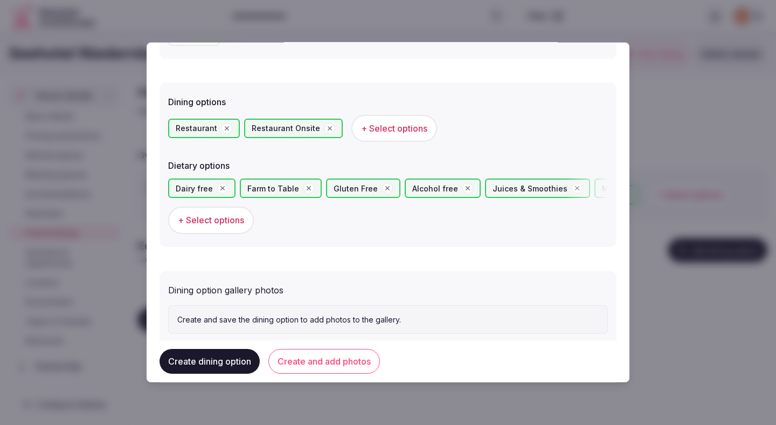
scroll to position [295, 0]
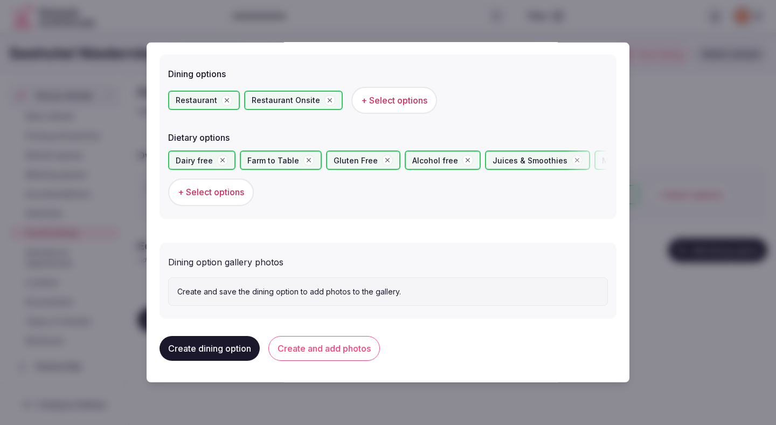
click at [370, 346] on button "Create and add photos" at bounding box center [324, 348] width 112 height 25
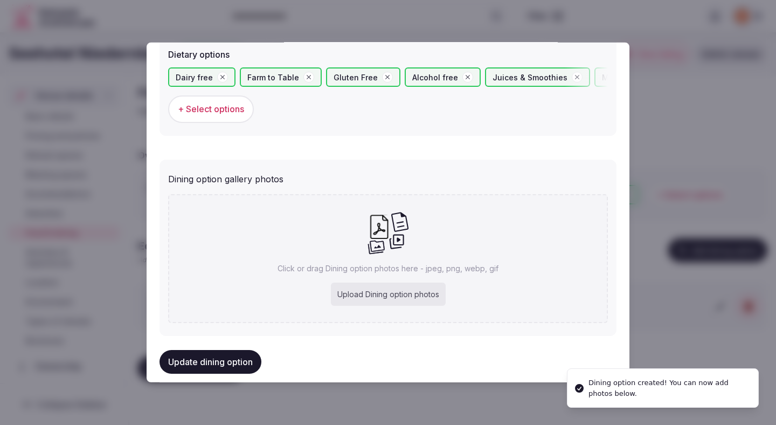
scroll to position [394, 0]
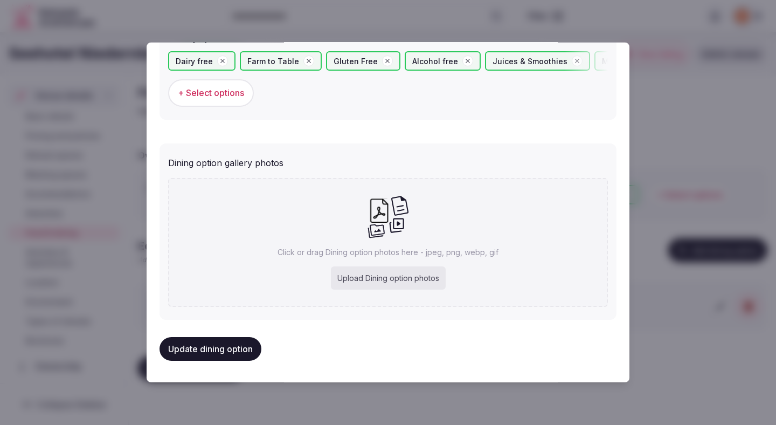
click at [399, 285] on div "Upload Dining option photos" at bounding box center [388, 278] width 115 height 24
type input "**********"
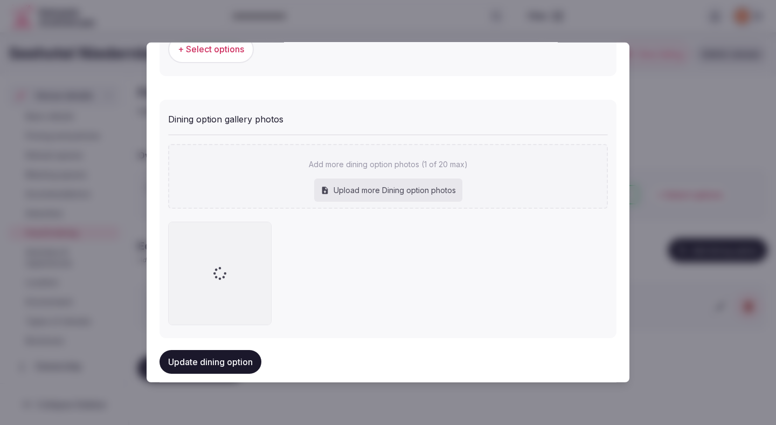
scroll to position [456, 0]
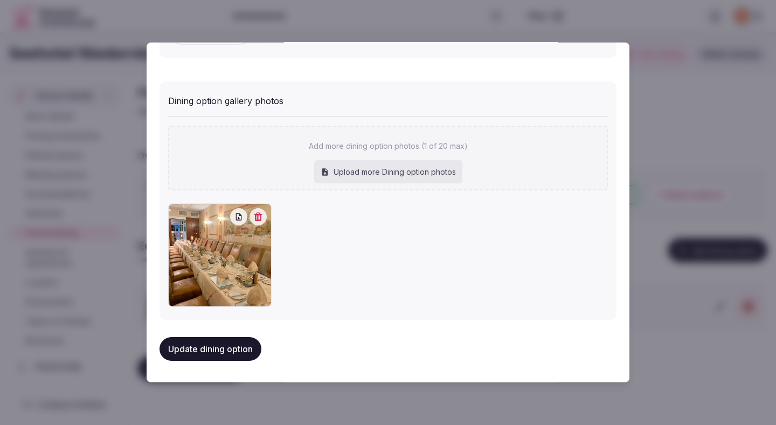
click at [235, 350] on button "Update dining option" at bounding box center [210, 349] width 102 height 24
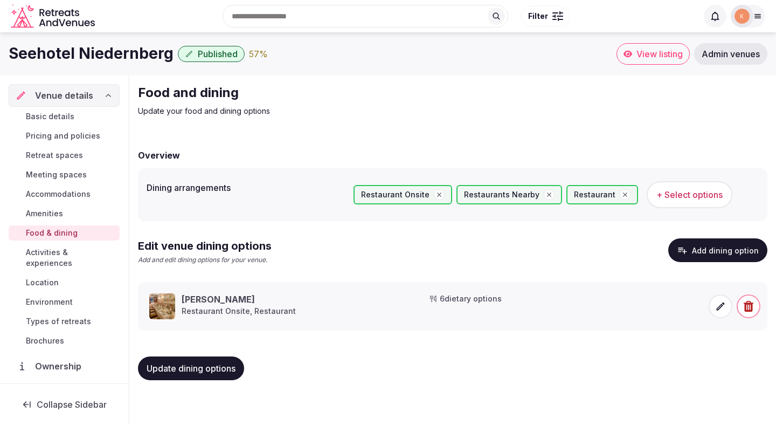
click at [233, 369] on span "Update dining options" at bounding box center [191, 368] width 89 height 11
click at [225, 371] on span "Update dining options" at bounding box center [191, 368] width 89 height 11
click at [103, 253] on span "Activities & experiences" at bounding box center [70, 258] width 89 height 22
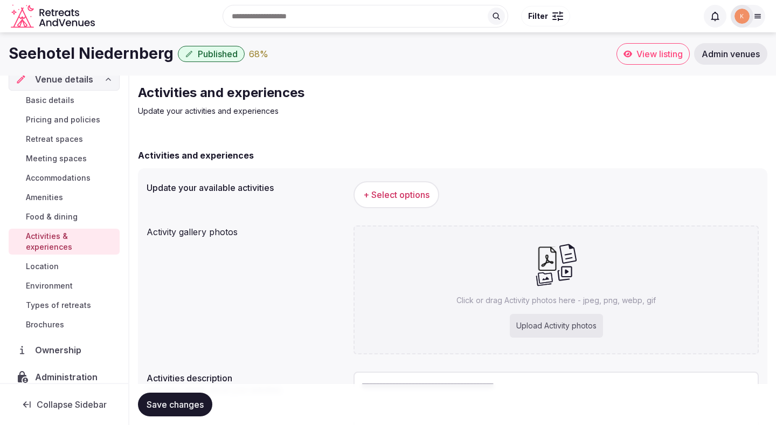
scroll to position [22, 0]
